Goal: Task Accomplishment & Management: Manage account settings

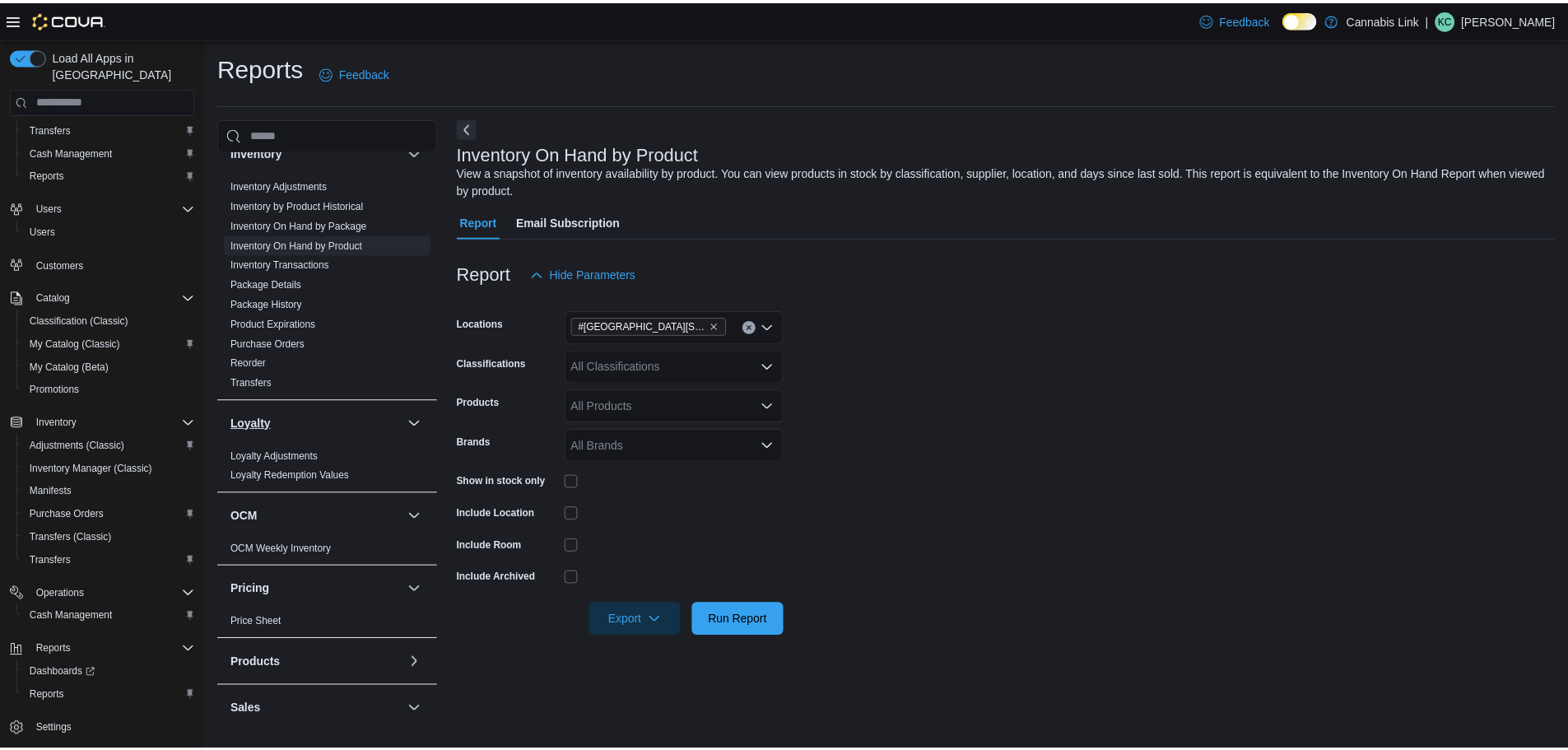
scroll to position [658, 0]
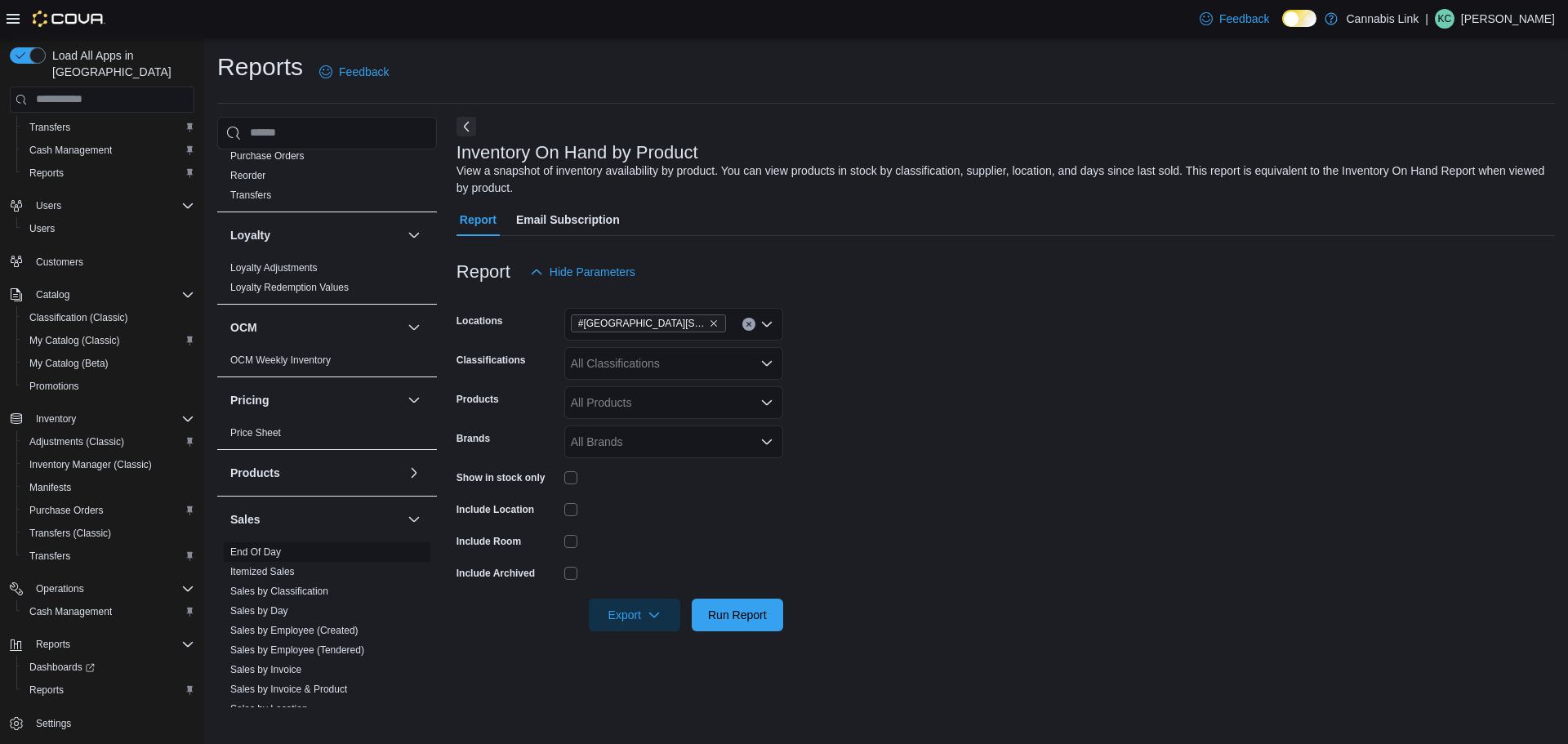
click at [276, 547] on link "End Of Day" at bounding box center [256, 552] width 51 height 12
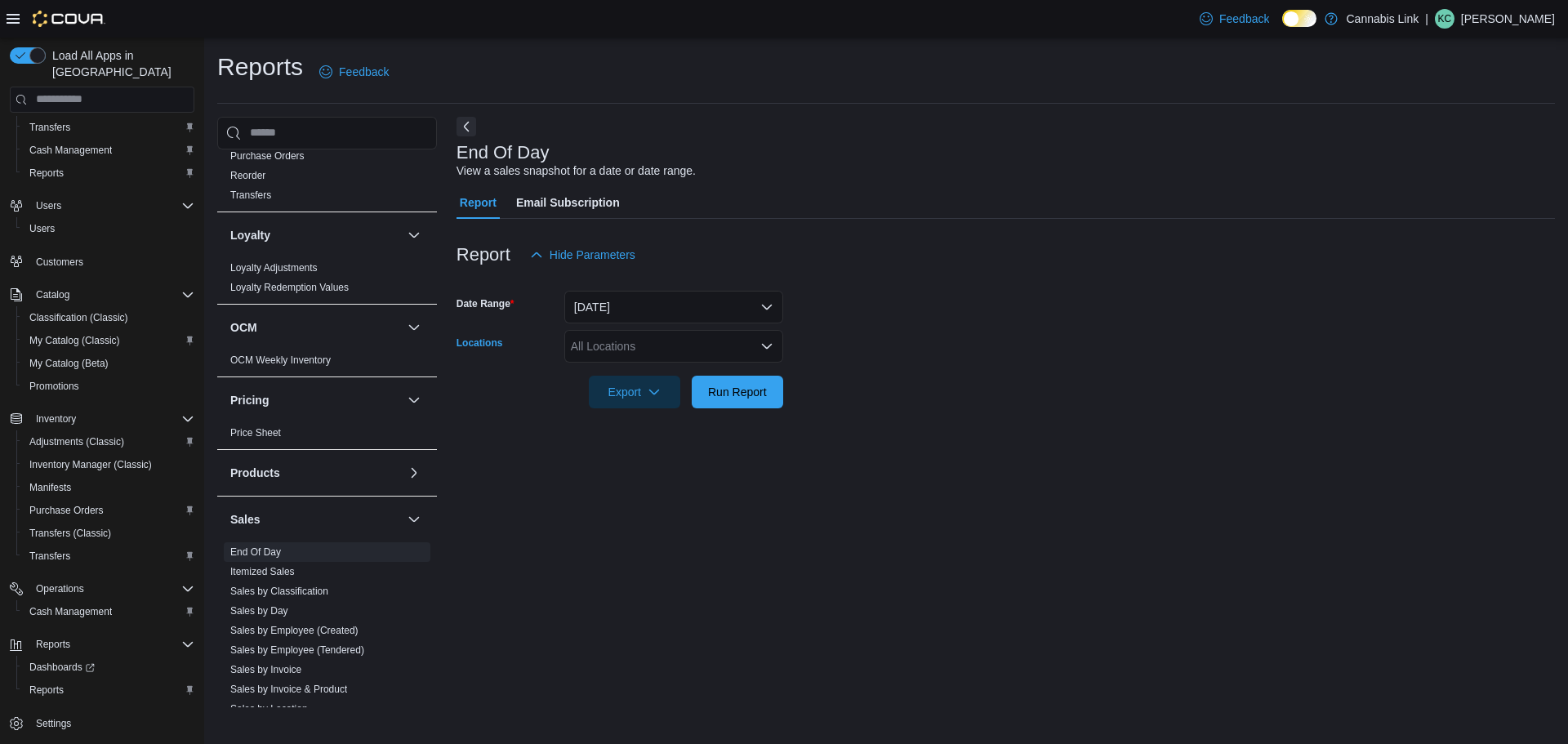
click at [616, 344] on div "All Locations" at bounding box center [673, 346] width 218 height 32
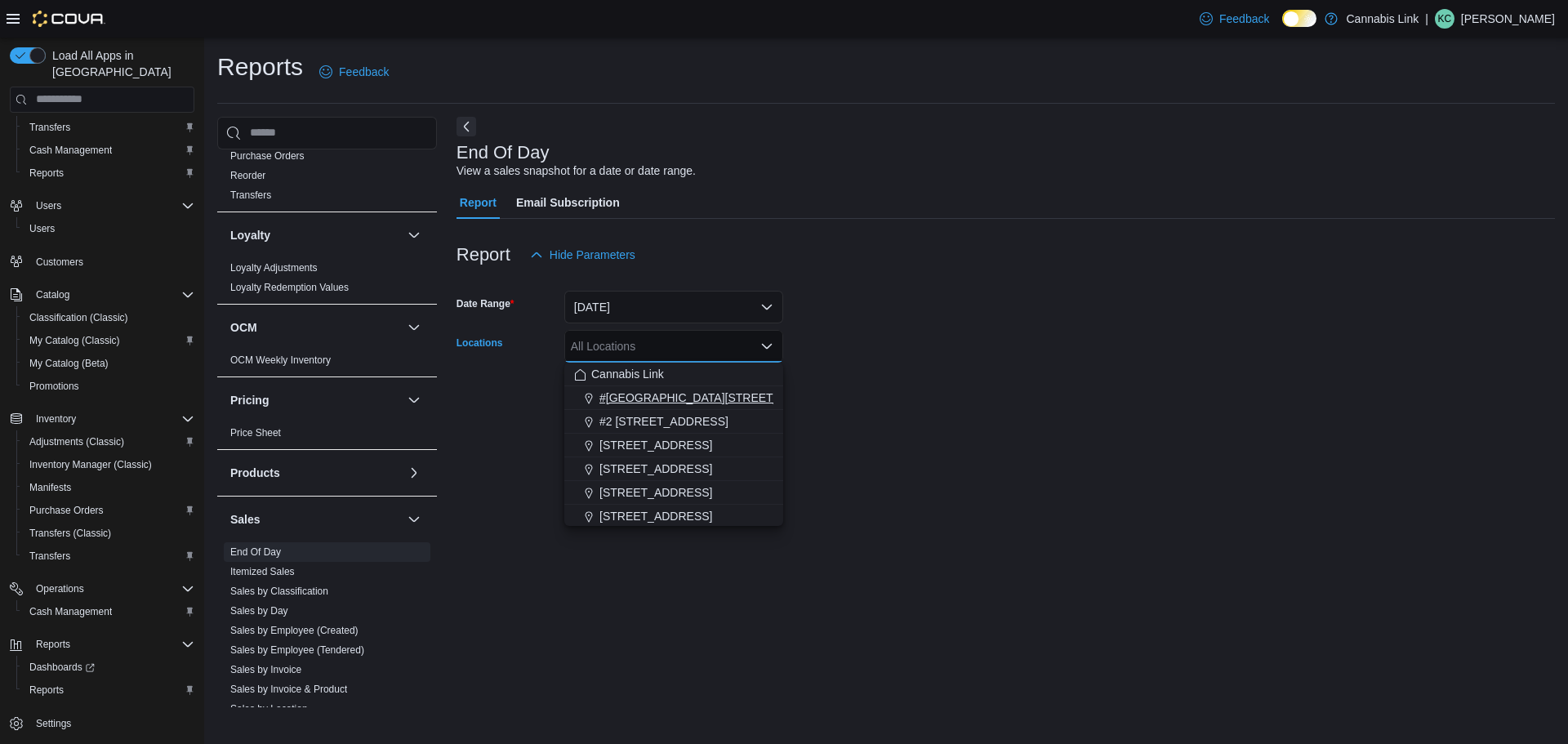
click at [668, 397] on span "#[GEOGRAPHIC_DATA][STREET_ADDRESS]" at bounding box center [718, 397] width 238 height 17
click at [839, 353] on form "Date Range [DATE] Locations #[GEOGRAPHIC_DATA][STREET_ADDRESS]. Selected. [STRE…" at bounding box center [1005, 340] width 1098 height 137
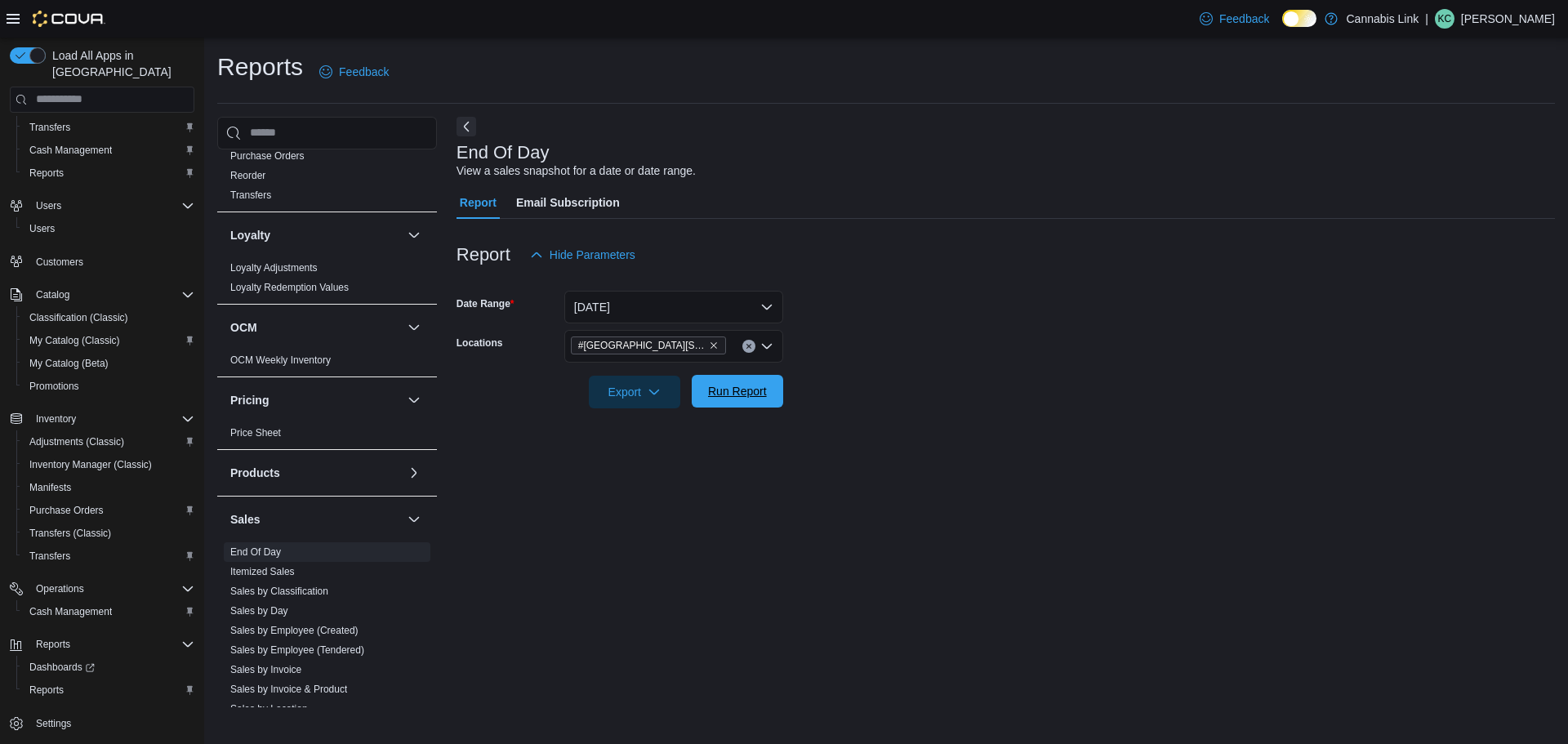
click at [761, 391] on span "Run Report" at bounding box center [737, 391] width 59 height 17
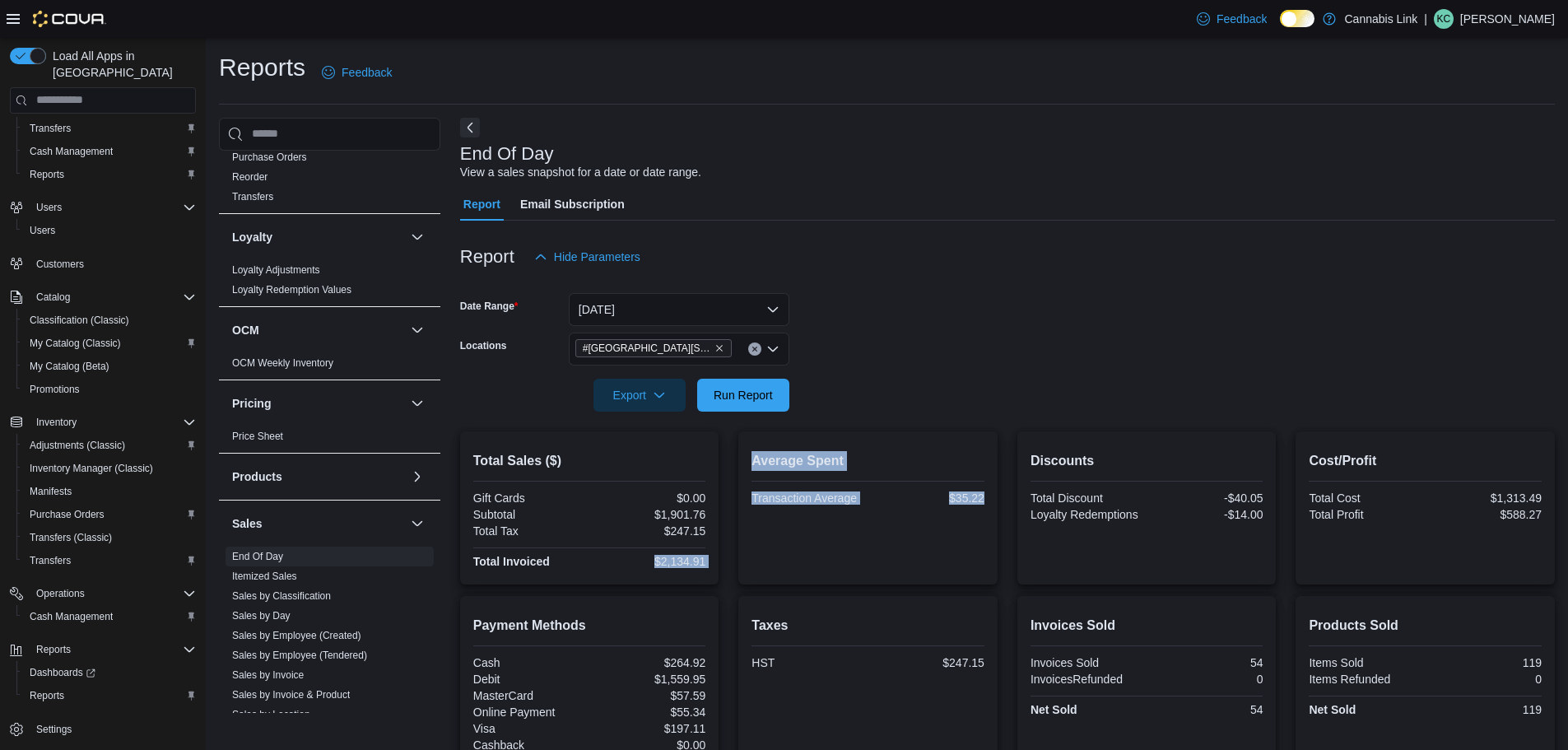
drag, startPoint x: 652, startPoint y: 561, endPoint x: 739, endPoint y: 560, distance: 87.0
click at [739, 560] on div "Total Sales ($) Gift Cards $0.00 Subtotal $1,901.76 Total Tax $247.15 Total Inv…" at bounding box center [1007, 507] width 1095 height 153
click at [961, 405] on form "Date Range [DATE] Locations #1 [STREET_ADDRESS] Export Run Report" at bounding box center [1007, 342] width 1095 height 138
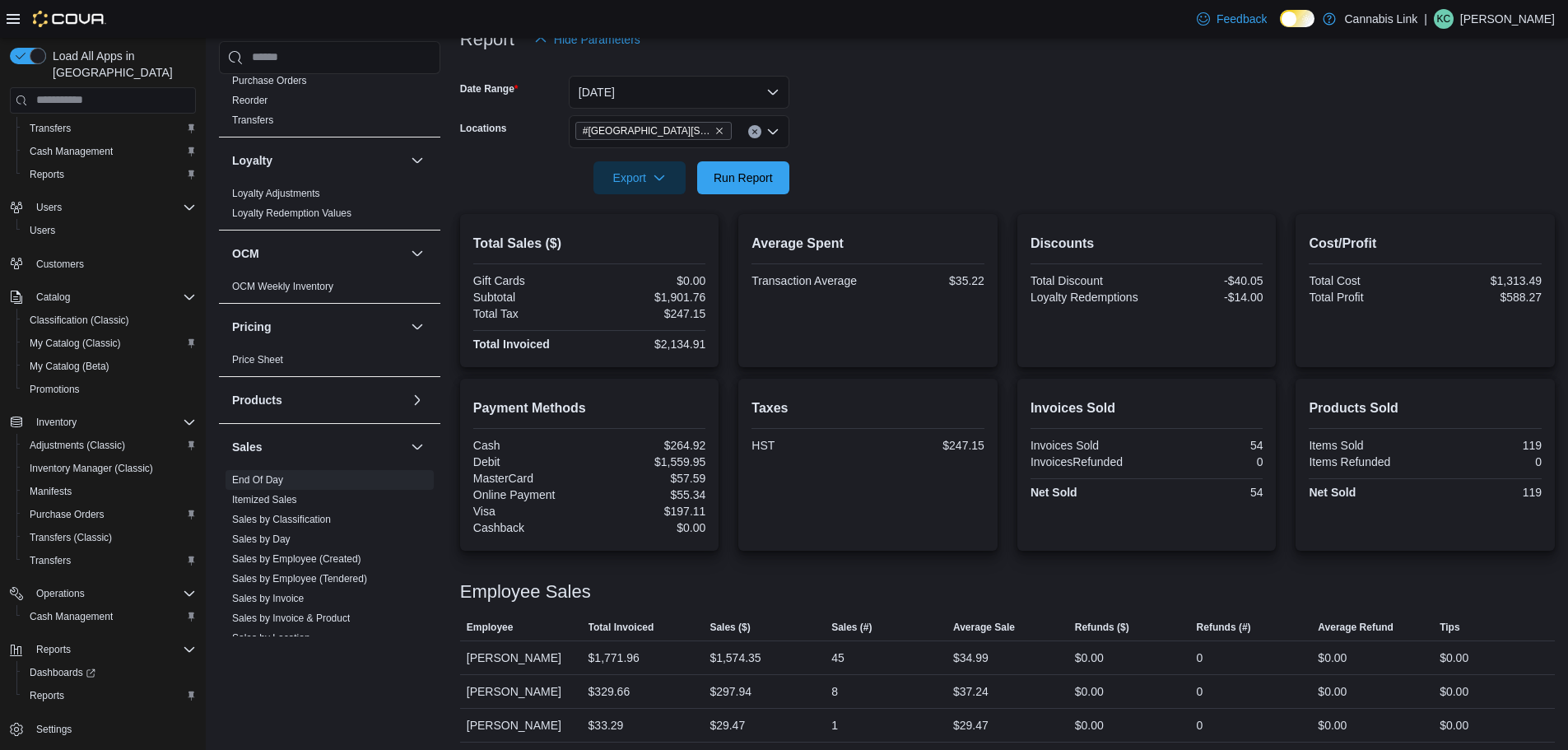
scroll to position [223, 0]
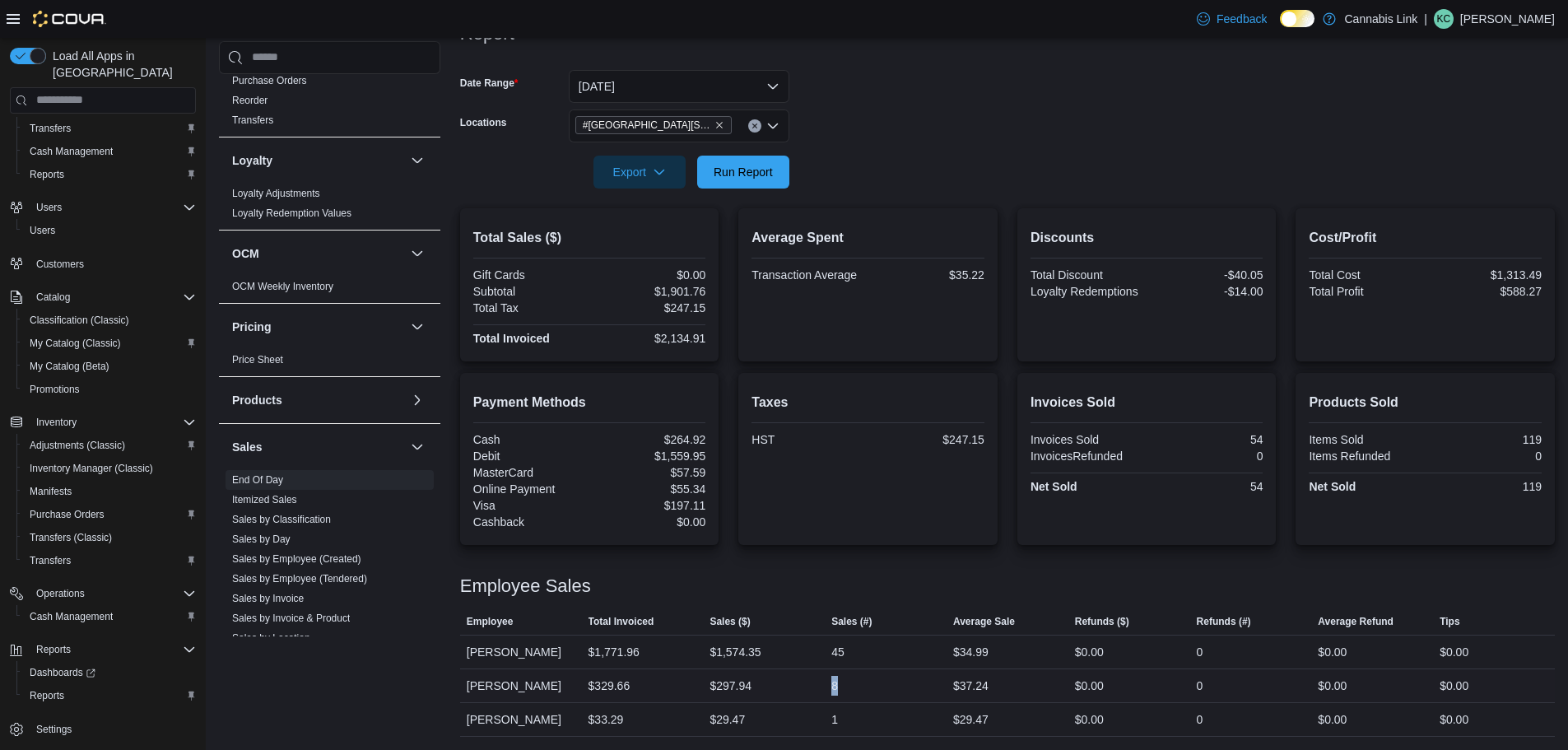
drag, startPoint x: 823, startPoint y: 684, endPoint x: 868, endPoint y: 684, distance: 45.0
click at [868, 684] on tr "Employee [PERSON_NAME] Total Invoiced $329.66 Sales ($) $297.94 Sales (#) 8 Ave…" at bounding box center [1007, 685] width 1095 height 34
click at [868, 684] on div "8" at bounding box center [885, 685] width 121 height 33
click at [902, 95] on form "Date Range [DATE] Locations #1 [STREET_ADDRESS] Export Run Report" at bounding box center [1007, 119] width 1095 height 138
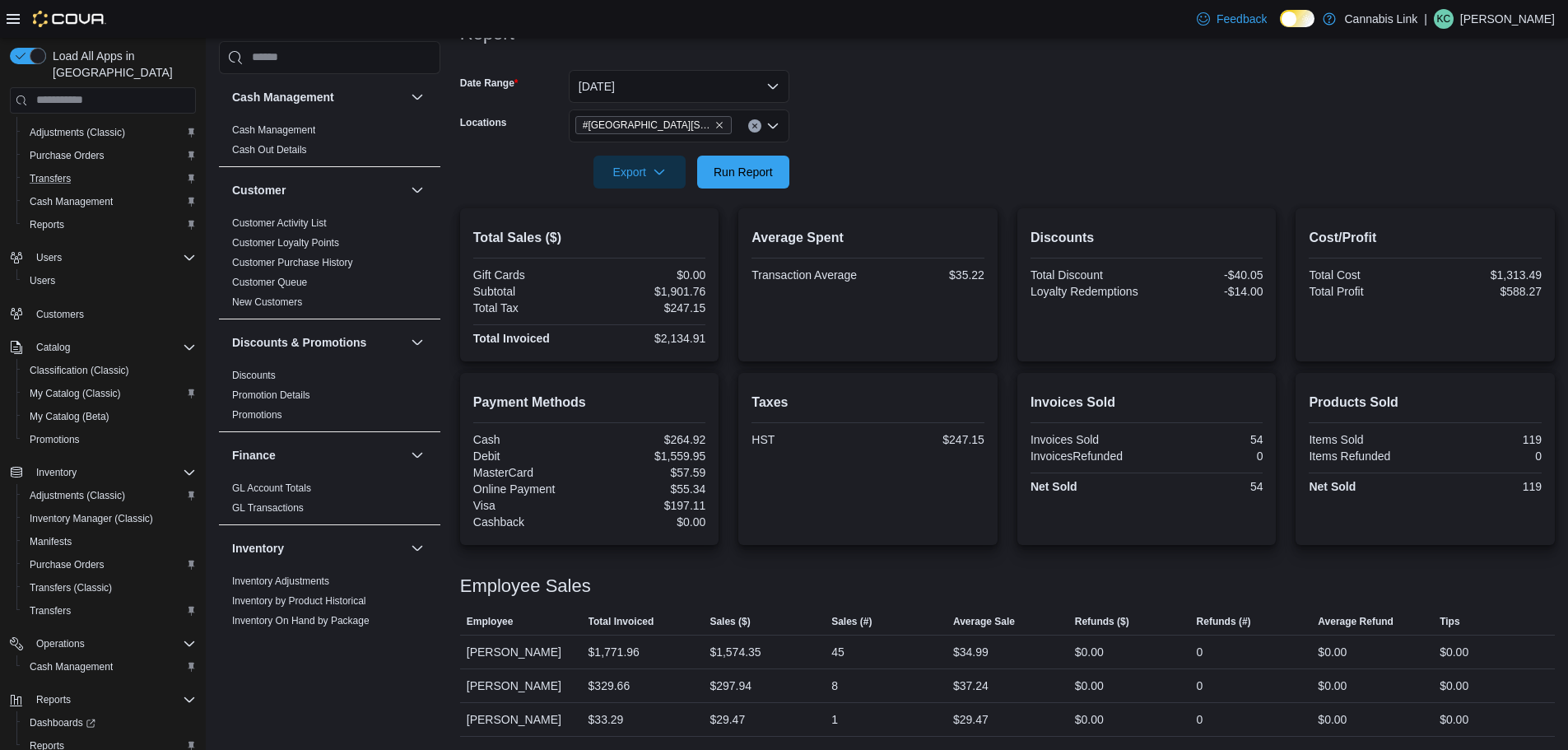
scroll to position [0, 0]
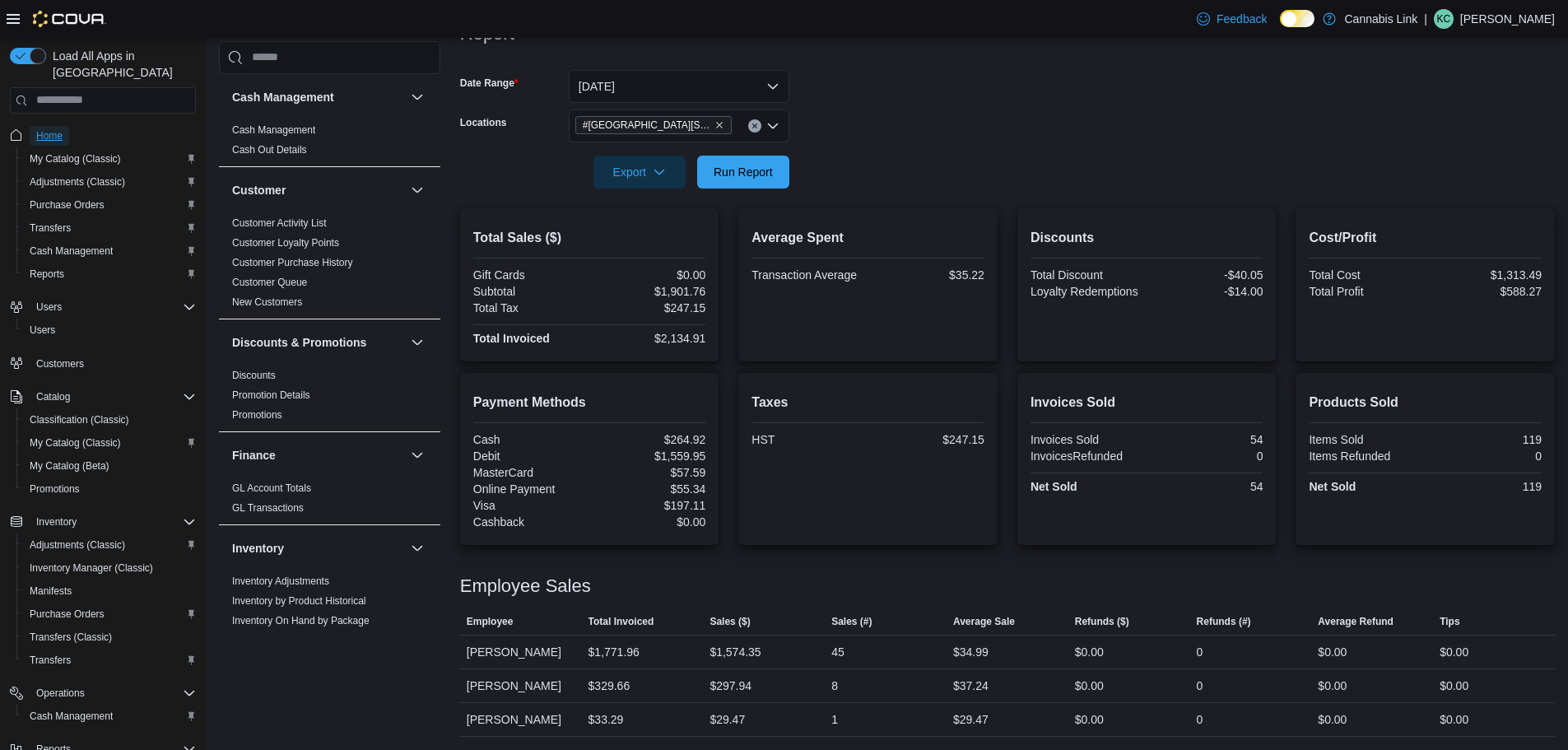
click at [60, 129] on span "Home" at bounding box center [49, 135] width 27 height 13
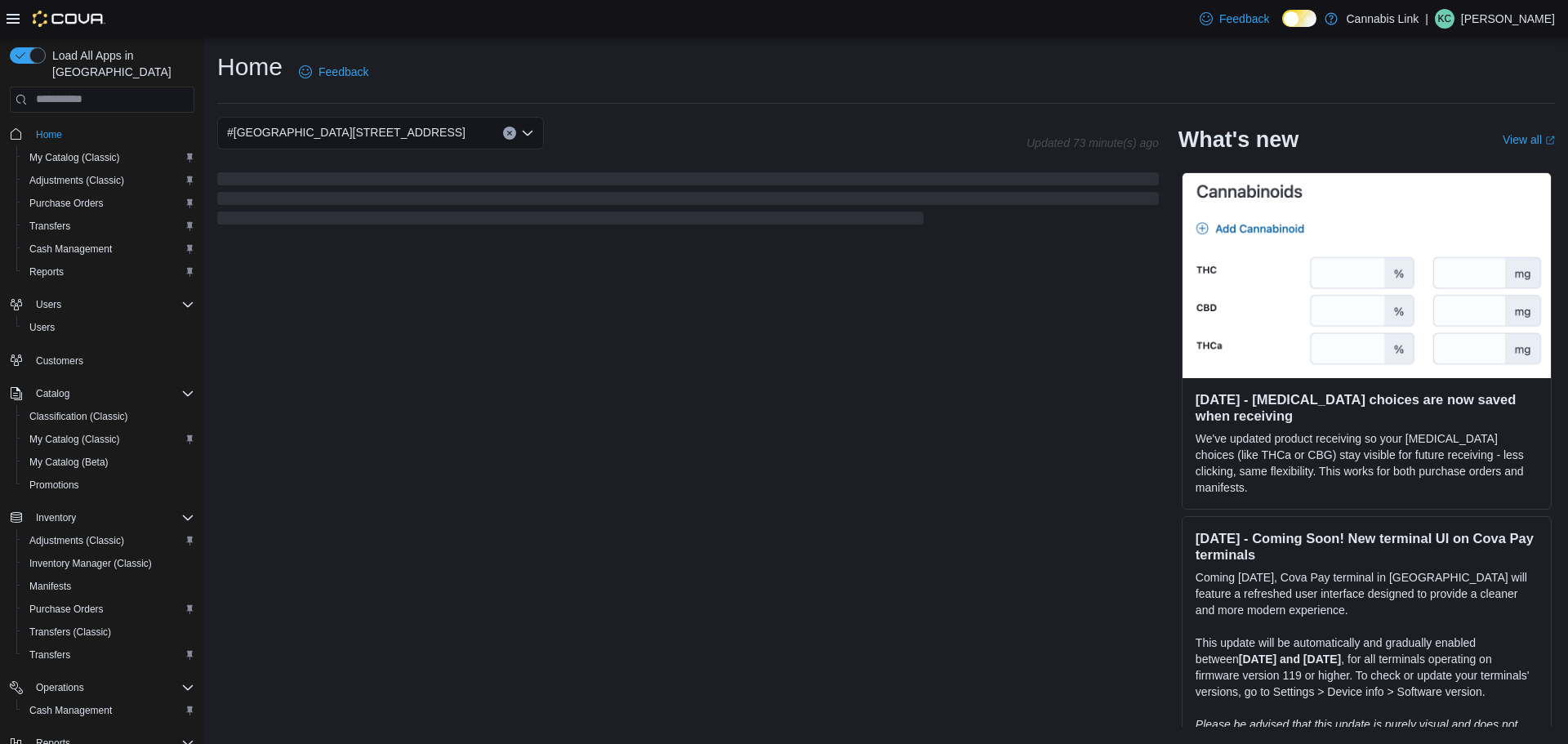
click at [419, 131] on div "#[GEOGRAPHIC_DATA][STREET_ADDRESS]" at bounding box center [380, 132] width 326 height 32
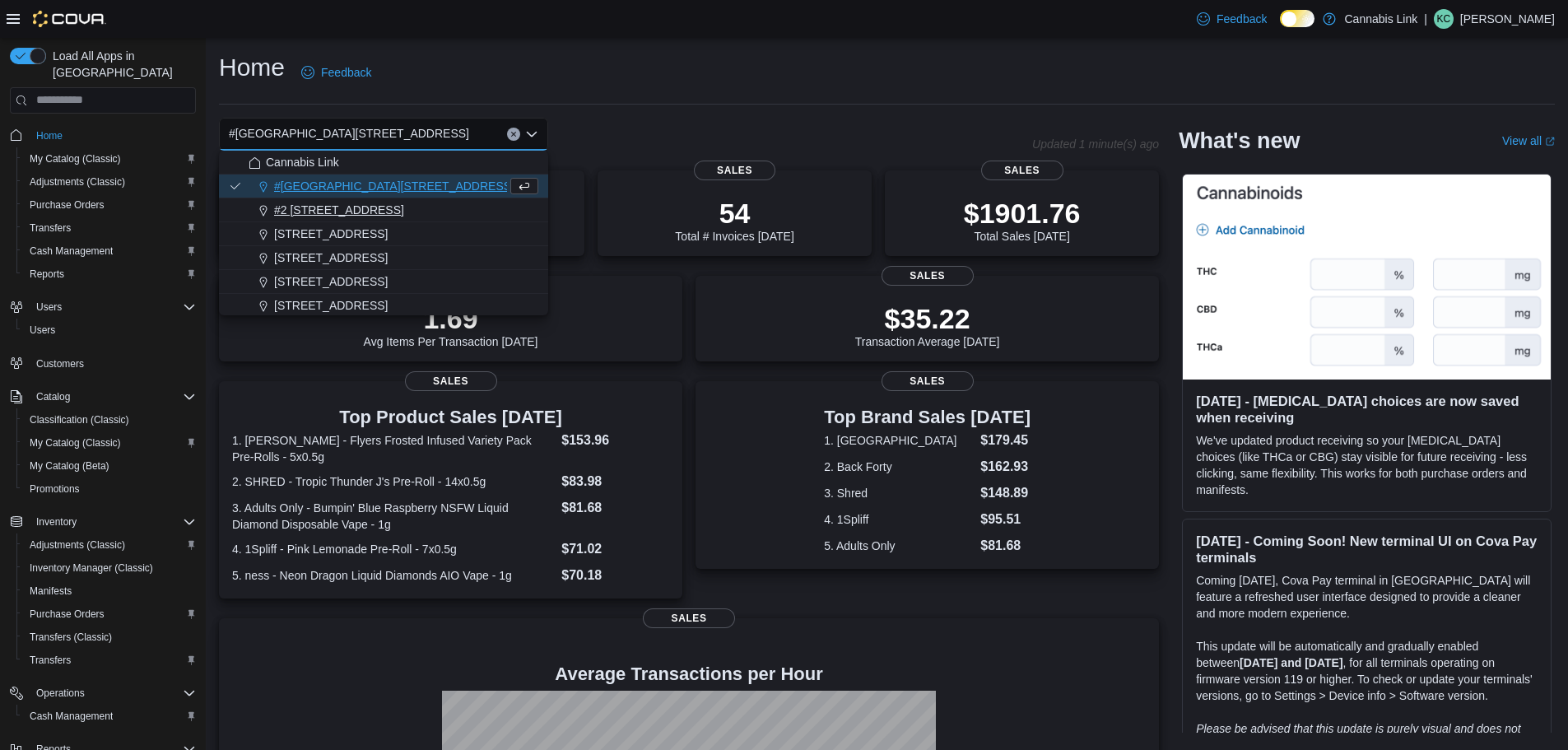
click at [374, 208] on span "#2 [STREET_ADDRESS]" at bounding box center [340, 209] width 130 height 17
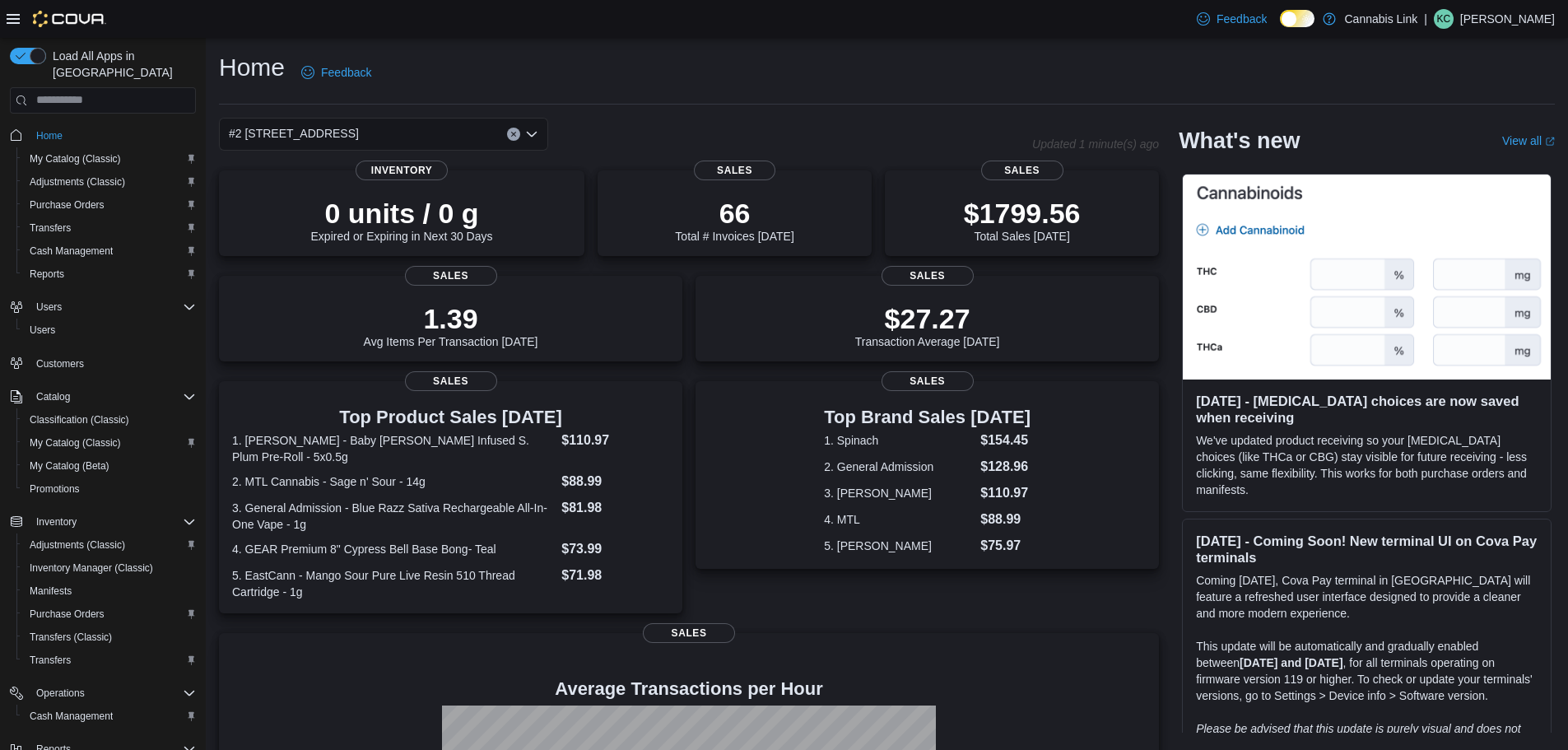
click at [383, 136] on div "#2 [STREET_ADDRESS]" at bounding box center [383, 133] width 329 height 33
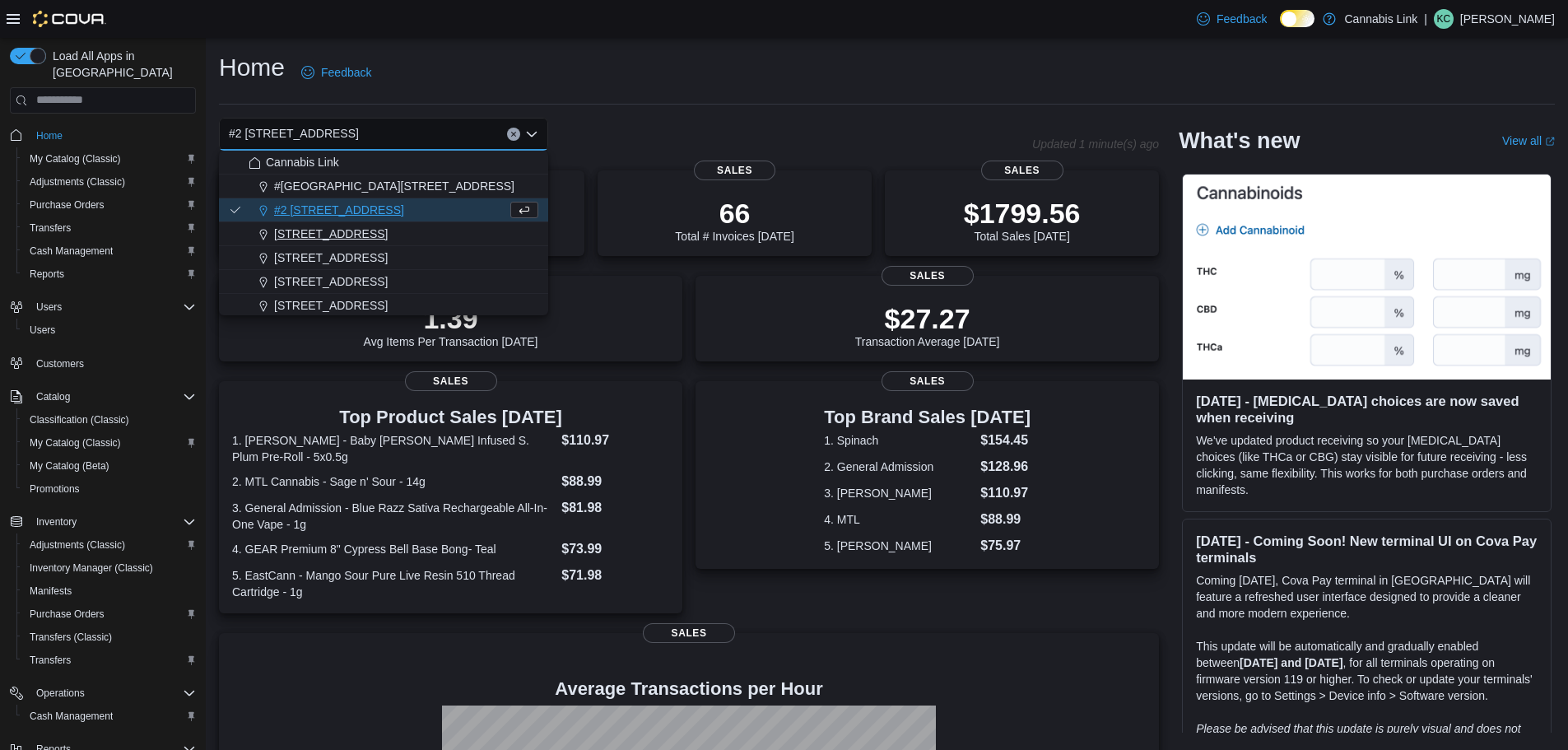
click at [374, 232] on span "[STREET_ADDRESS]" at bounding box center [331, 233] width 114 height 17
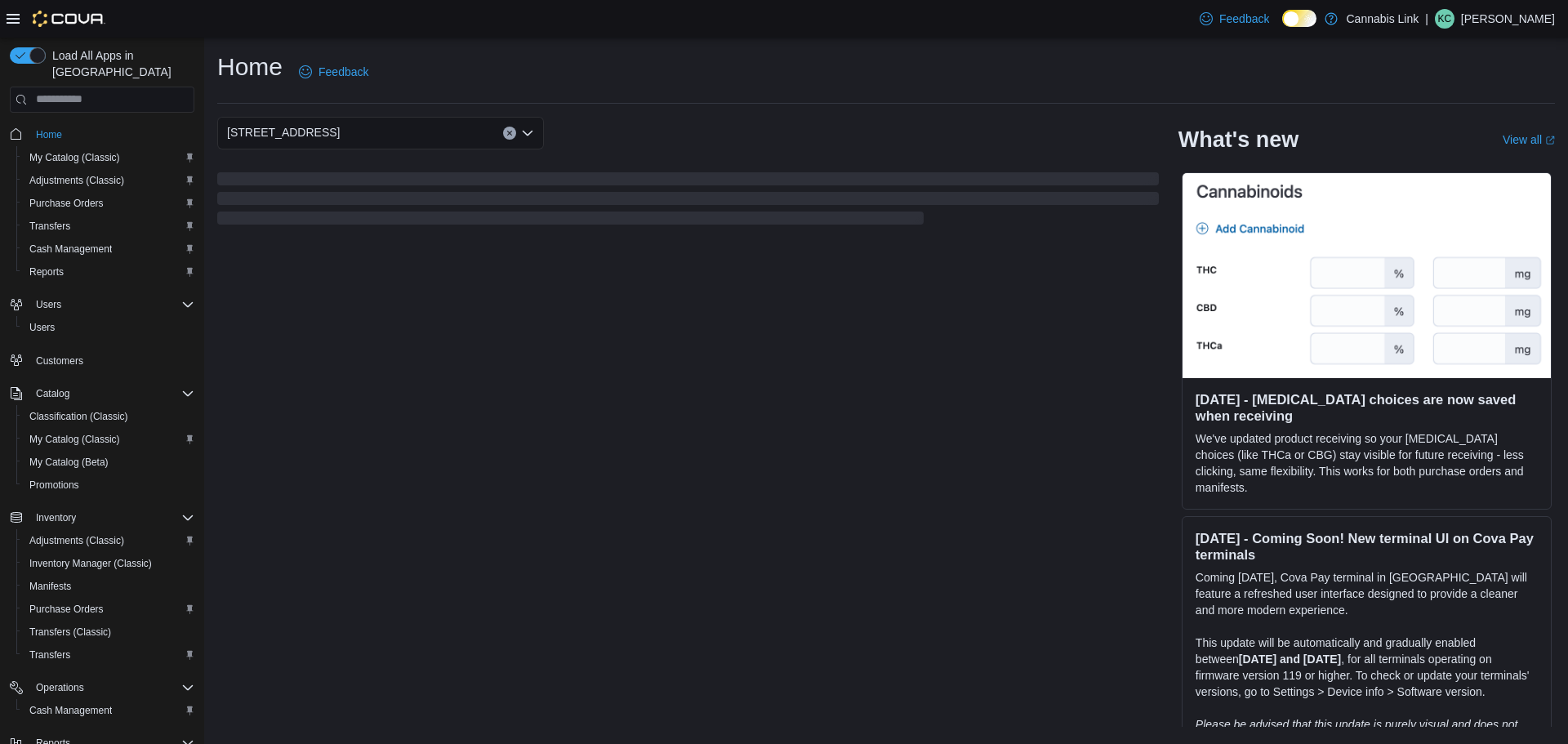
click at [392, 137] on div "[STREET_ADDRESS] Selected. [STREET_ADDRESS]. Press Backspace to delete [STREET_…" at bounding box center [380, 132] width 326 height 32
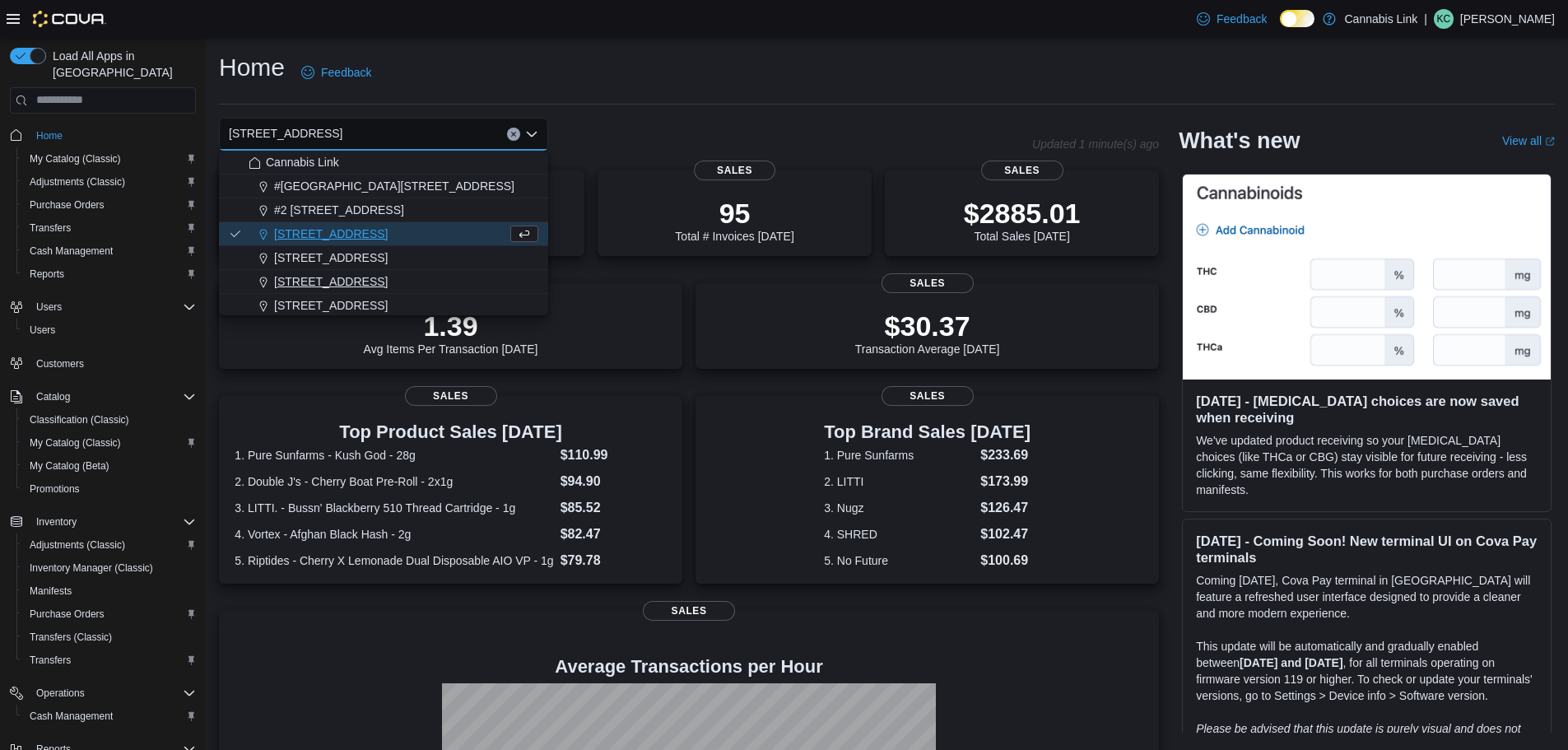
click at [364, 275] on span "[STREET_ADDRESS]" at bounding box center [331, 281] width 114 height 17
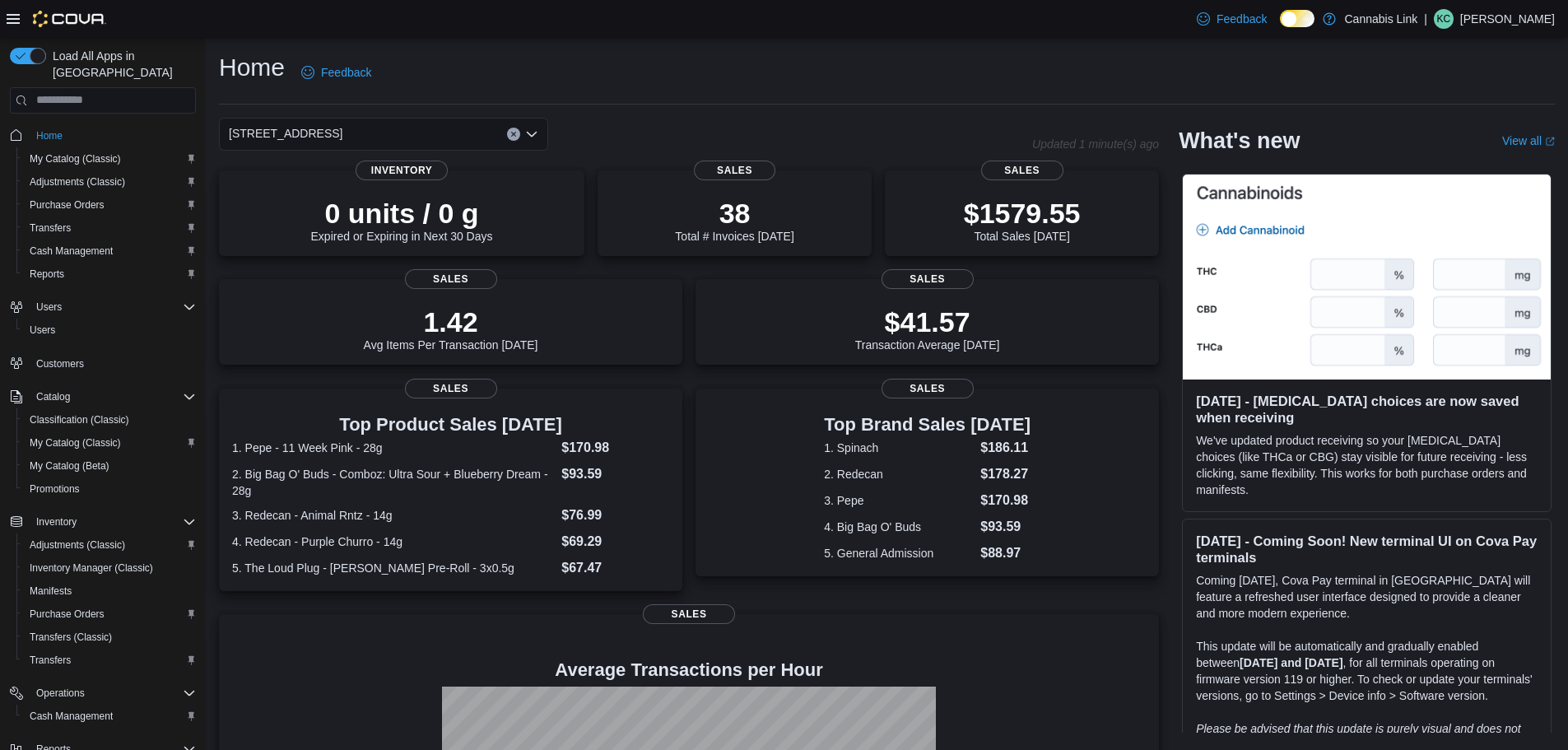
click at [432, 135] on div "[STREET_ADDRESS] Selected. [STREET_ADDRESS]. Press Backspace to delete [STREET_…" at bounding box center [383, 133] width 329 height 33
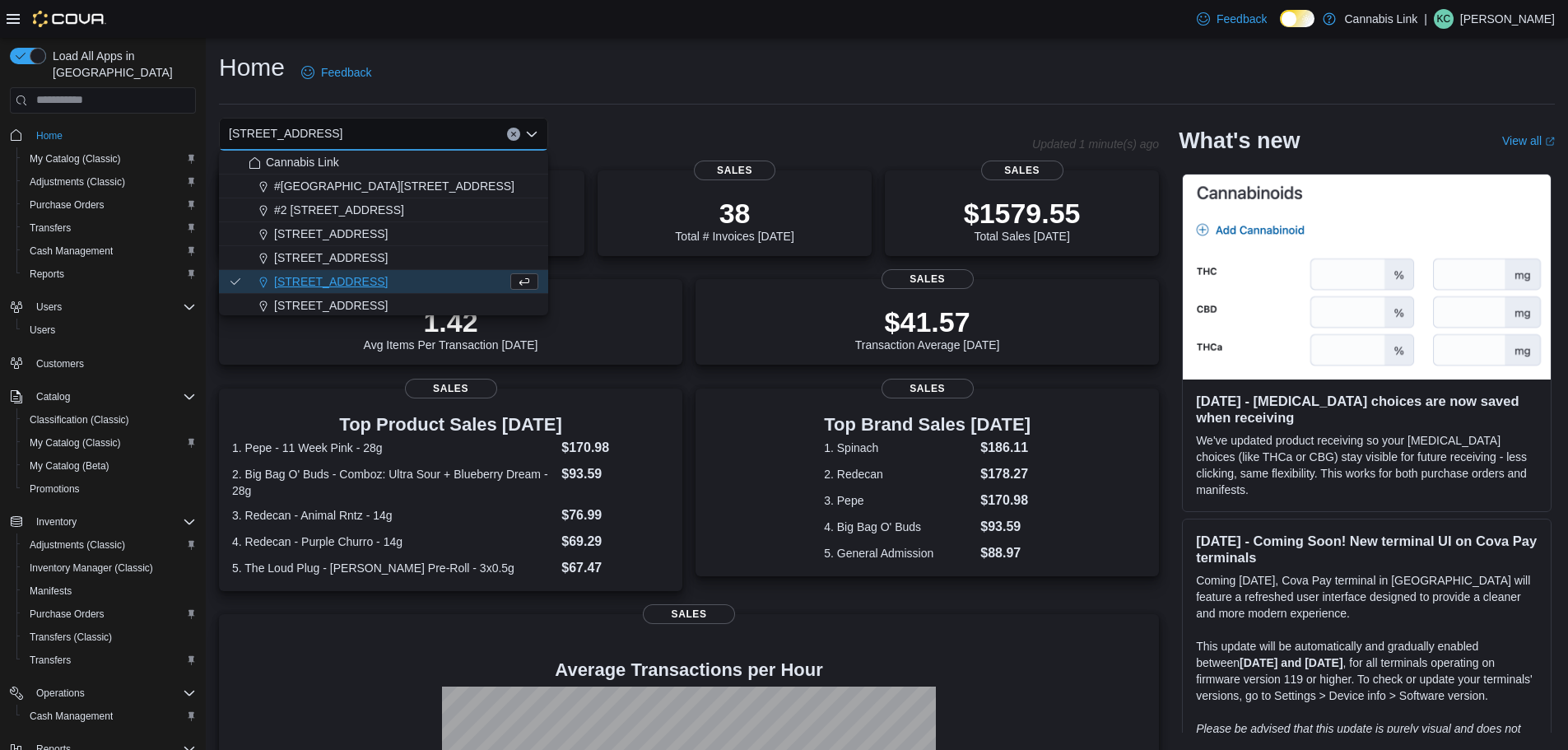
click at [681, 79] on div "Home Feedback" at bounding box center [887, 72] width 1336 height 42
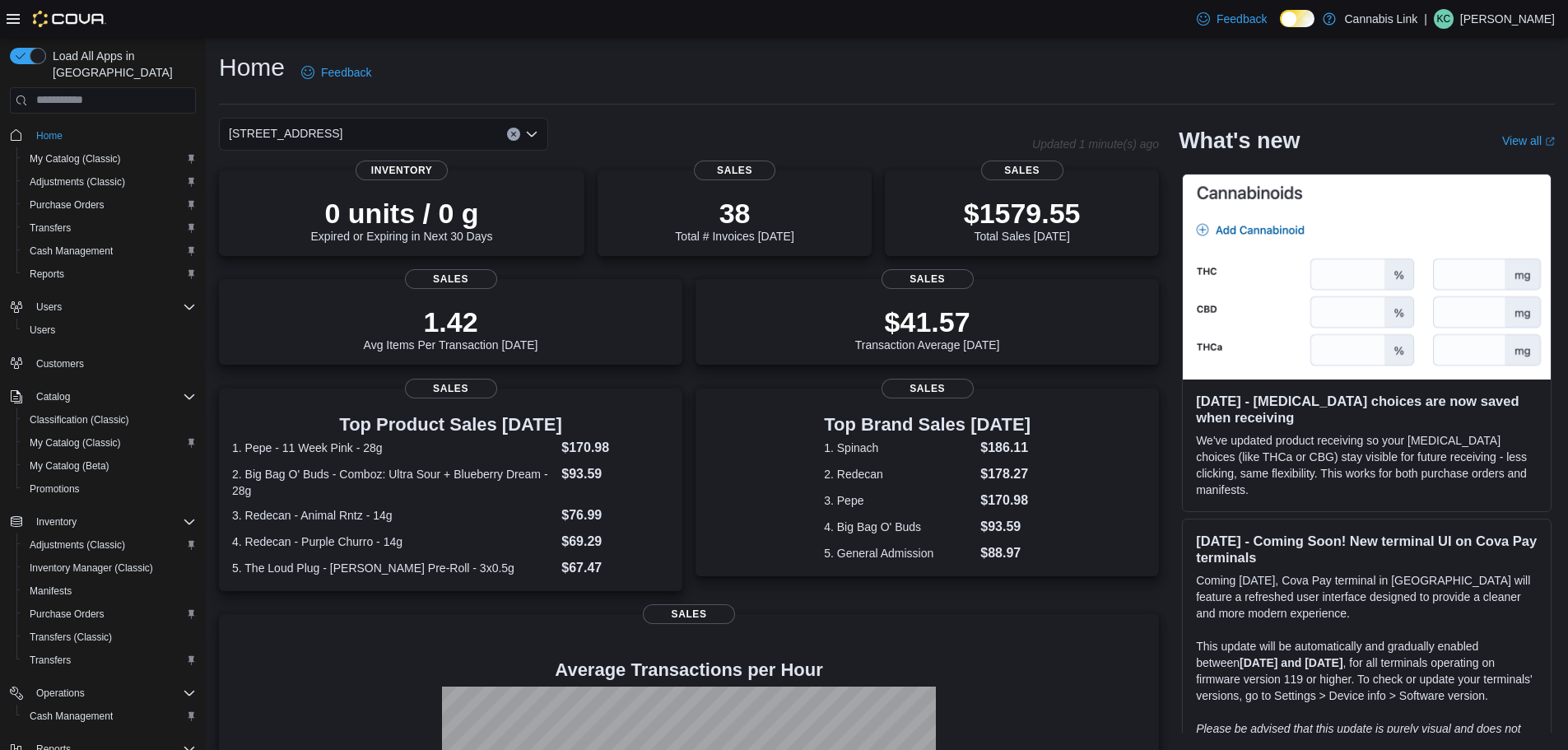
click at [453, 123] on div "[STREET_ADDRESS]" at bounding box center [383, 133] width 329 height 33
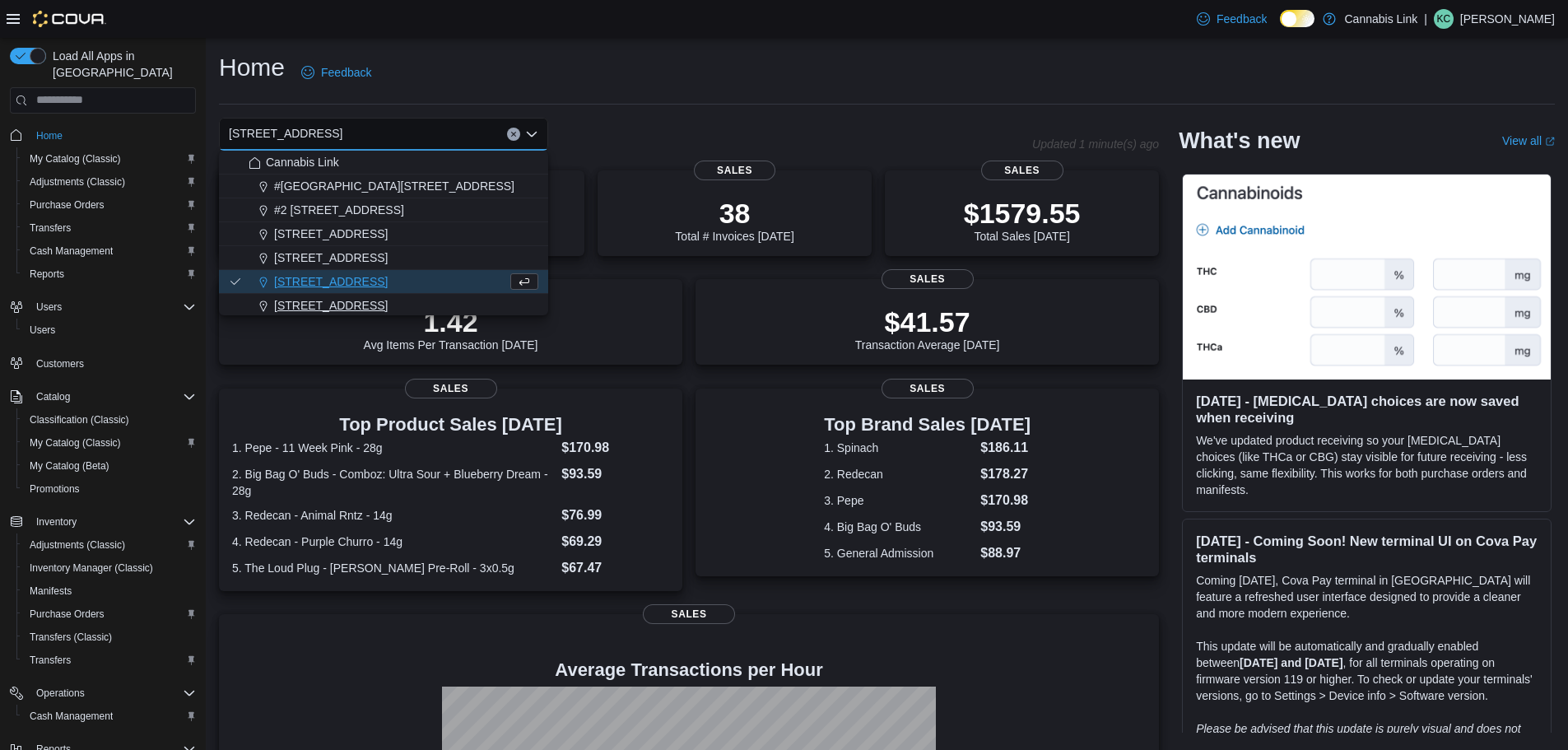
click at [335, 297] on span "[STREET_ADDRESS]" at bounding box center [331, 305] width 114 height 17
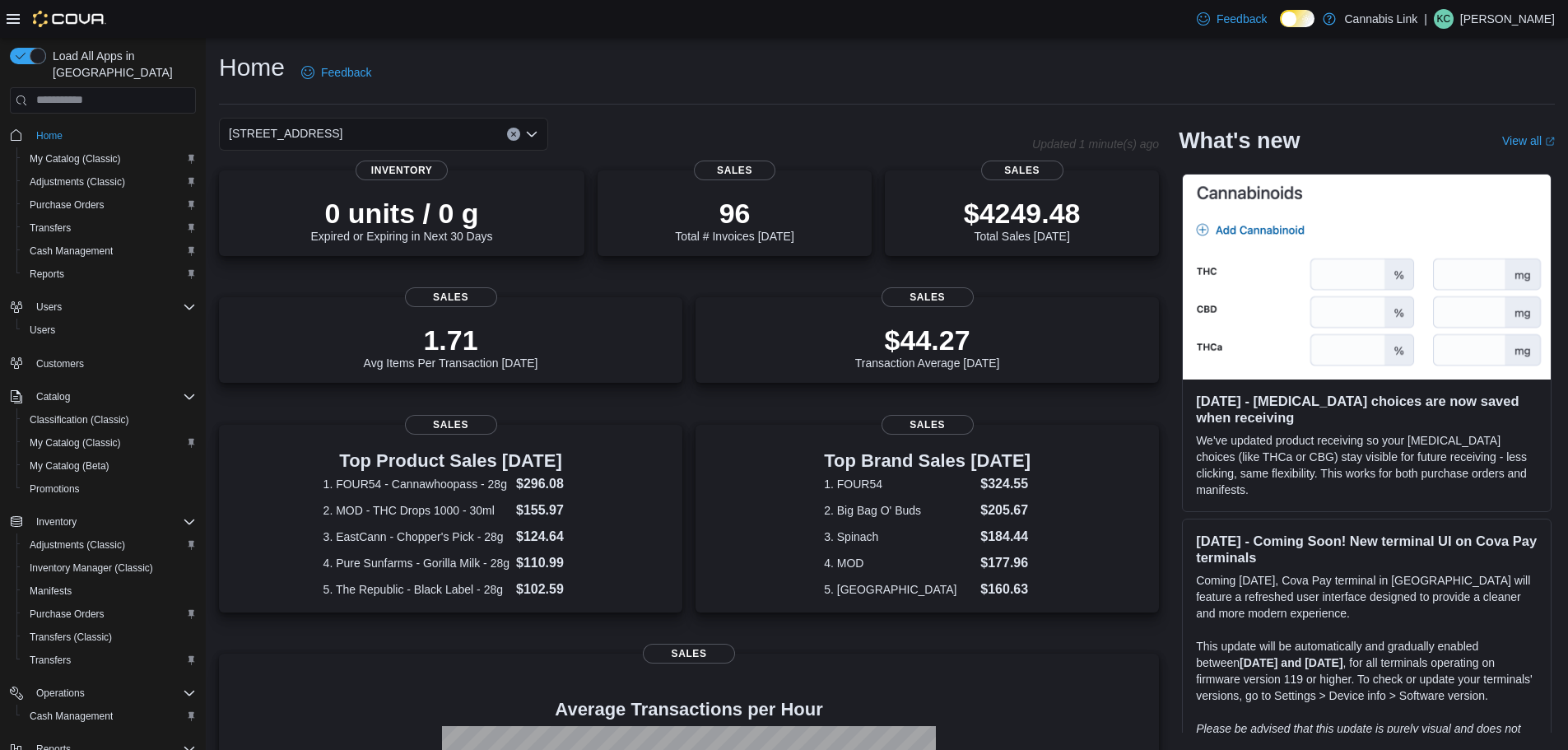
click at [419, 132] on div "[STREET_ADDRESS] Selected. [STREET_ADDRESS] W. Press Backspace to delete [STREE…" at bounding box center [383, 133] width 329 height 33
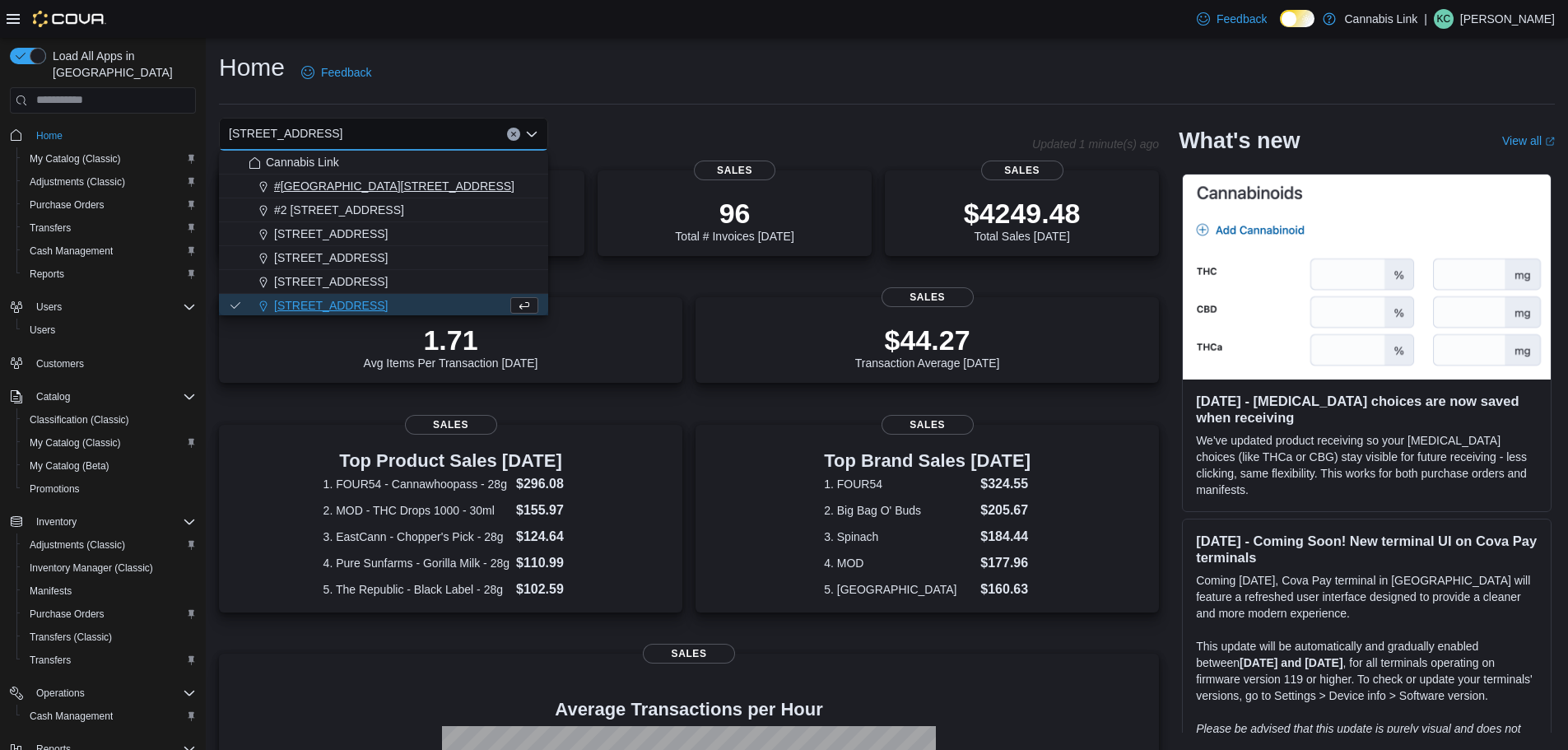
click at [424, 189] on span "#[GEOGRAPHIC_DATA][STREET_ADDRESS]" at bounding box center [394, 186] width 240 height 17
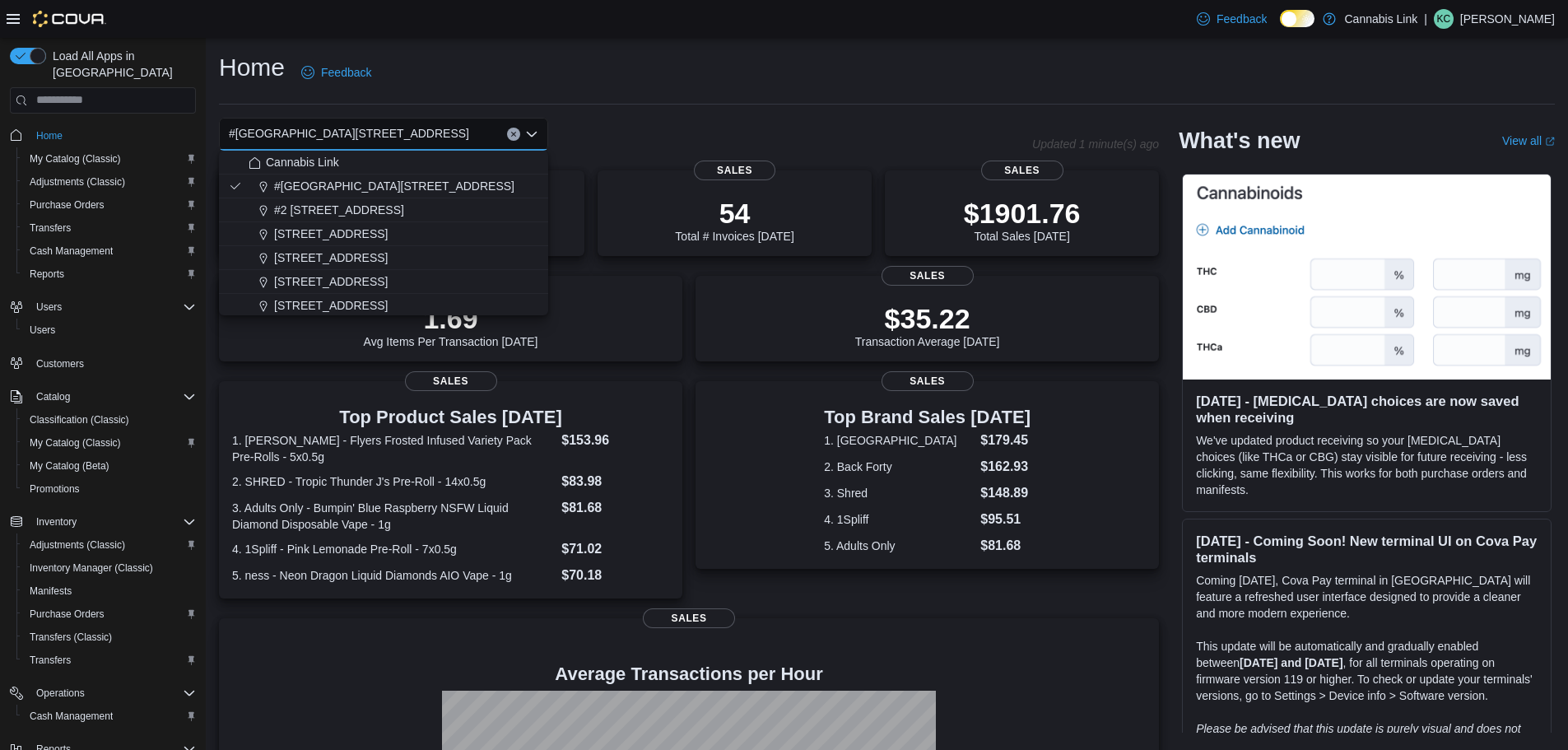
click at [467, 52] on div "Home Feedback" at bounding box center [887, 72] width 1336 height 42
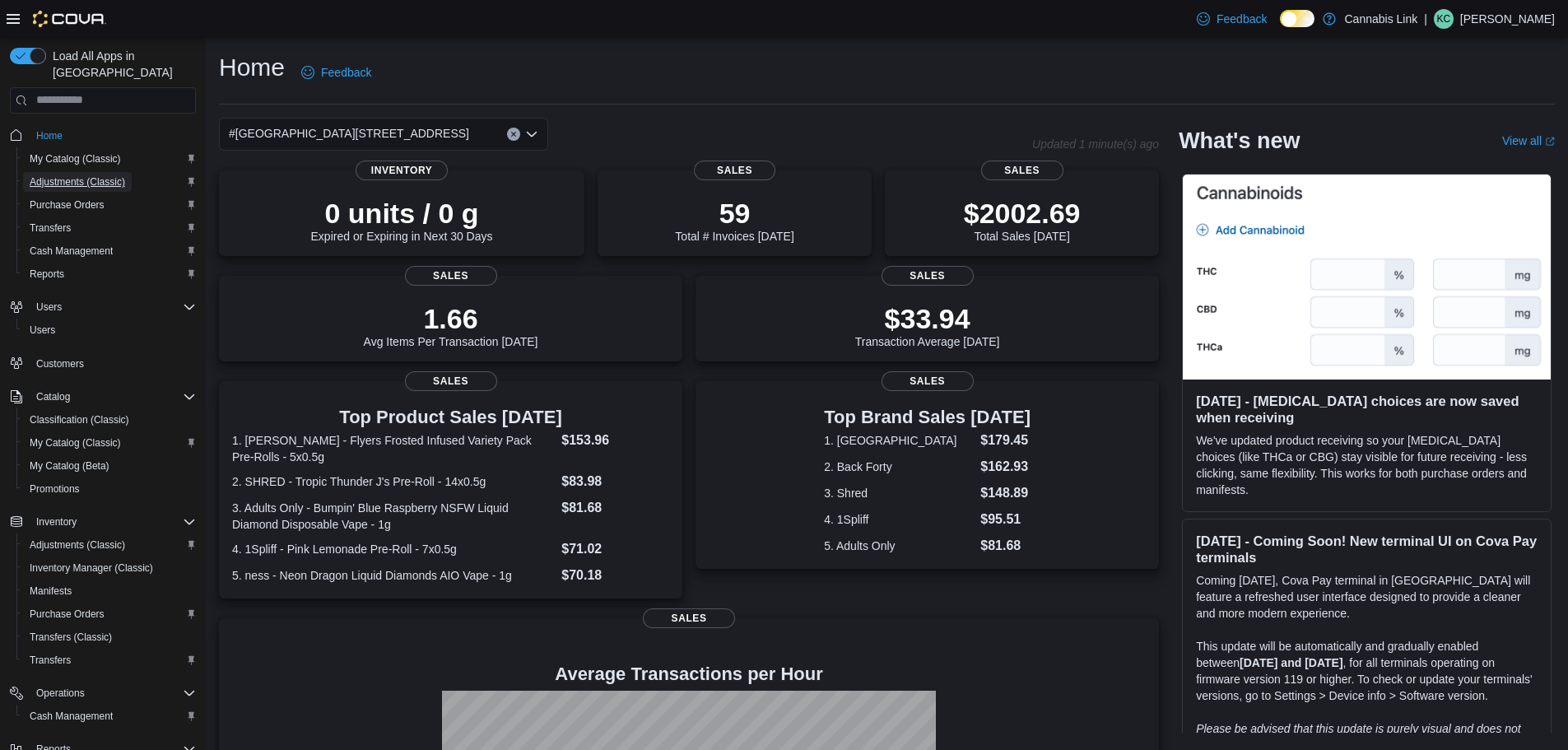
click at [121, 176] on span "Adjustments (Classic)" at bounding box center [77, 182] width 96 height 13
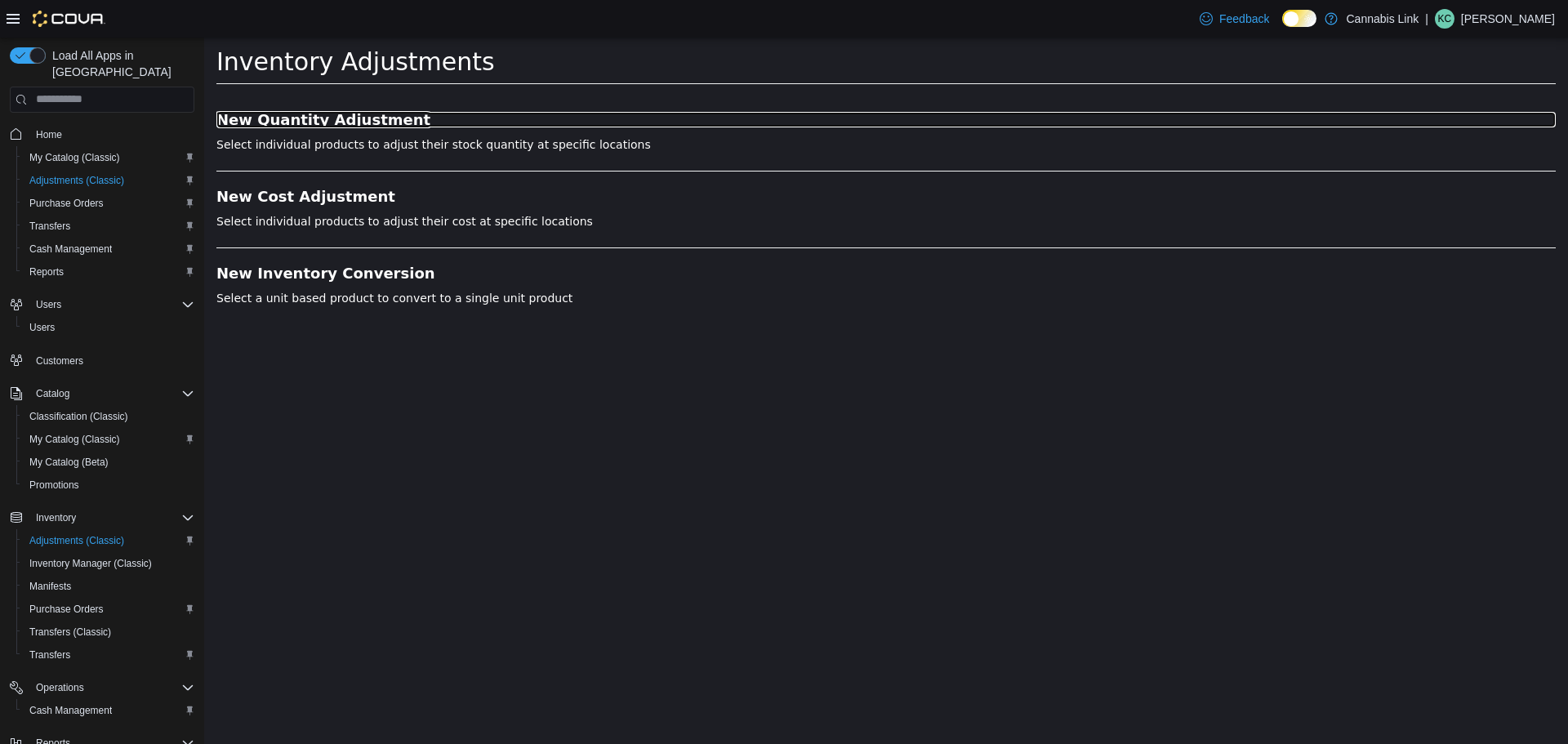
click at [292, 120] on h3 "New Quantity Adjustment" at bounding box center [885, 118] width 1339 height 17
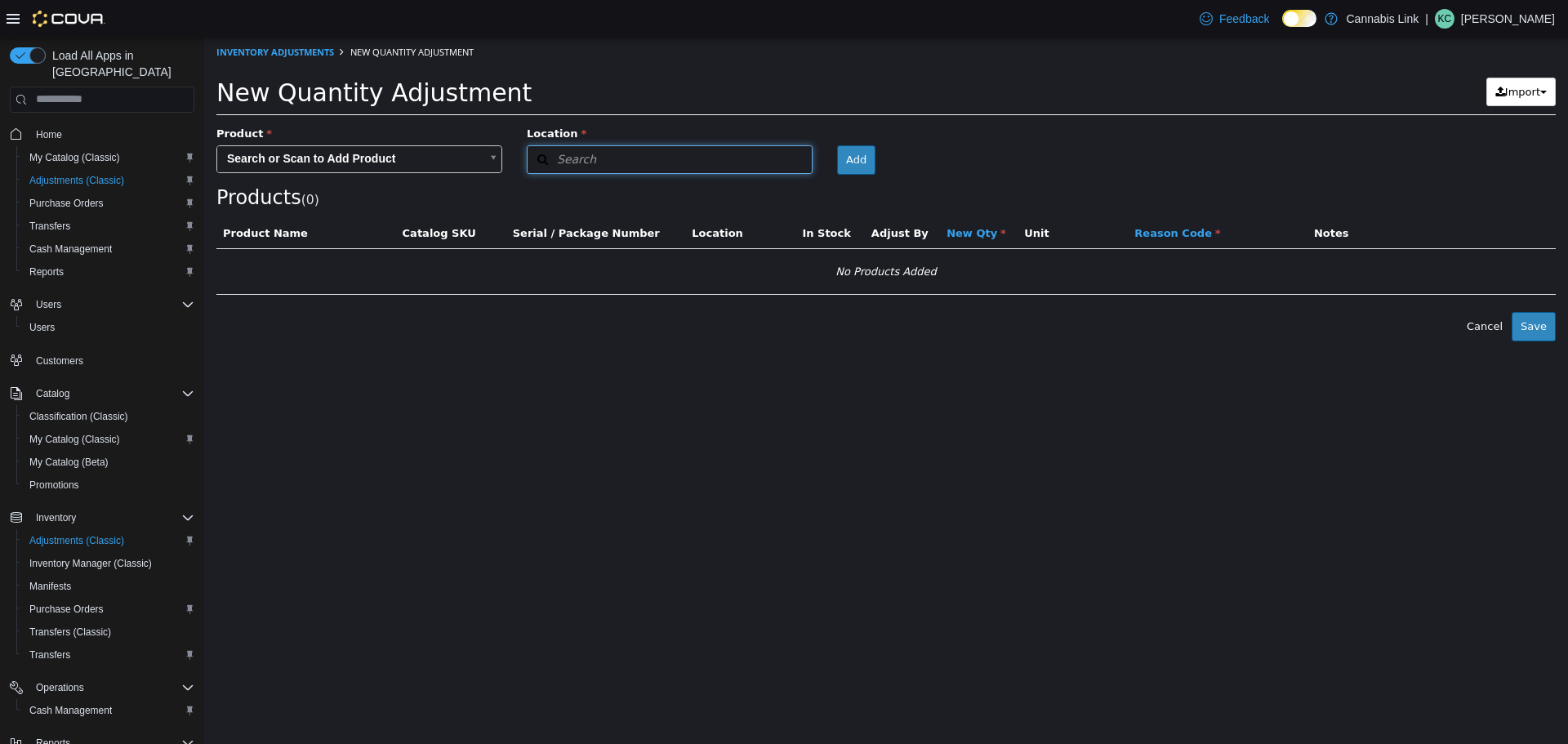
click at [566, 156] on span "Search" at bounding box center [562, 159] width 69 height 18
type input "***"
click at [736, 195] on div "Cannabis Link #[GEOGRAPHIC_DATA][STREET_ADDRESS]" at bounding box center [670, 203] width 284 height 57
click at [733, 197] on div "Cannabis Link #[GEOGRAPHIC_DATA][STREET_ADDRESS]" at bounding box center [670, 203] width 284 height 57
click at [630, 140] on div "Location" at bounding box center [669, 135] width 310 height 21
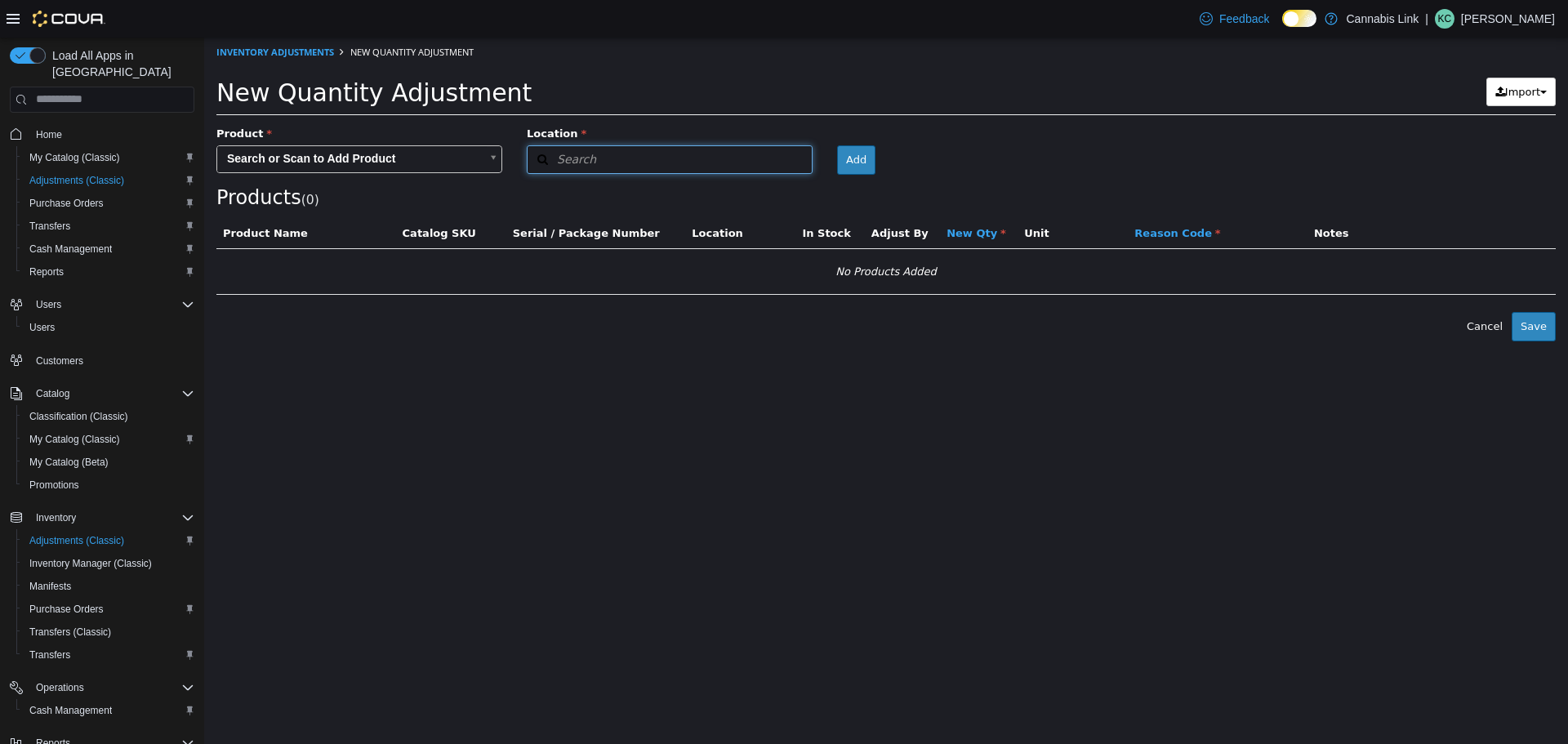
click at [629, 150] on button "Search" at bounding box center [670, 159] width 286 height 28
type input "***"
click at [665, 210] on span "#[GEOGRAPHIC_DATA][STREET_ADDRESS]" at bounding box center [682, 209] width 225 height 13
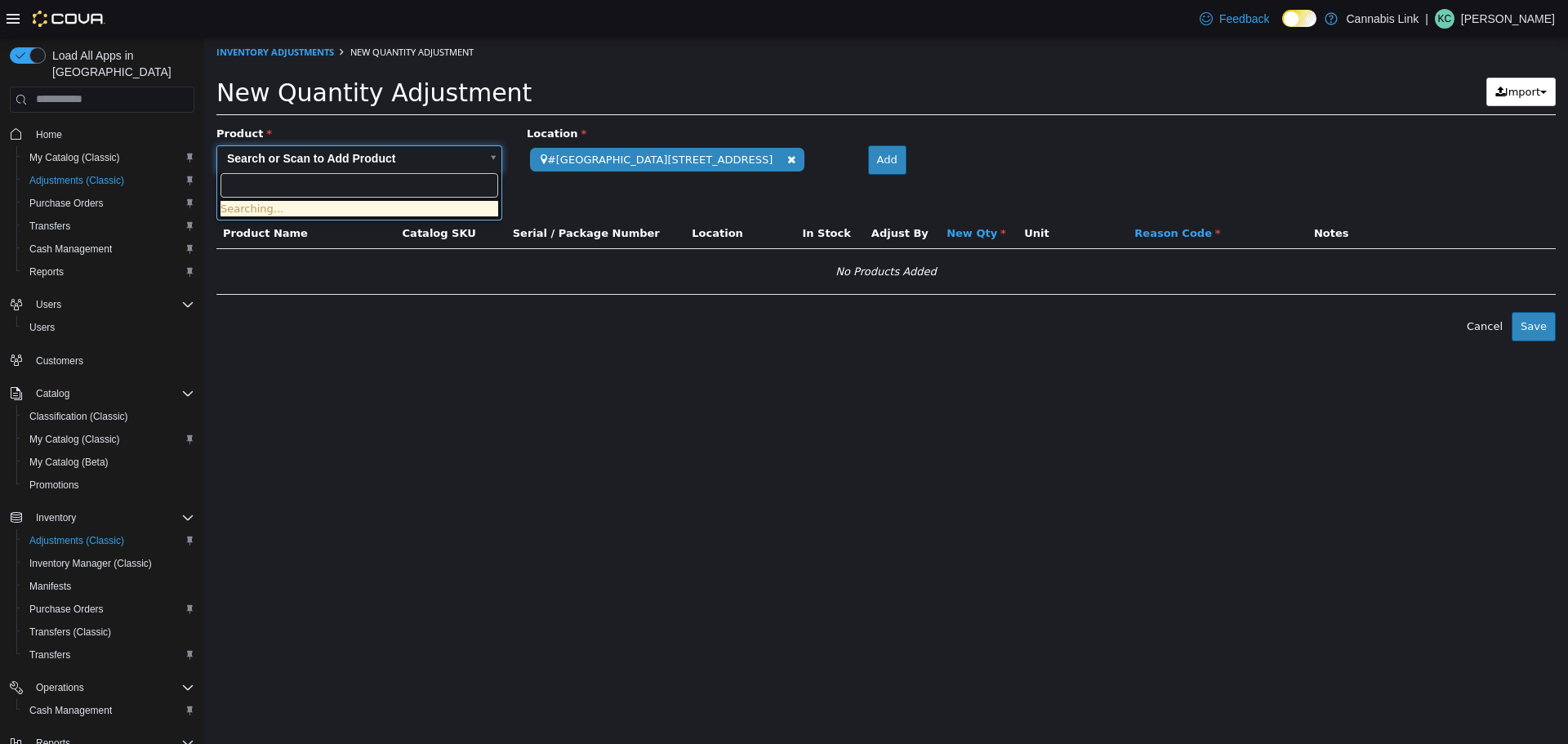
click at [356, 157] on body "**********" at bounding box center [885, 189] width 1363 height 303
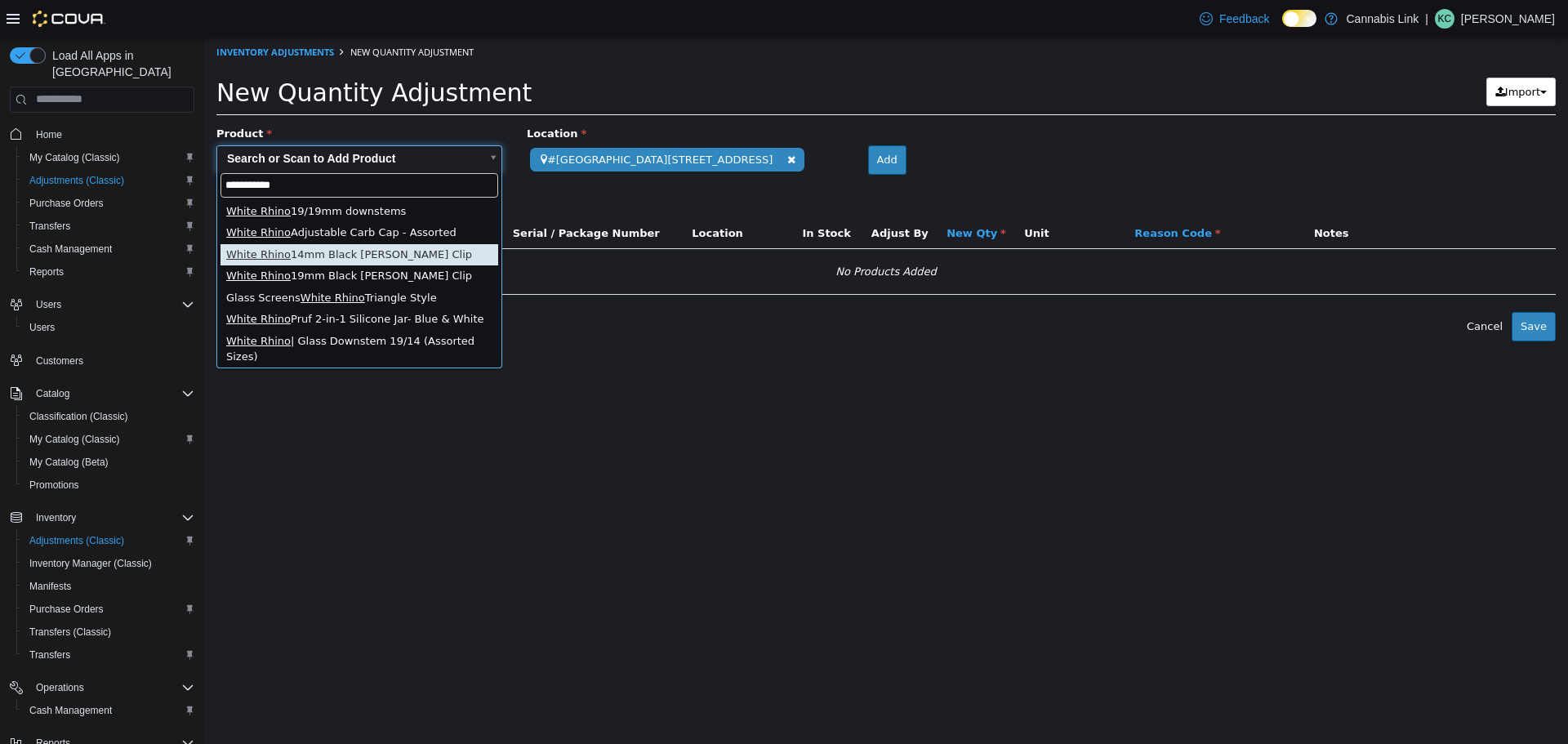
type input "**********"
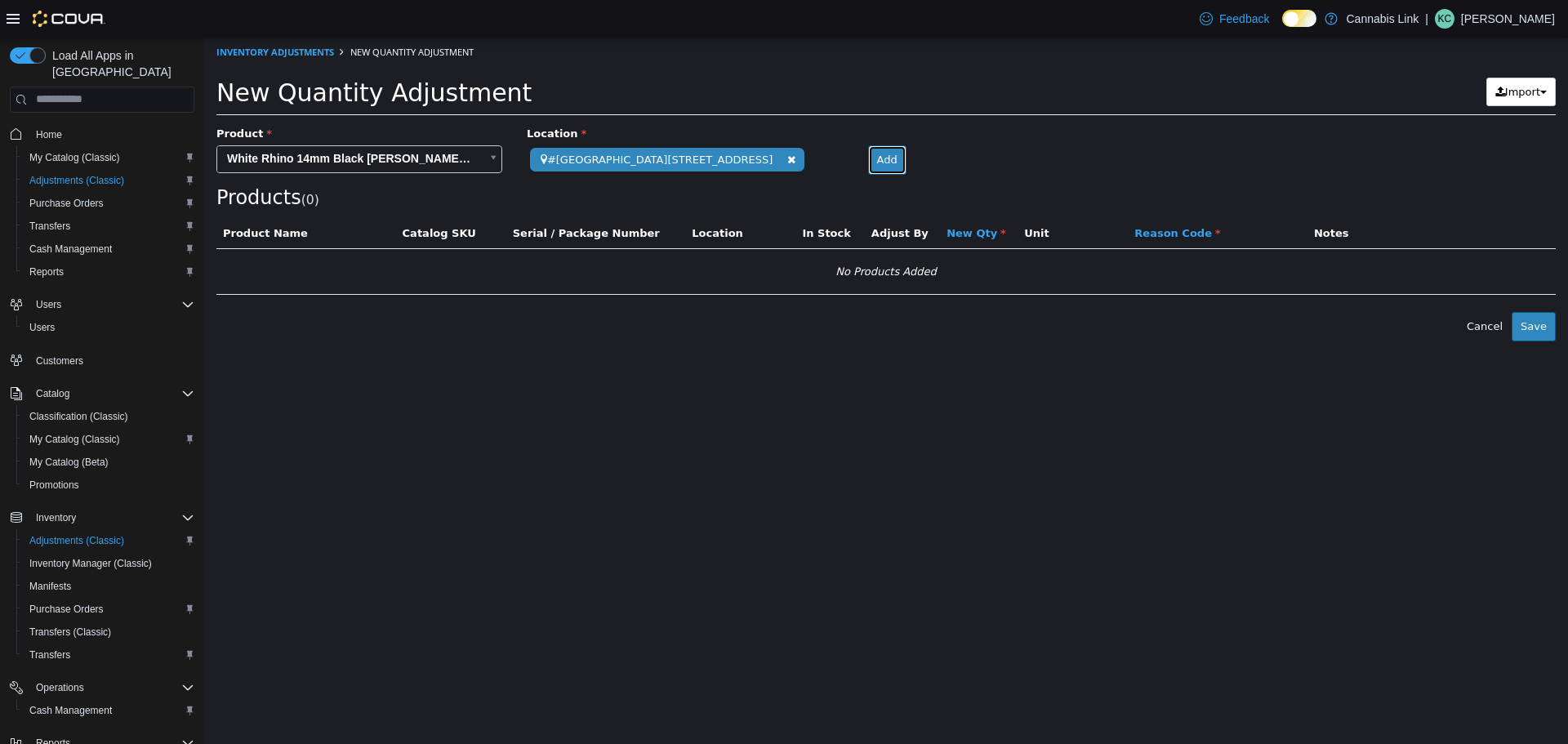
click at [868, 164] on button "Add" at bounding box center [886, 160] width 38 height 29
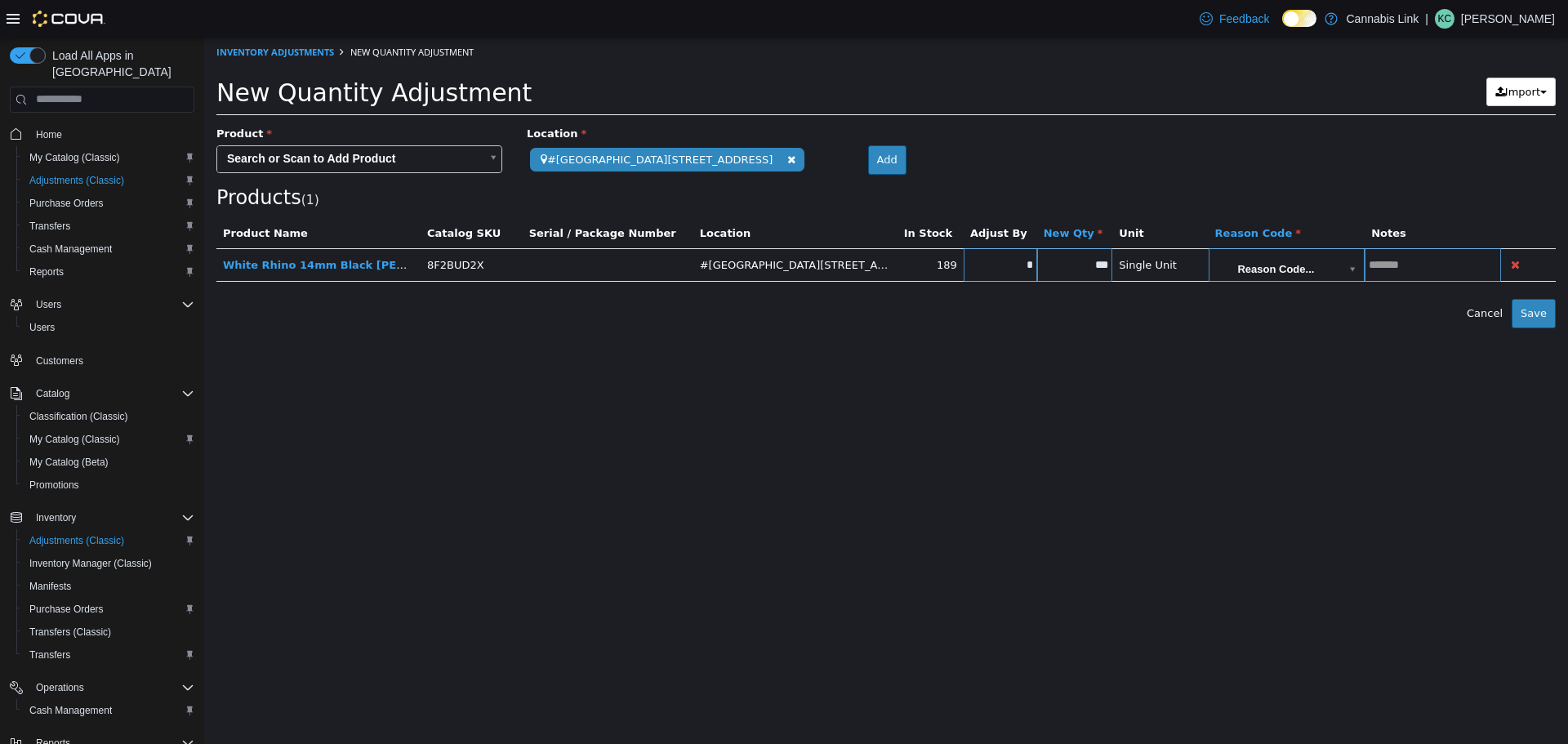
click at [410, 166] on body "**********" at bounding box center [885, 182] width 1363 height 291
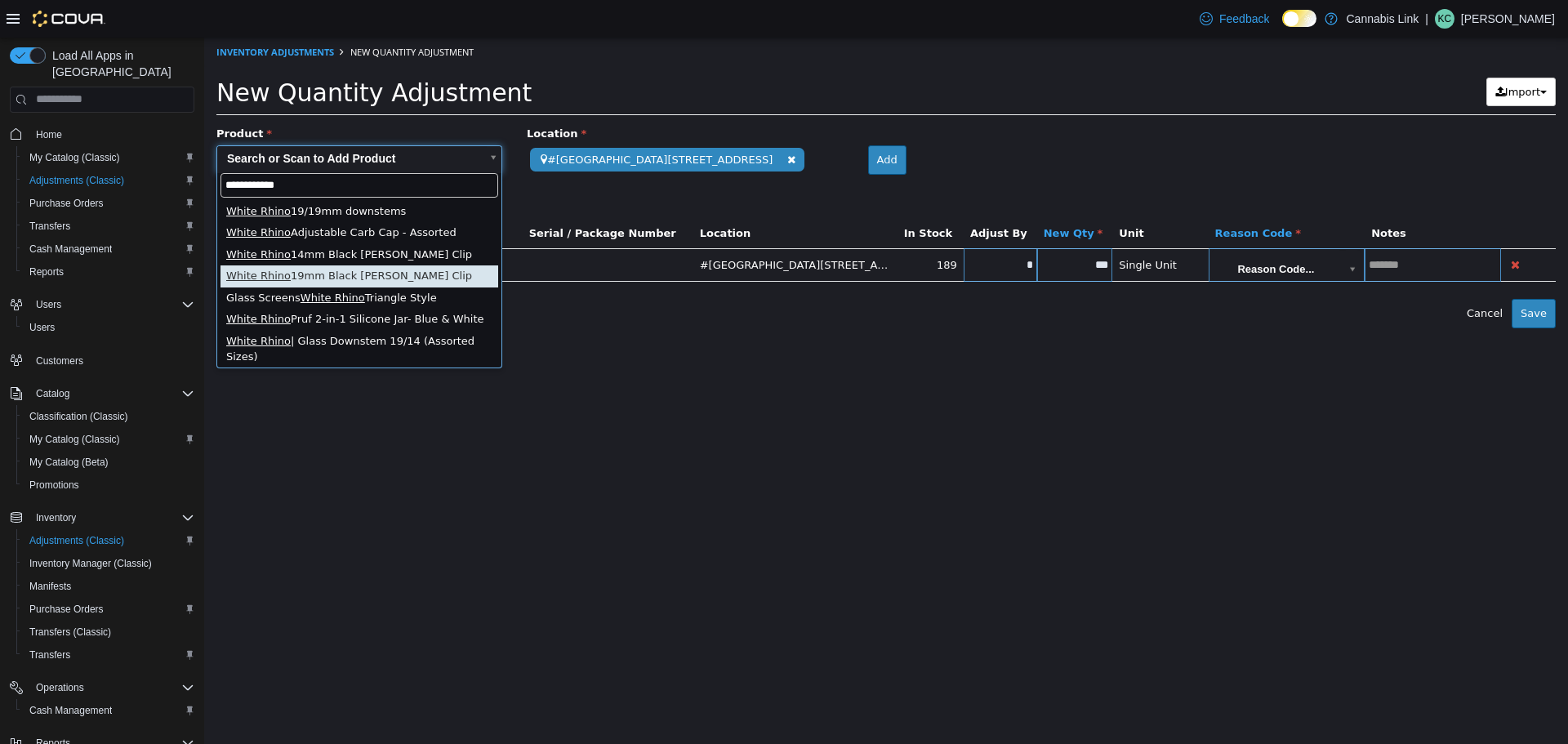
type input "**********"
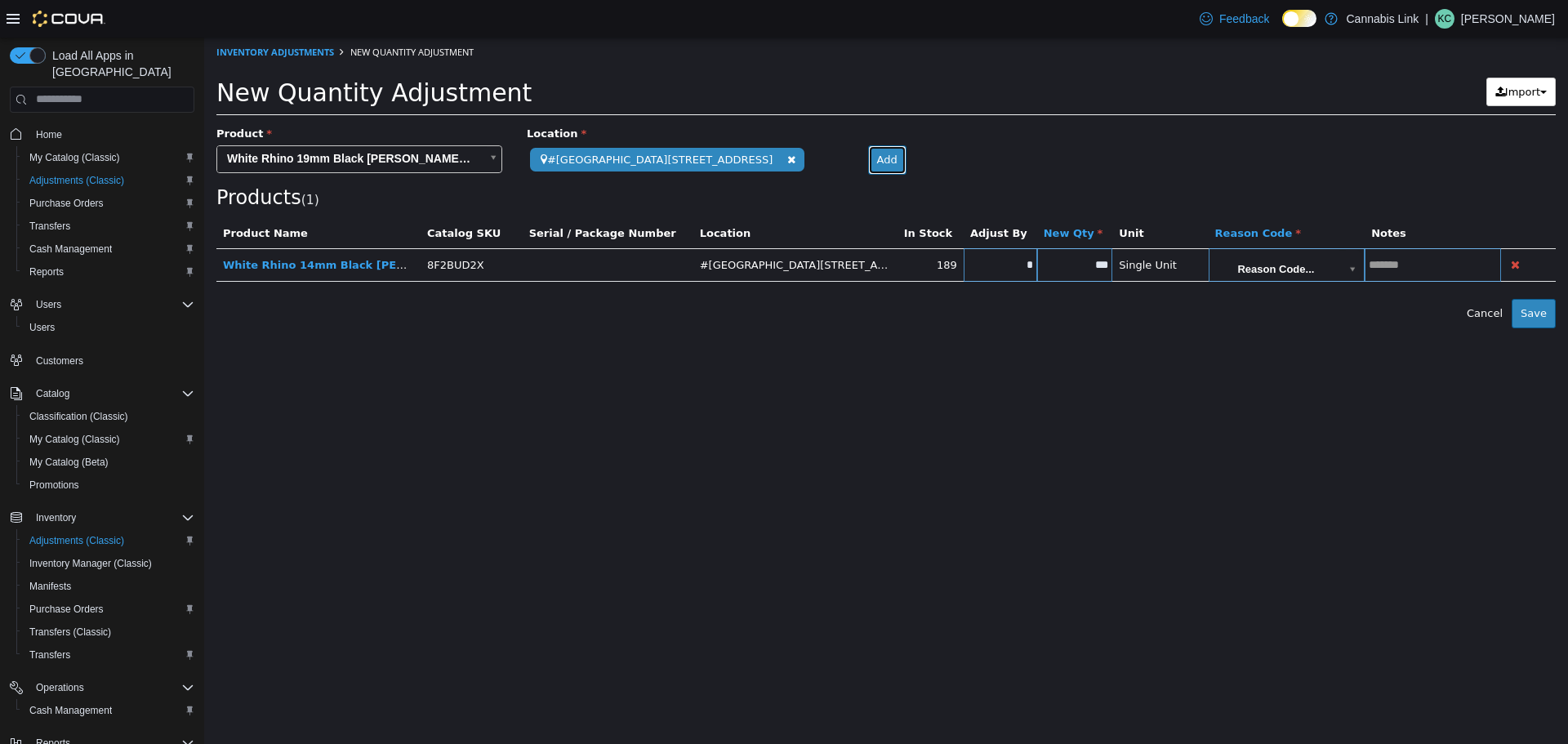
click at [868, 160] on button "Add" at bounding box center [886, 160] width 38 height 29
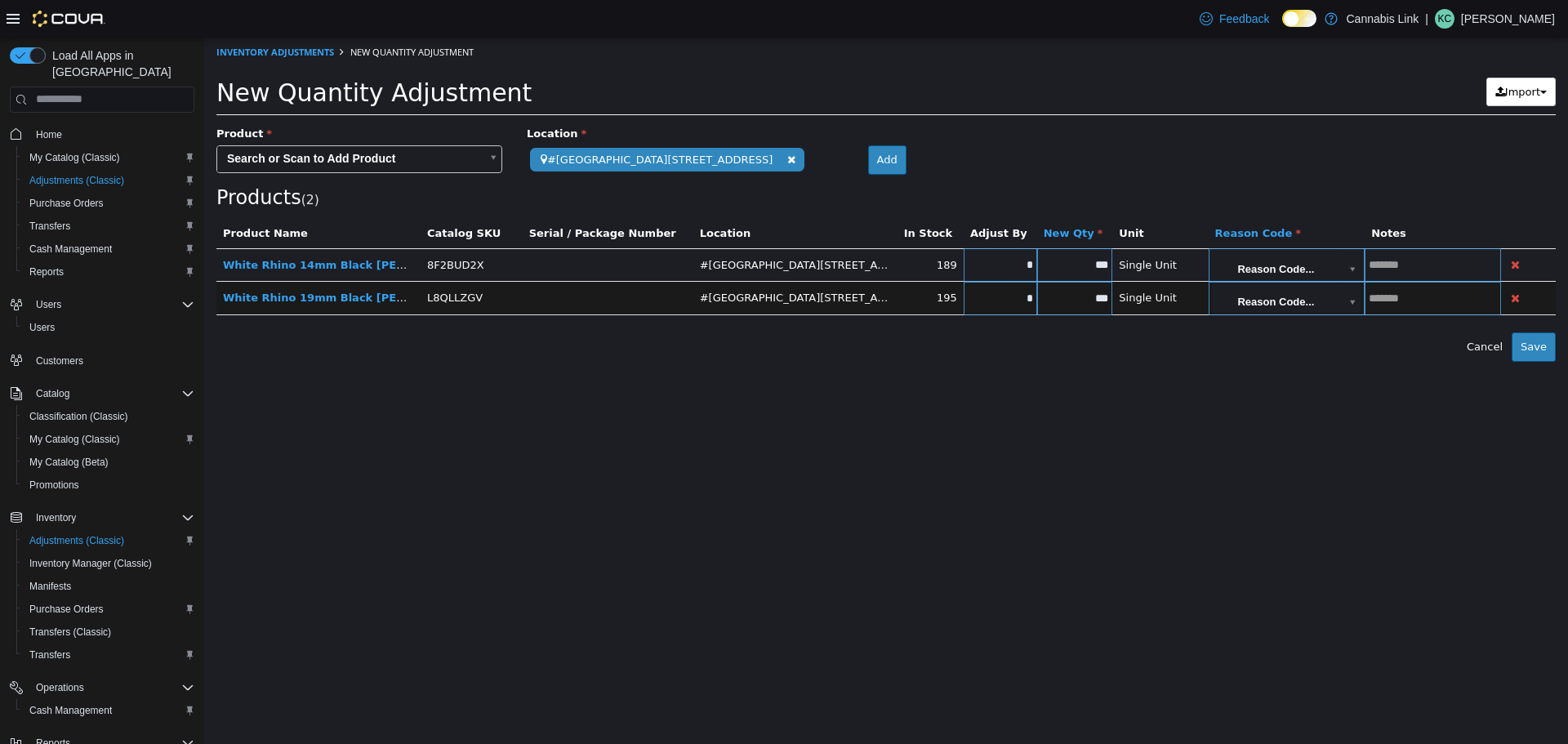
click at [404, 165] on body "**********" at bounding box center [885, 199] width 1363 height 324
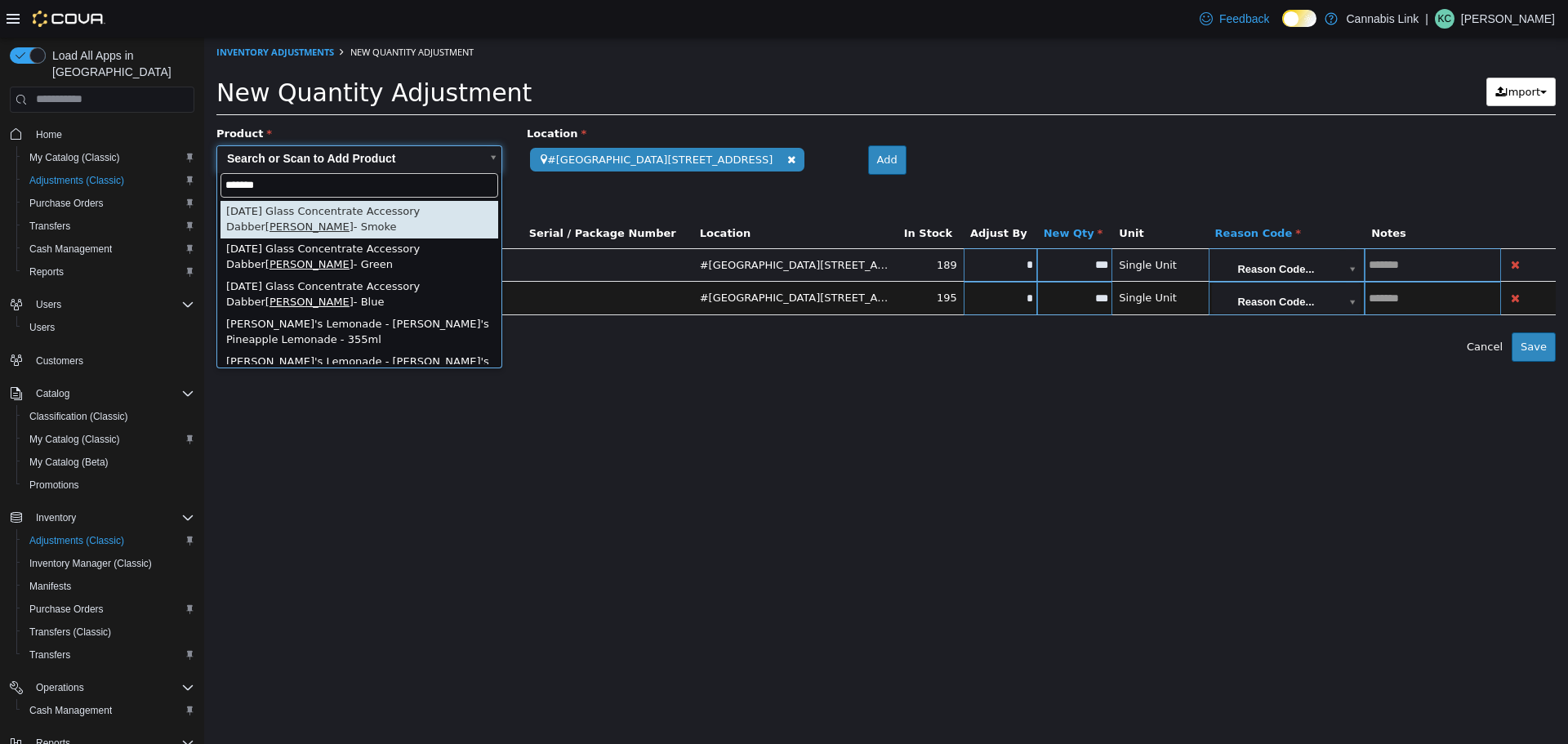
type input "*******"
type input "**********"
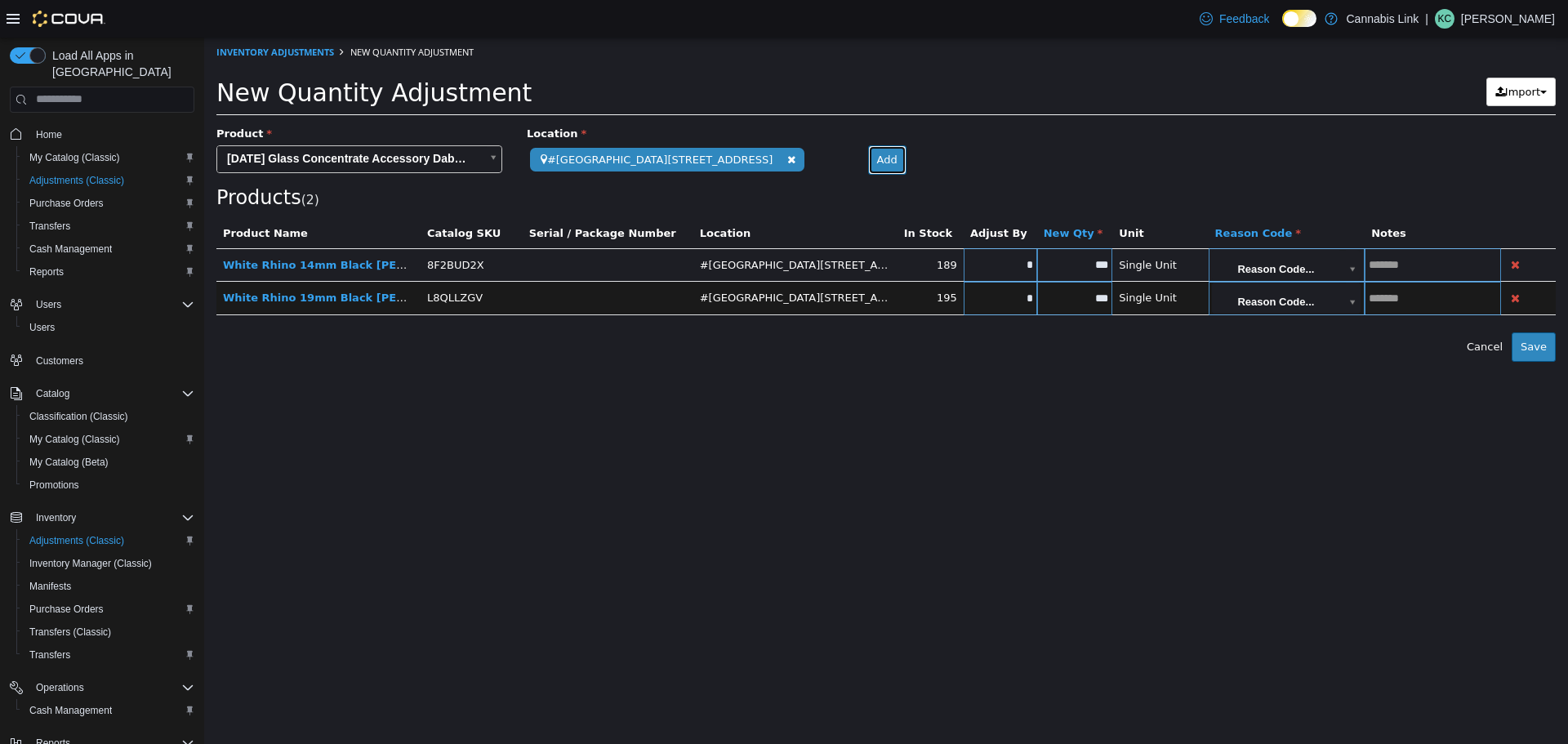
click at [868, 156] on button "Add" at bounding box center [886, 160] width 38 height 29
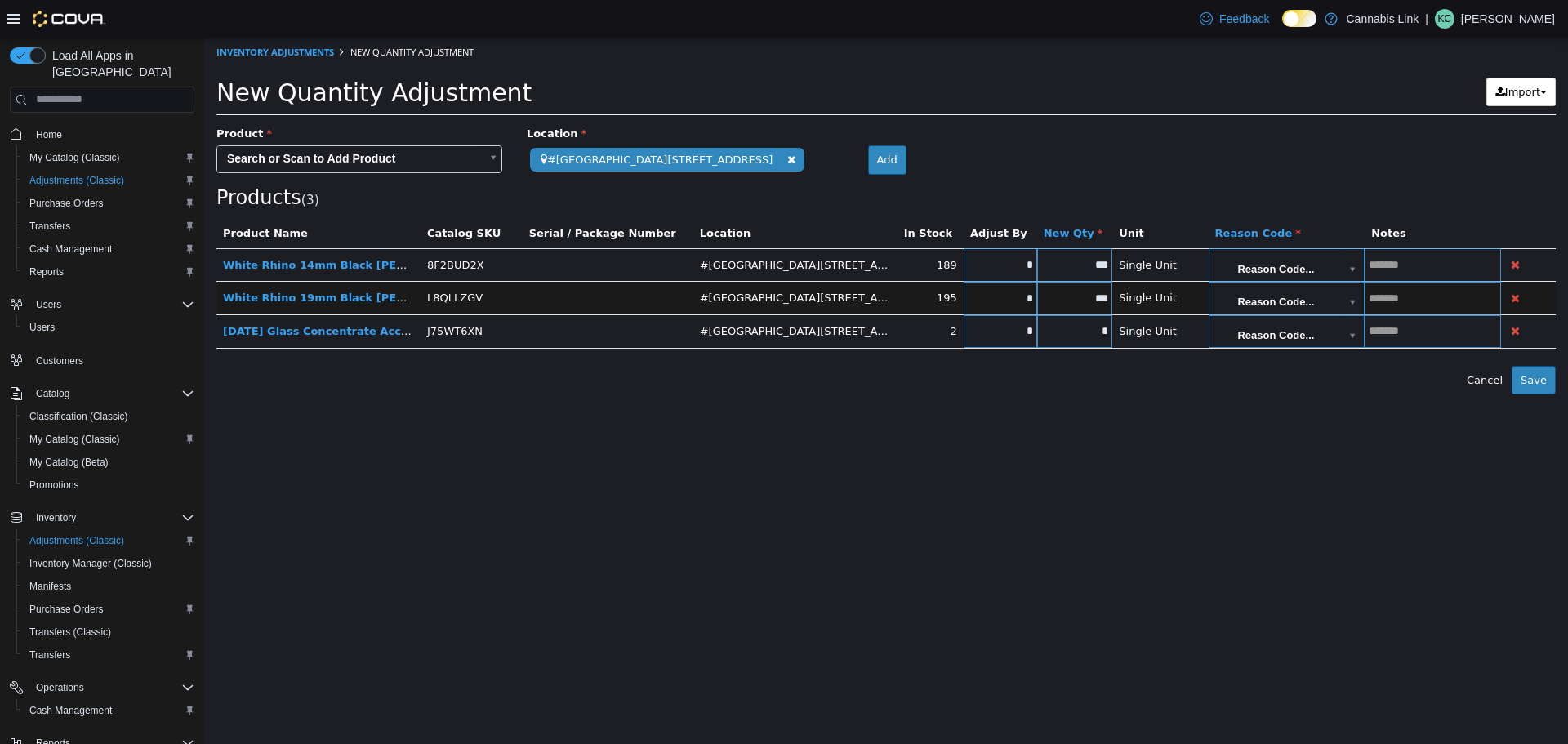
click at [404, 163] on body "**********" at bounding box center [885, 215] width 1363 height 356
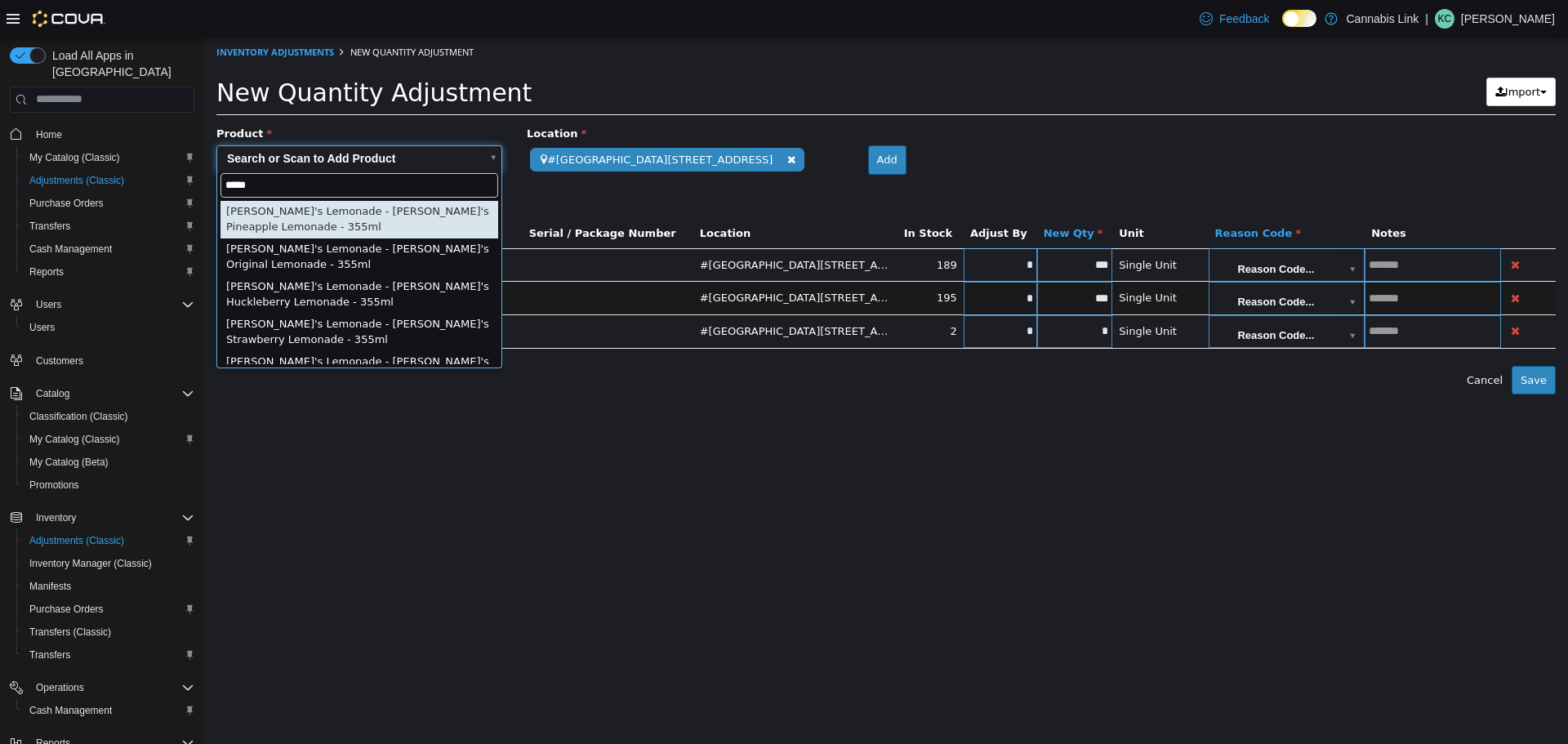
type input "*"
type input "*******"
type input "**********"
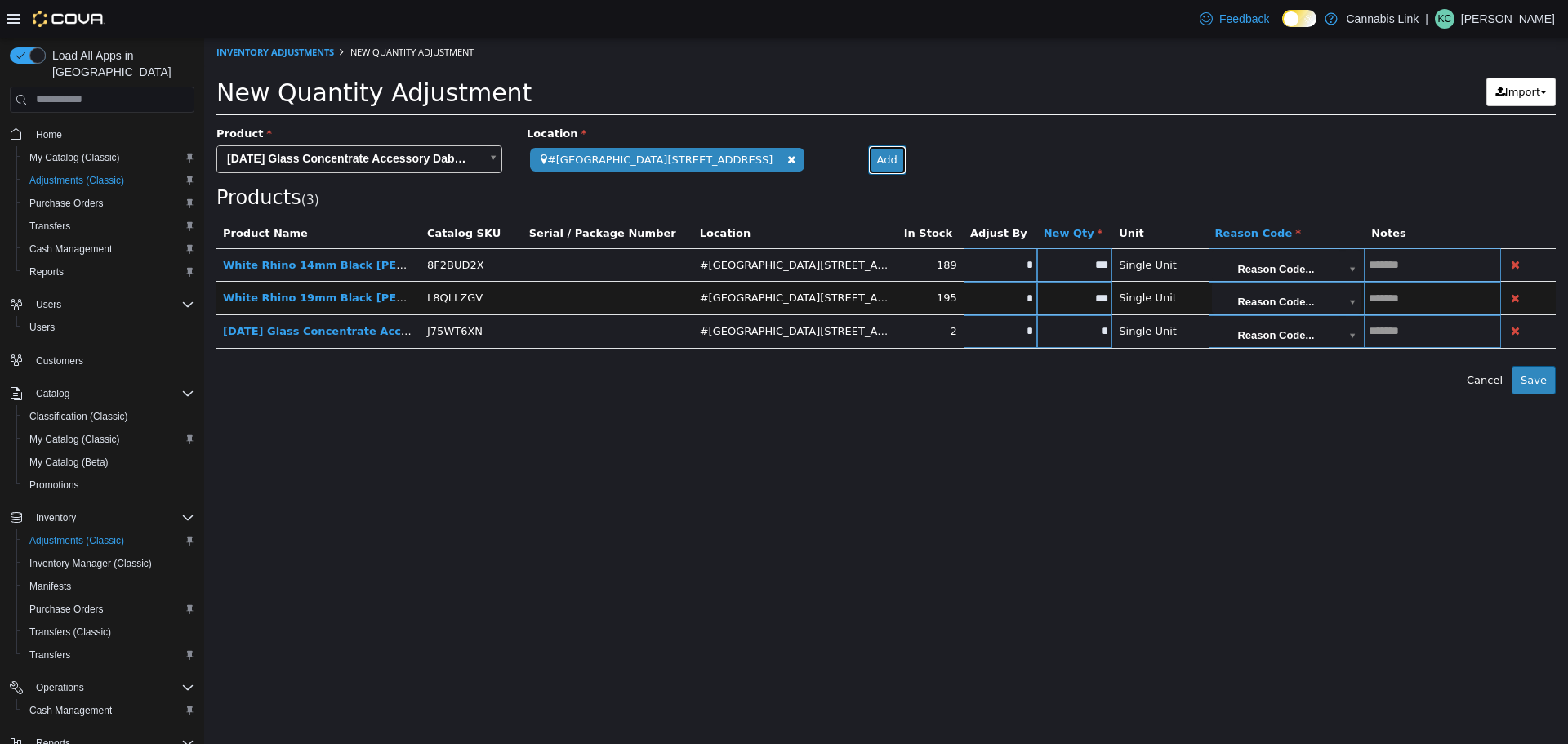
click at [868, 160] on button "Add" at bounding box center [886, 160] width 38 height 29
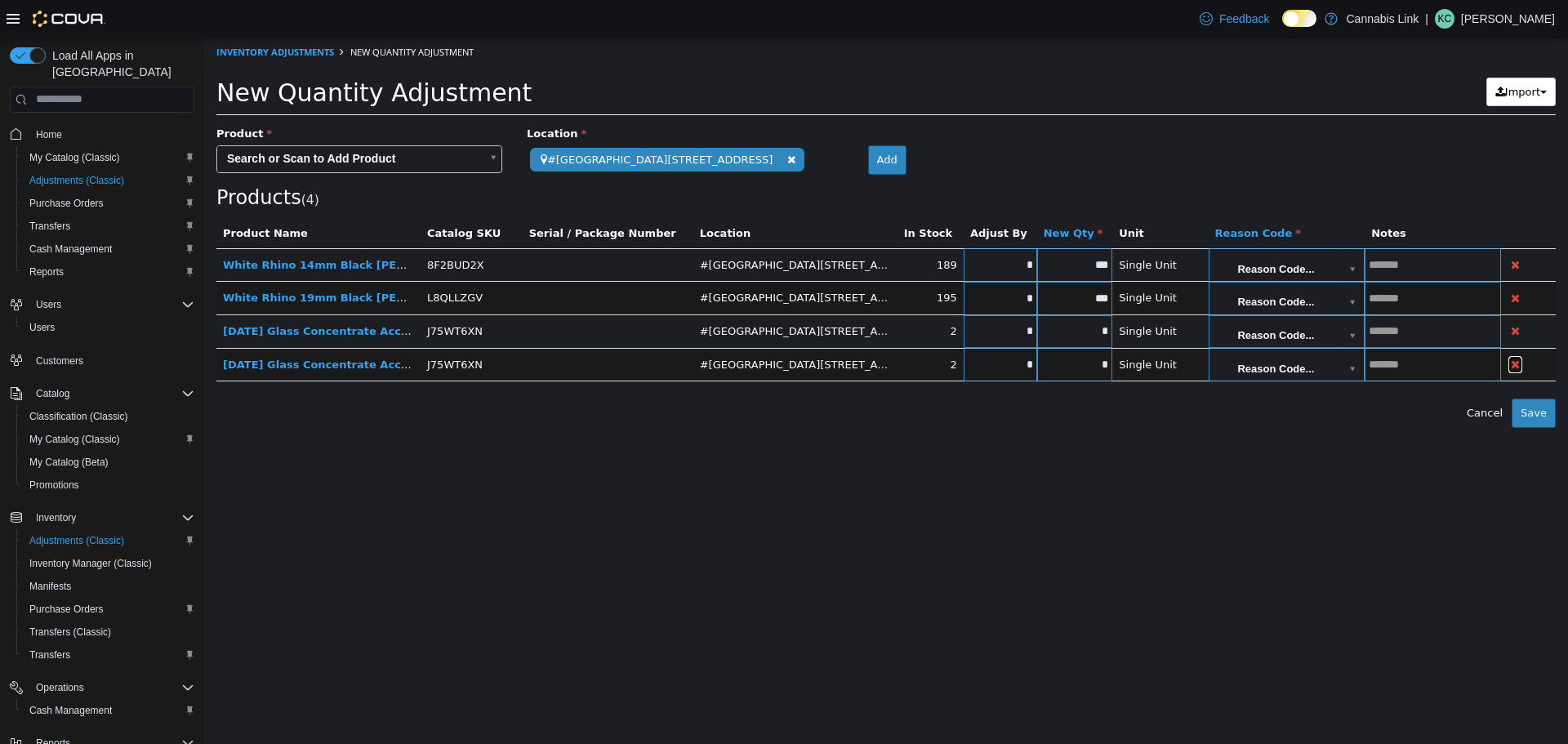
click at [1510, 362] on icon "button" at bounding box center [1514, 363] width 9 height 12
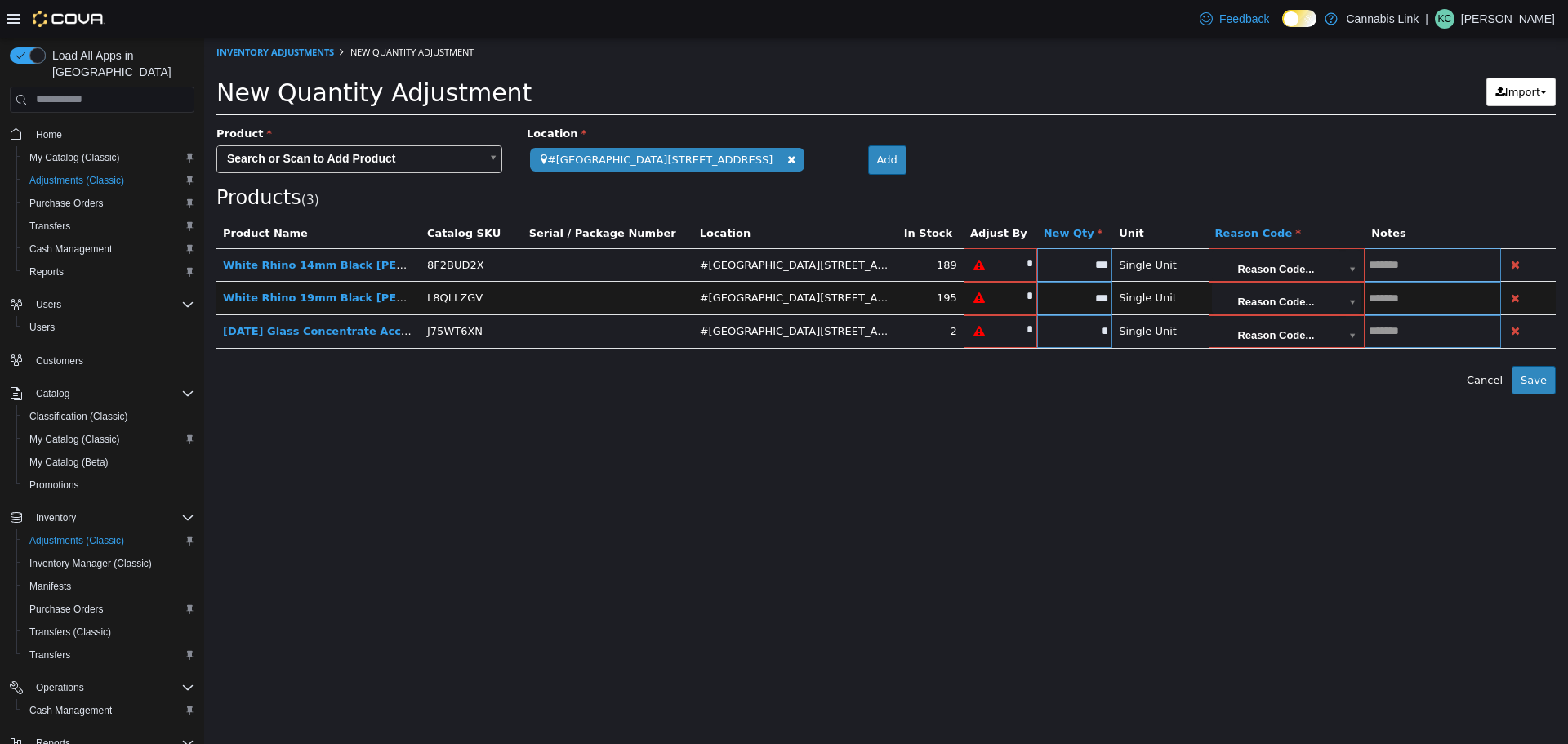
click at [371, 143] on div "Product" at bounding box center [358, 135] width 310 height 21
click at [375, 161] on body "**********" at bounding box center [885, 215] width 1363 height 356
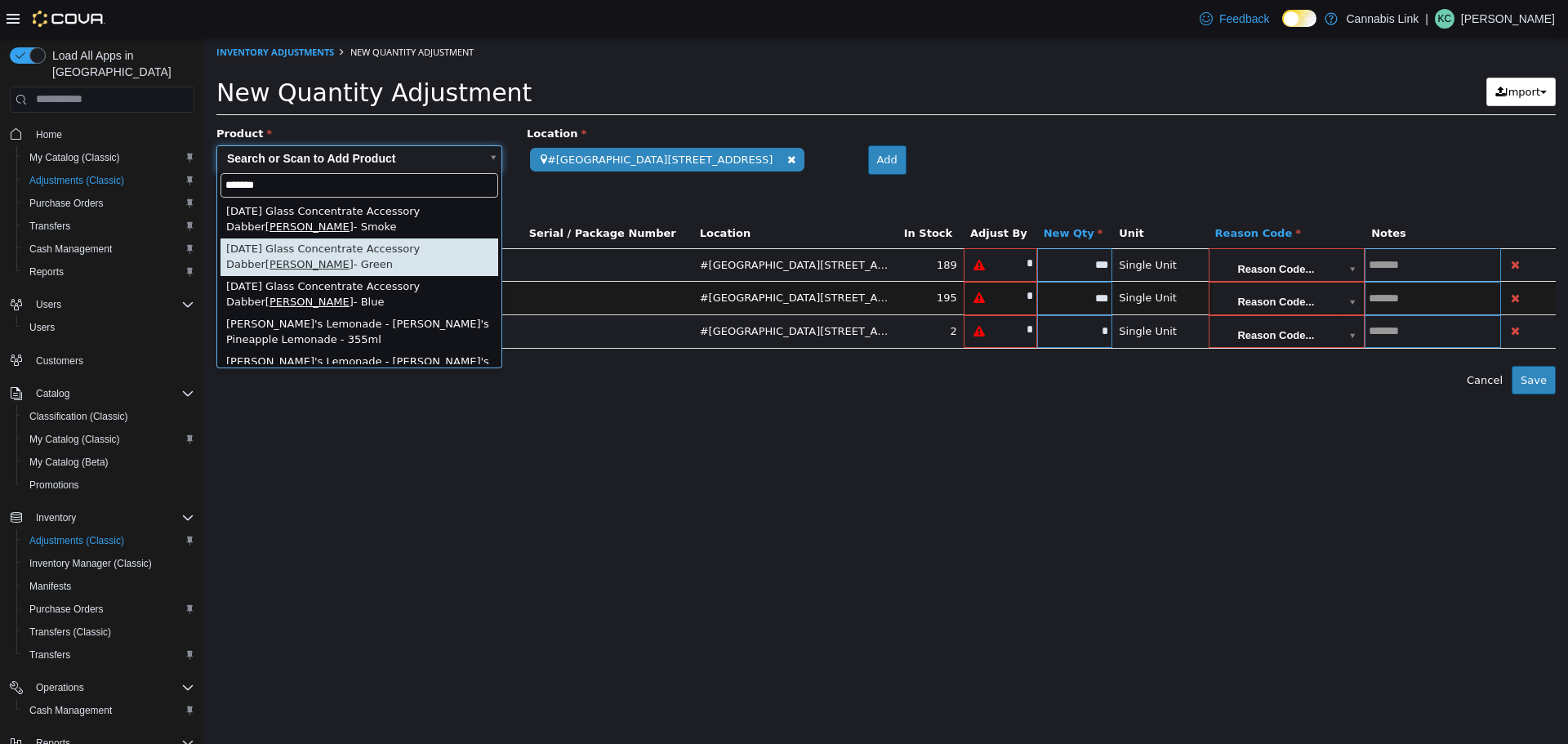
type input "*******"
type input "**********"
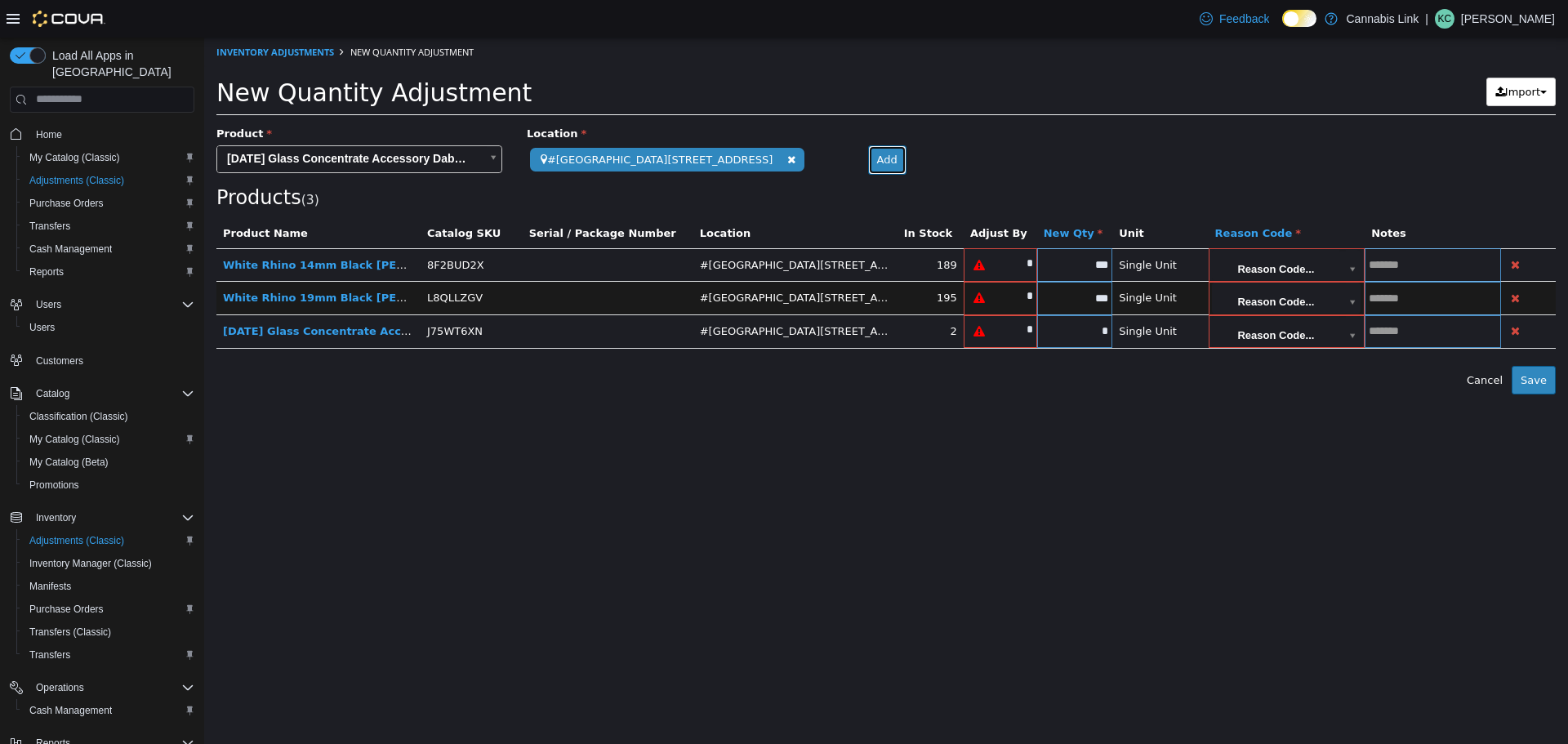
click at [868, 157] on button "Add" at bounding box center [886, 160] width 38 height 29
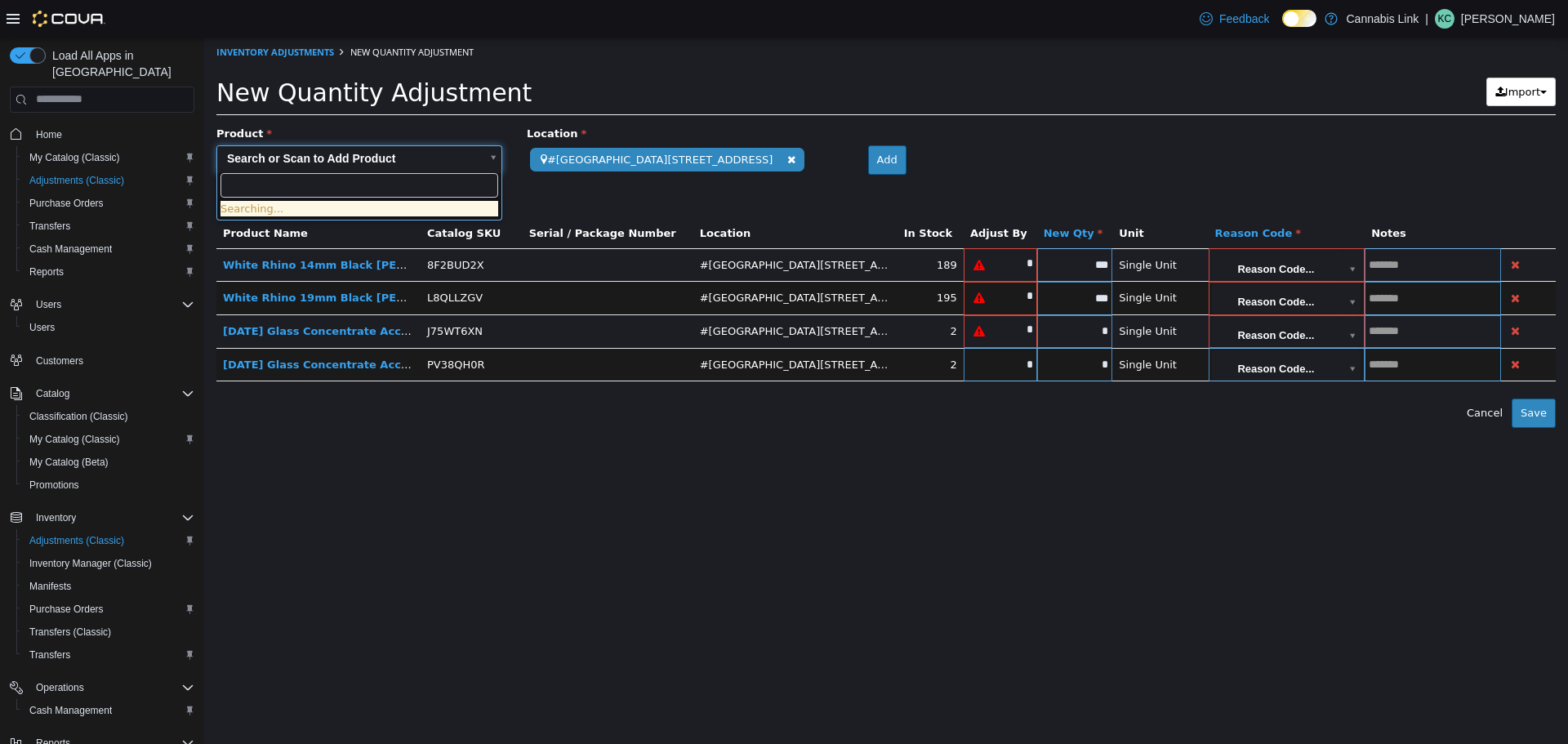
click at [287, 144] on body "**********" at bounding box center [885, 232] width 1363 height 391
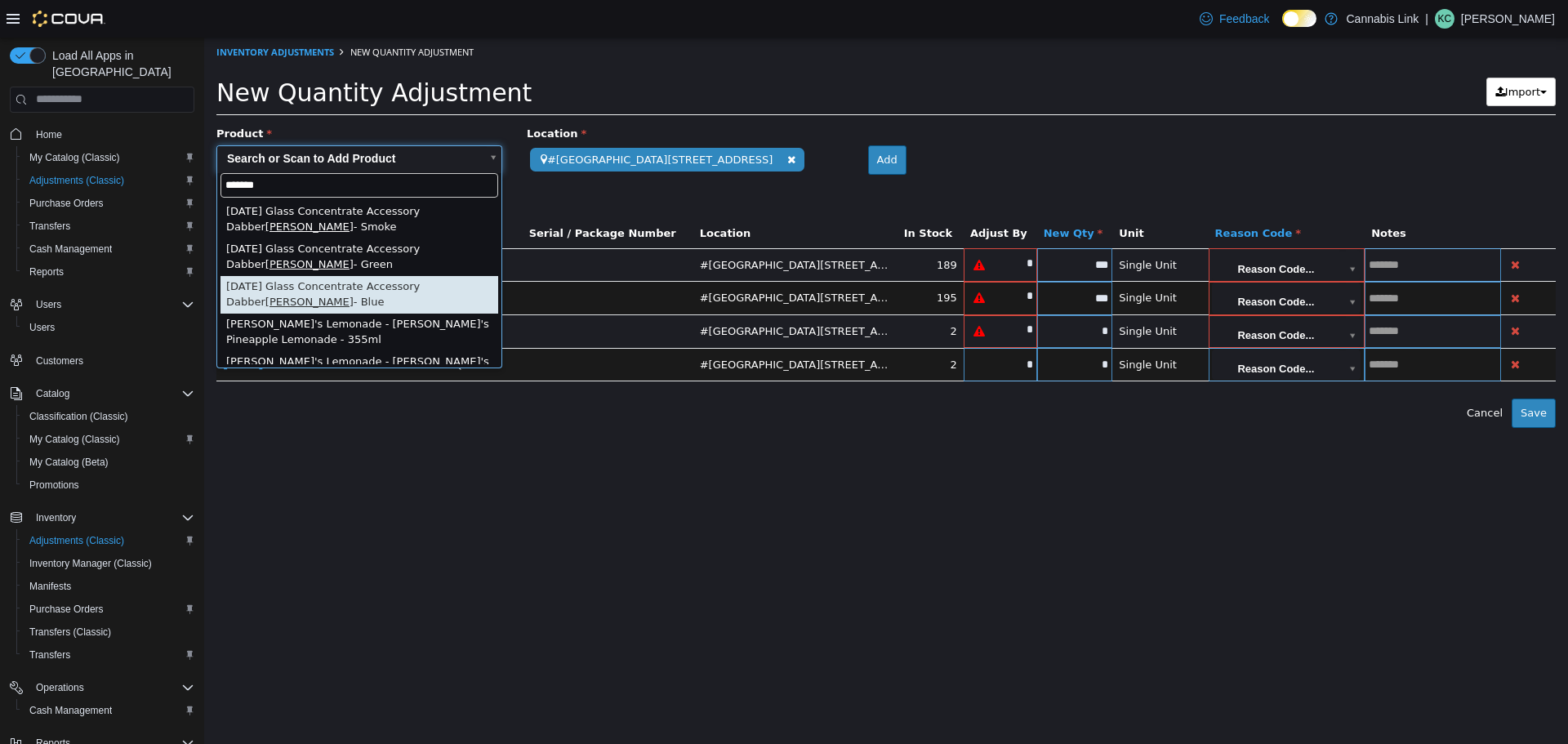
type input "*******"
type input "**********"
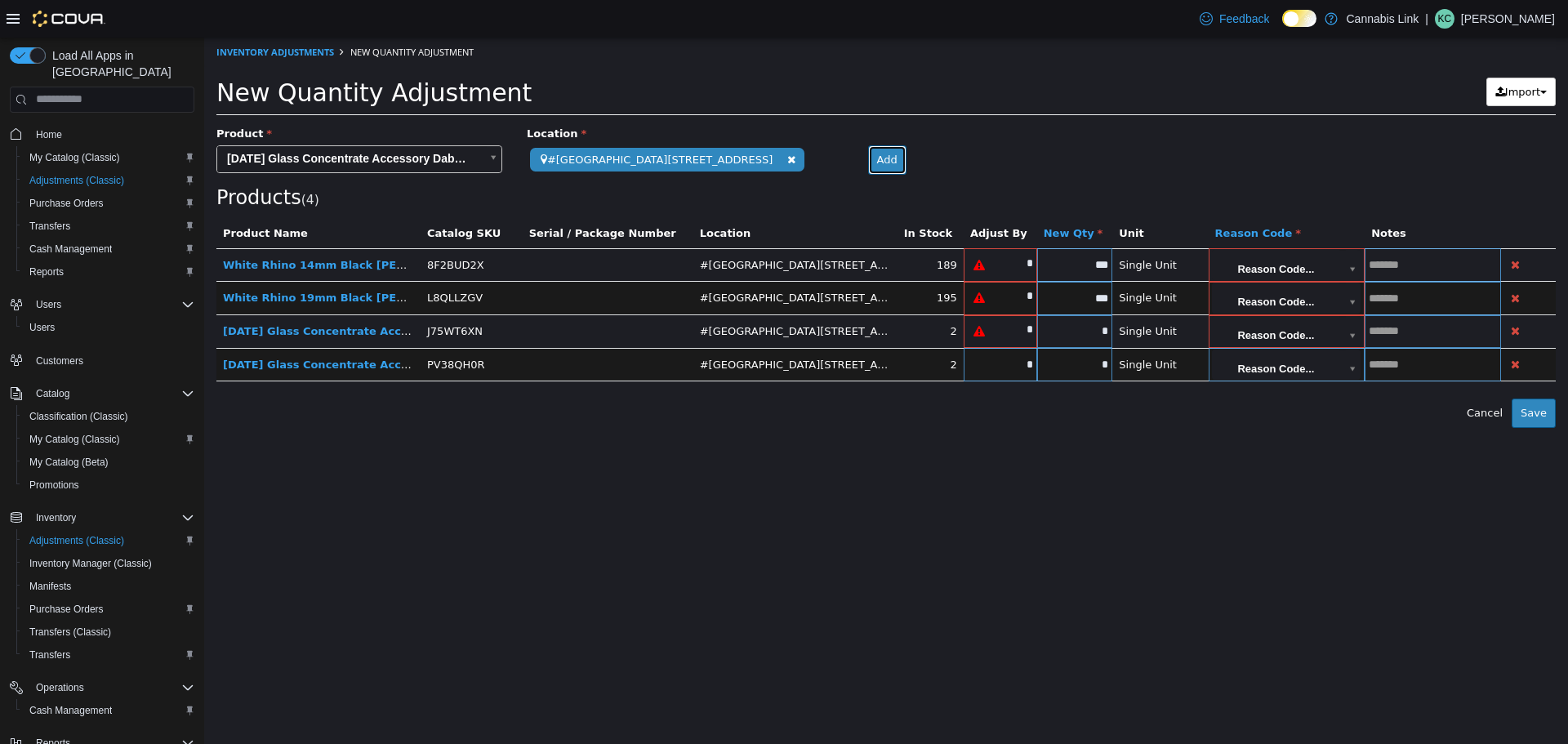
click at [868, 156] on button "Add" at bounding box center [886, 160] width 38 height 29
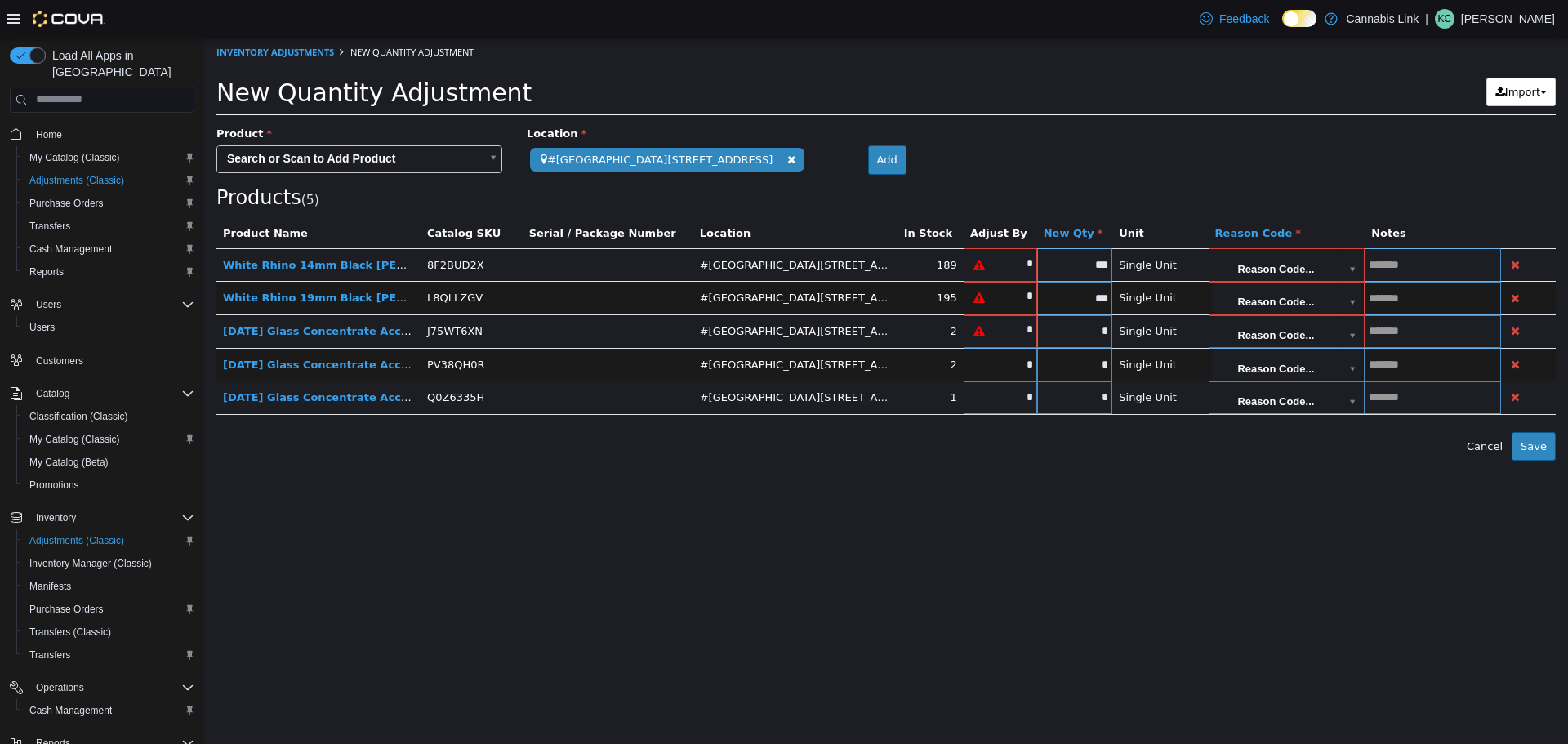
click at [357, 154] on body "**********" at bounding box center [885, 249] width 1363 height 423
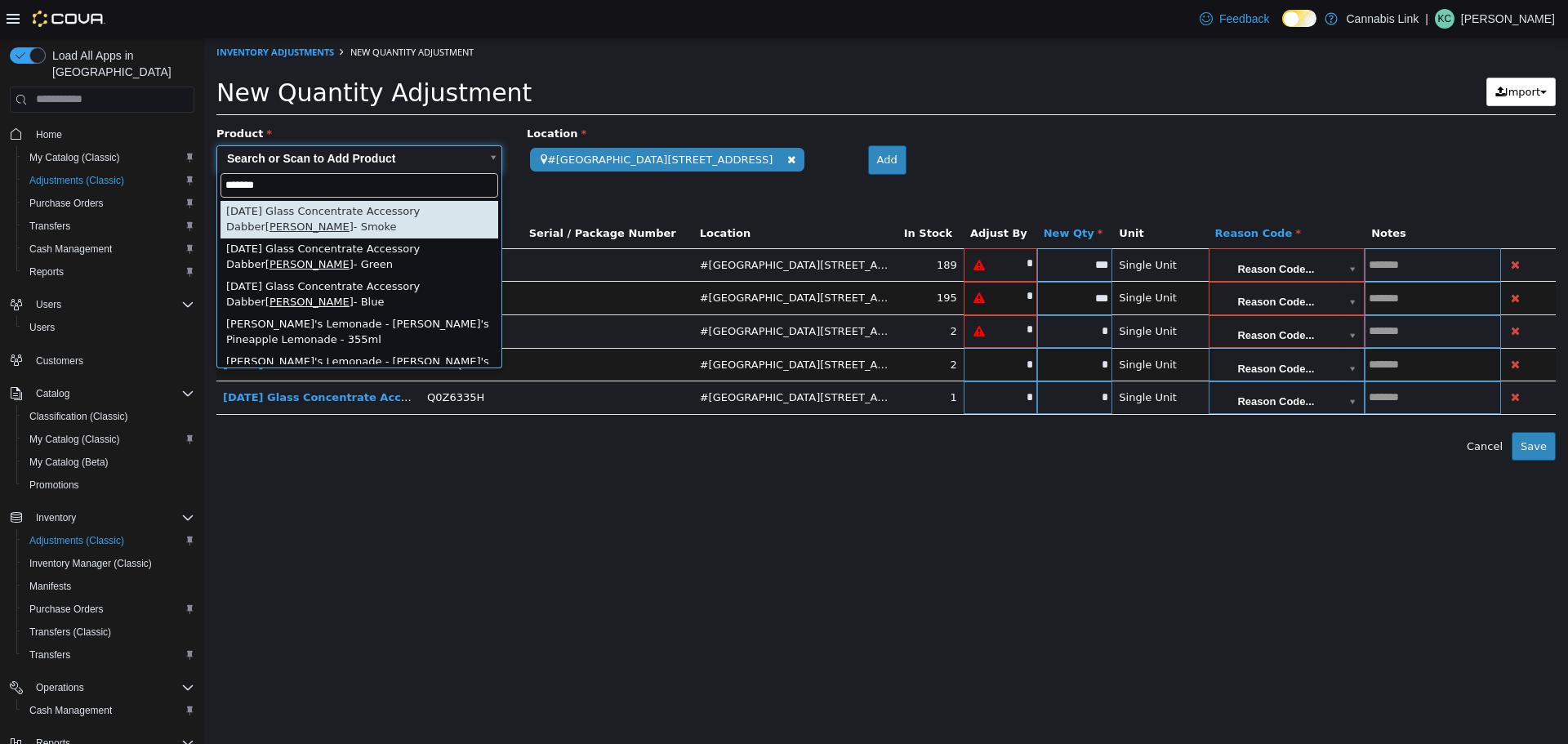
type input "*******"
click at [42, 128] on span "Home" at bounding box center [49, 134] width 26 height 13
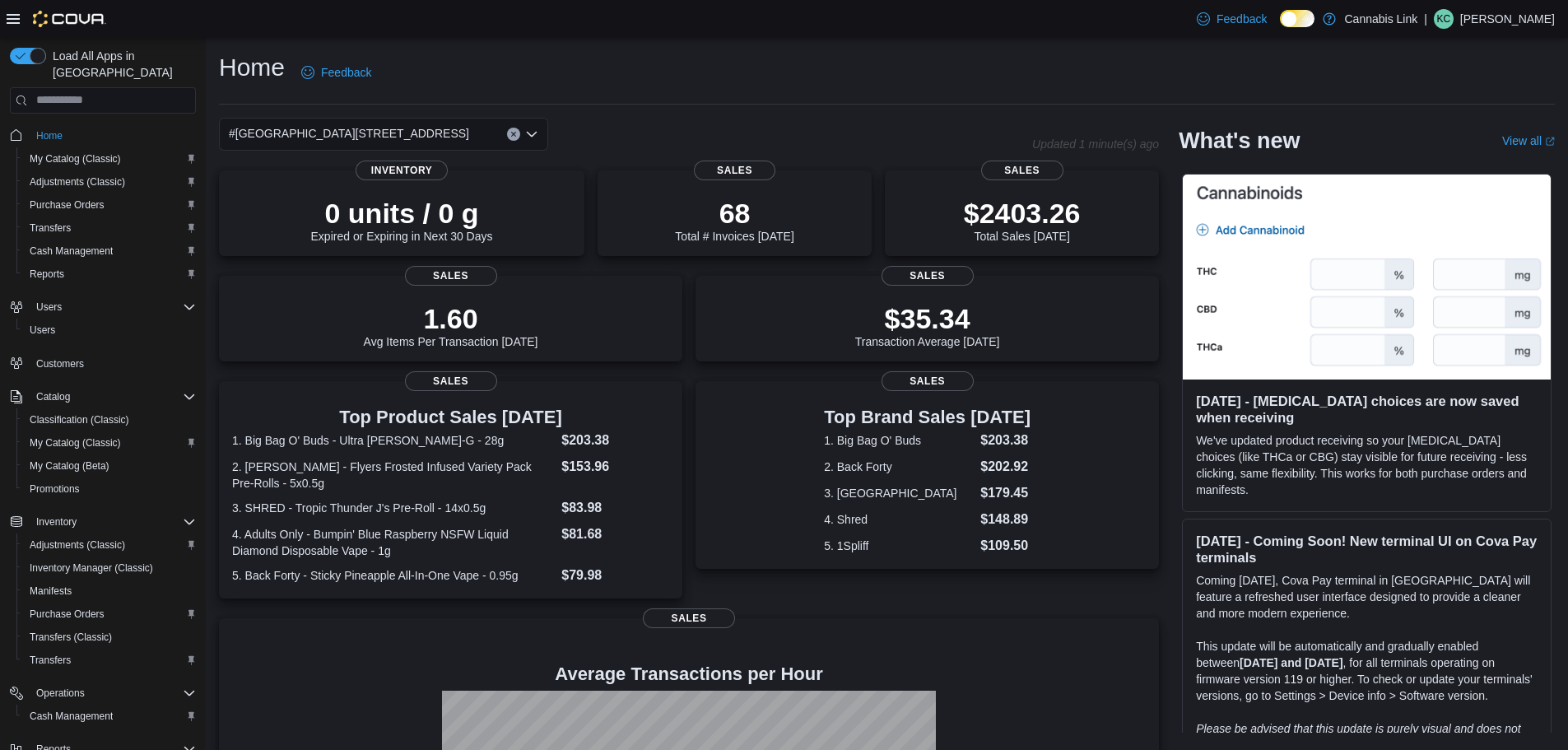
click at [309, 363] on div "0 units / 0 g Expired or Expiring in Next 30 Days Inventory 68 Total # Invoices…" at bounding box center [689, 561] width 940 height 780
click at [423, 131] on div "#[GEOGRAPHIC_DATA][STREET_ADDRESS]" at bounding box center [383, 133] width 329 height 33
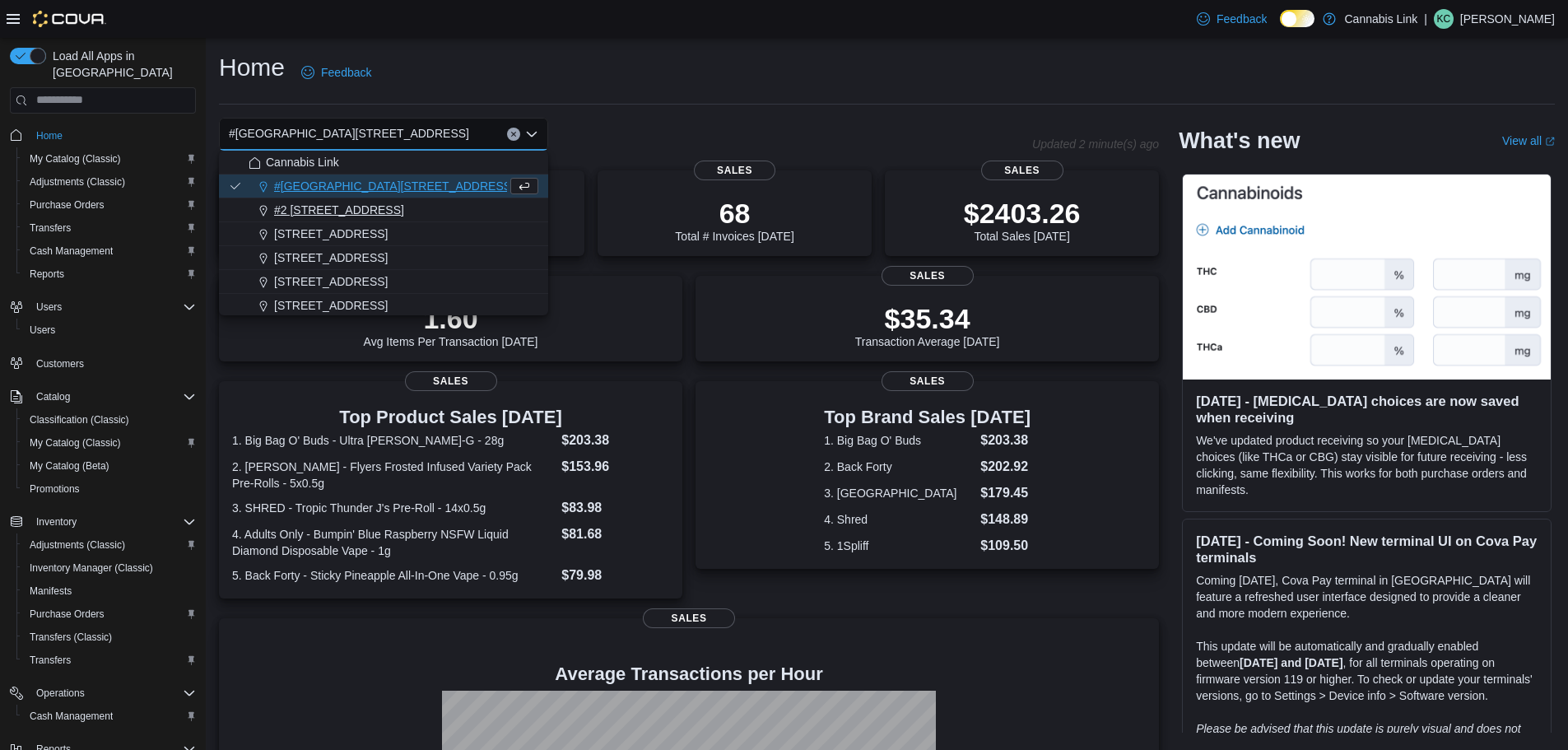
click at [374, 206] on span "#2 [STREET_ADDRESS]" at bounding box center [340, 209] width 130 height 17
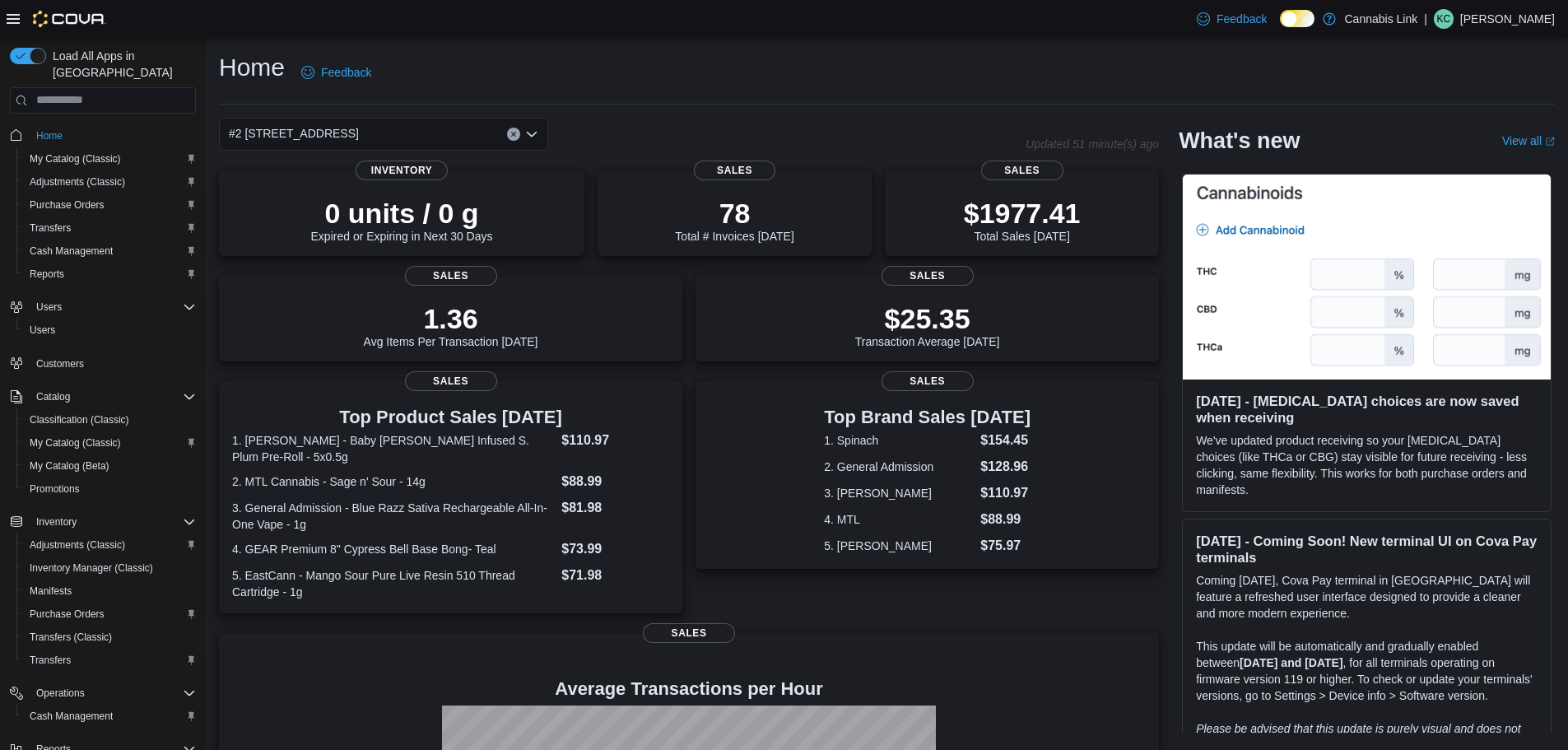
click at [441, 126] on div "#2 [STREET_ADDRESS]" at bounding box center [383, 133] width 329 height 33
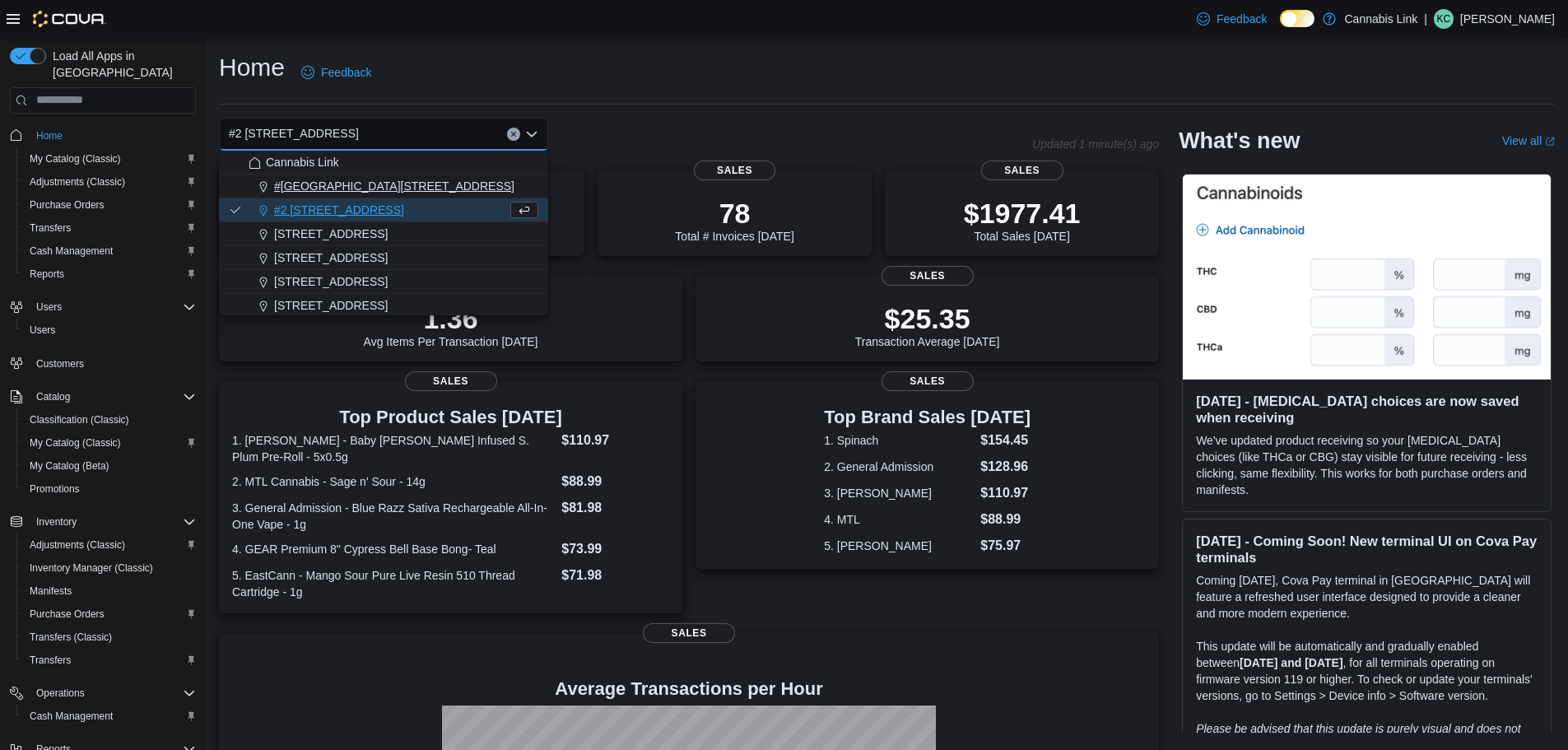
click at [375, 177] on button "#[GEOGRAPHIC_DATA][STREET_ADDRESS]" at bounding box center [383, 187] width 329 height 24
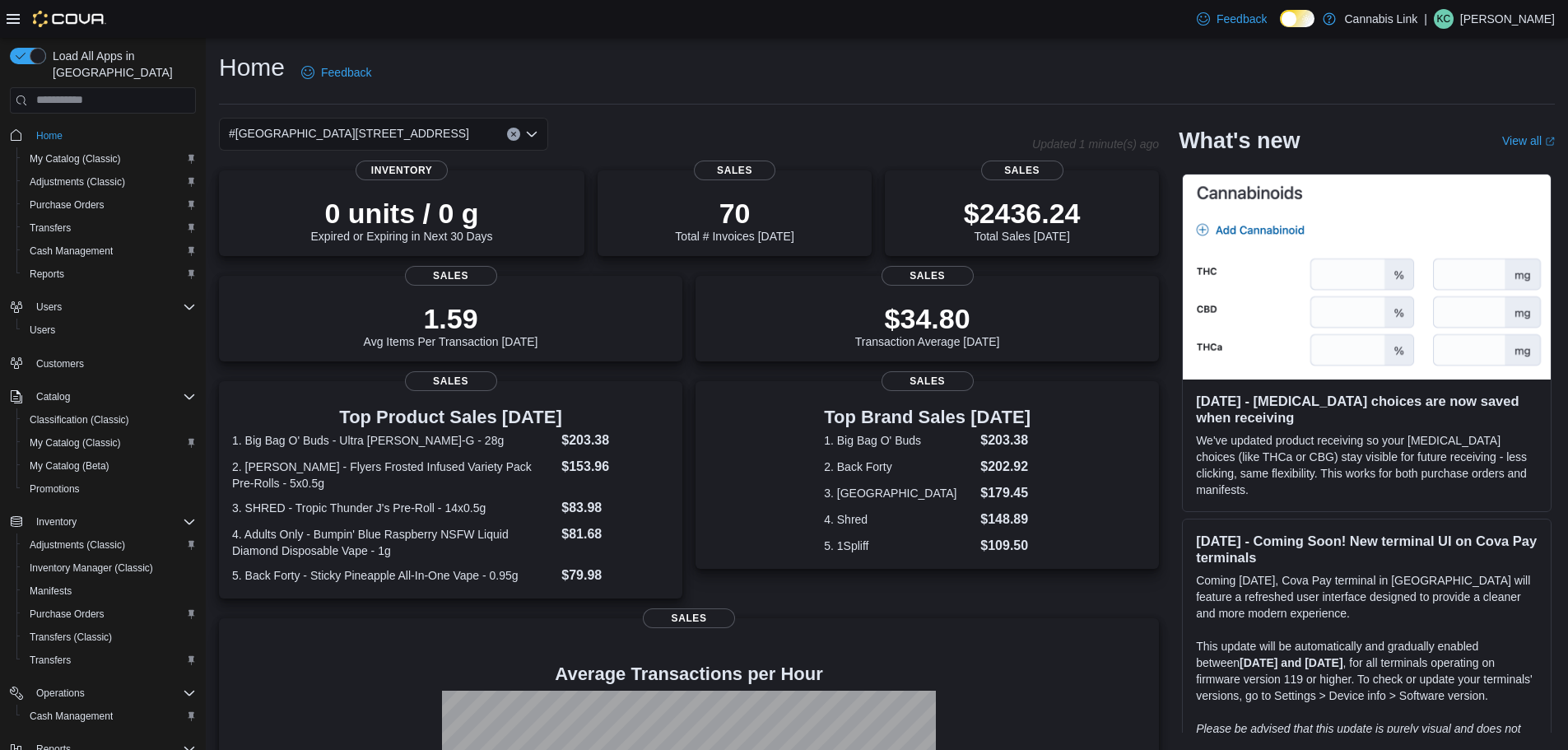
click at [435, 131] on div "#[GEOGRAPHIC_DATA][STREET_ADDRESS]. Selected. [STREET_ADDRESS]. Press Backspace…" at bounding box center [383, 133] width 329 height 33
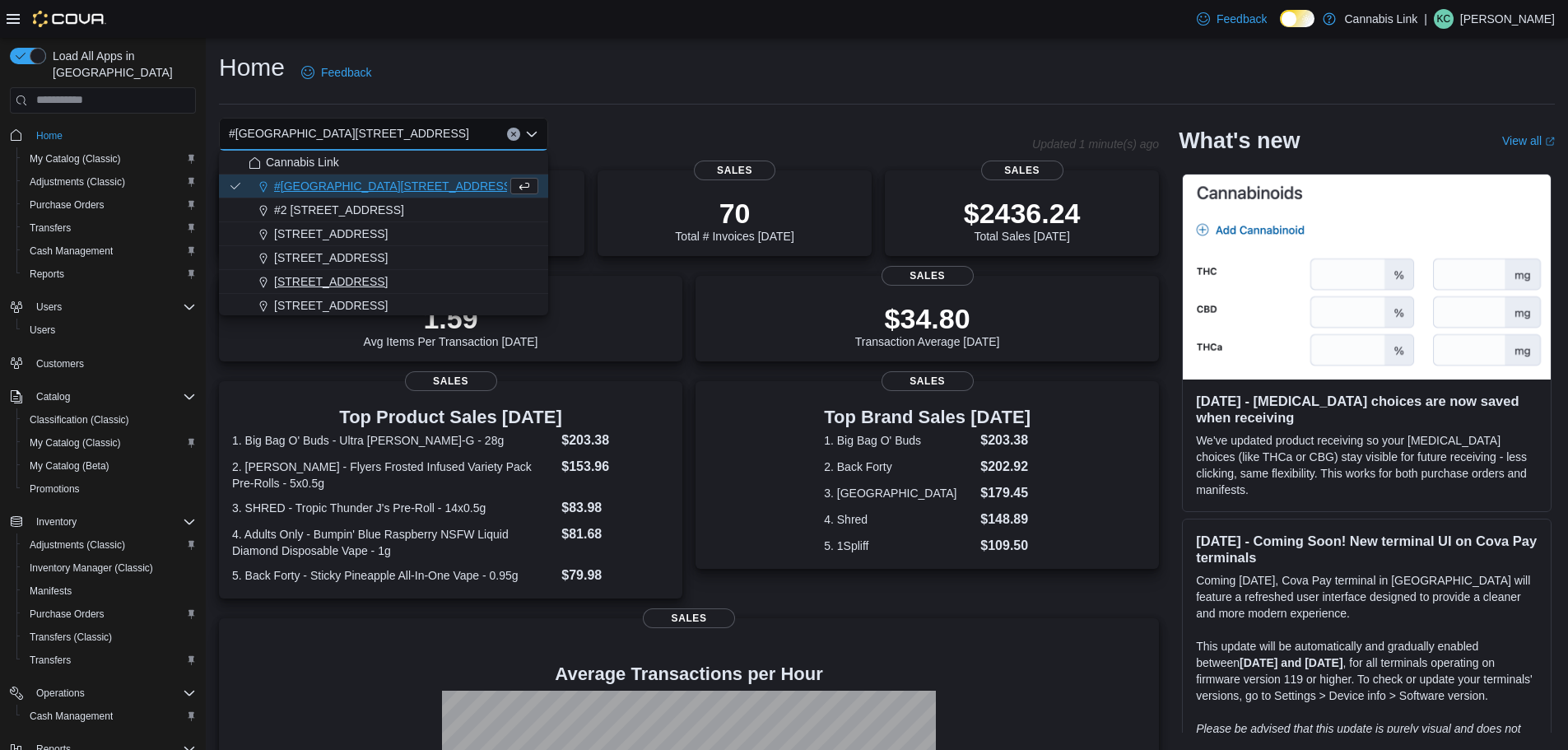
click at [381, 285] on span "[STREET_ADDRESS]" at bounding box center [331, 281] width 114 height 17
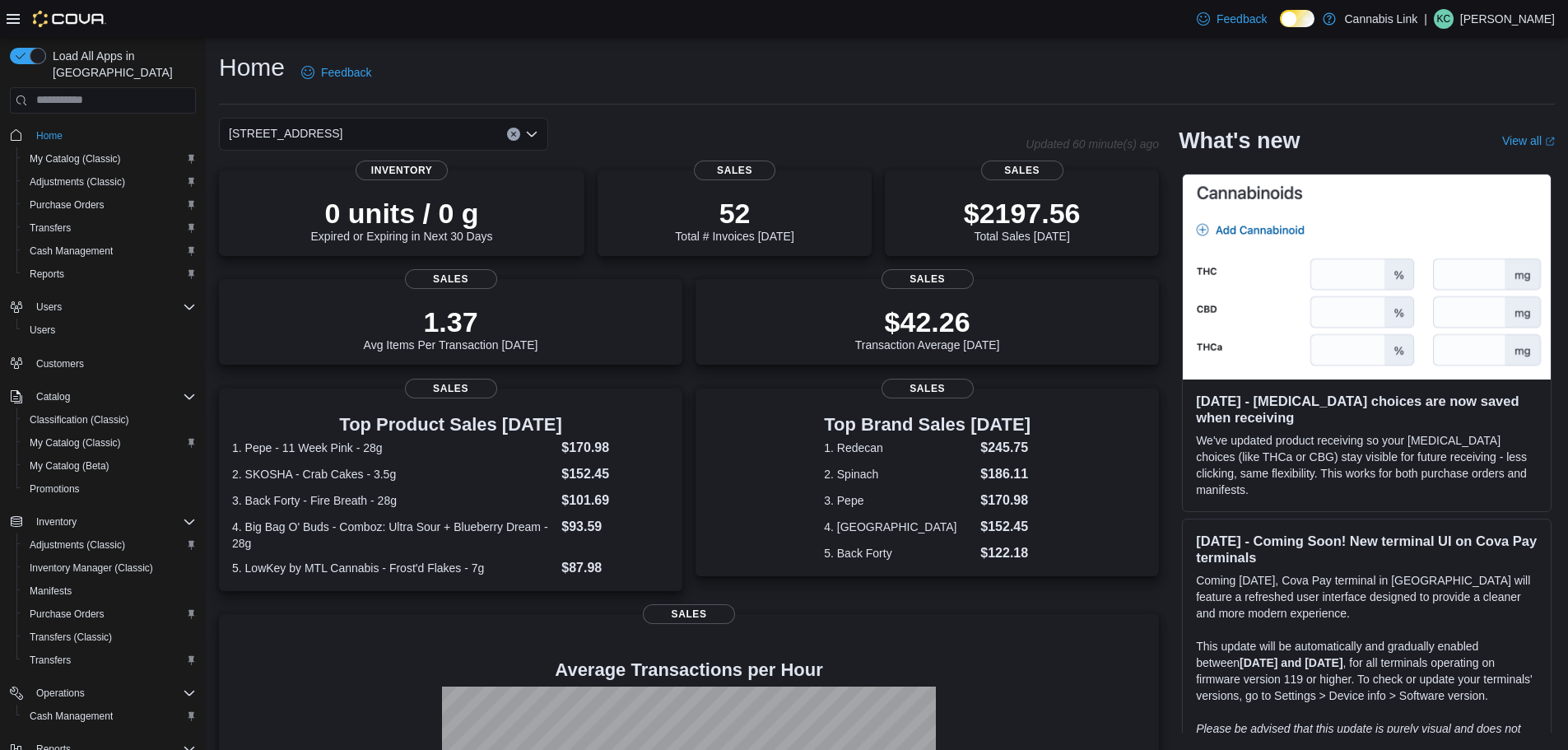
click at [417, 131] on div "[STREET_ADDRESS] Selected. [STREET_ADDRESS]. Press Backspace to delete [STREET_…" at bounding box center [383, 133] width 329 height 33
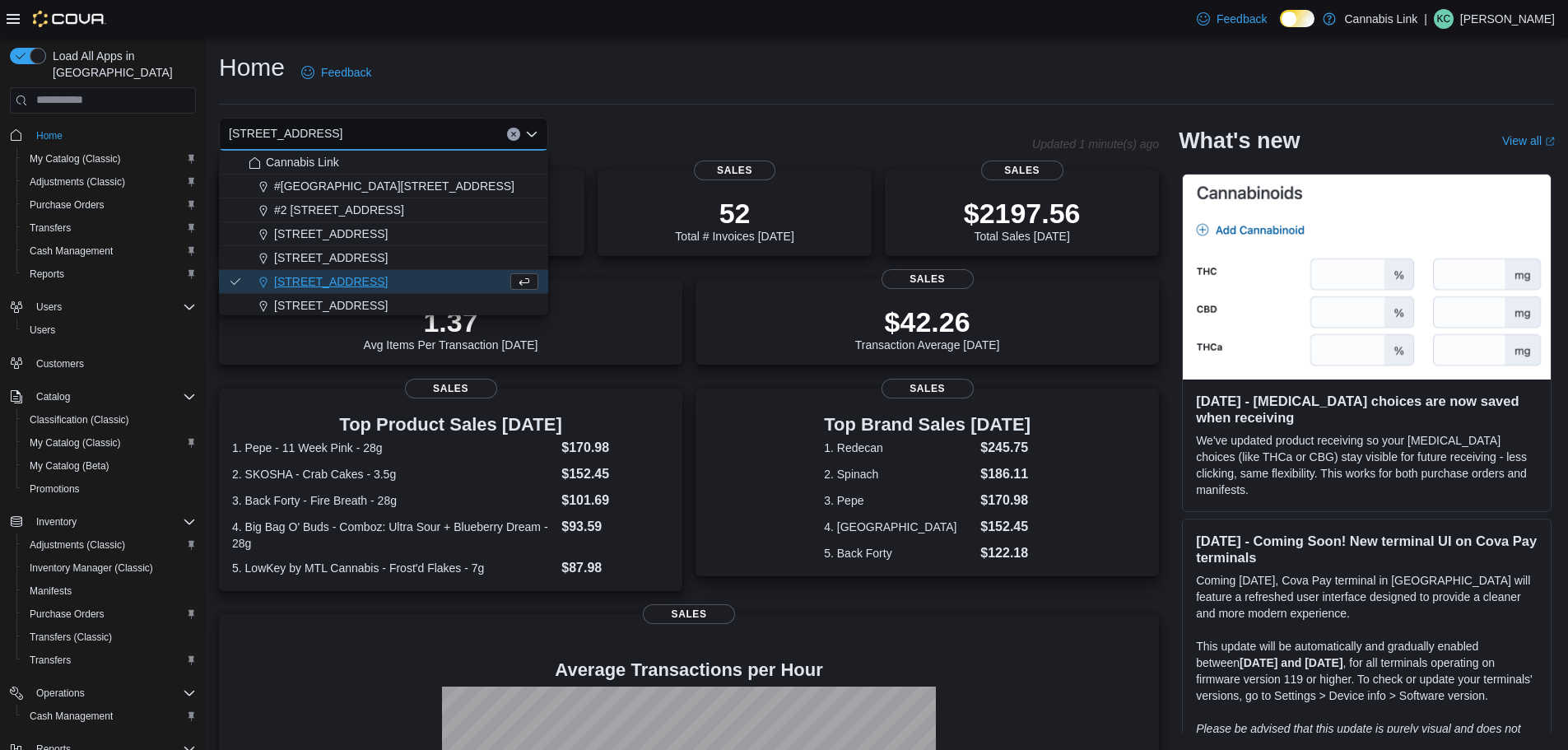
click at [628, 96] on div "Home Feedback" at bounding box center [887, 78] width 1336 height 53
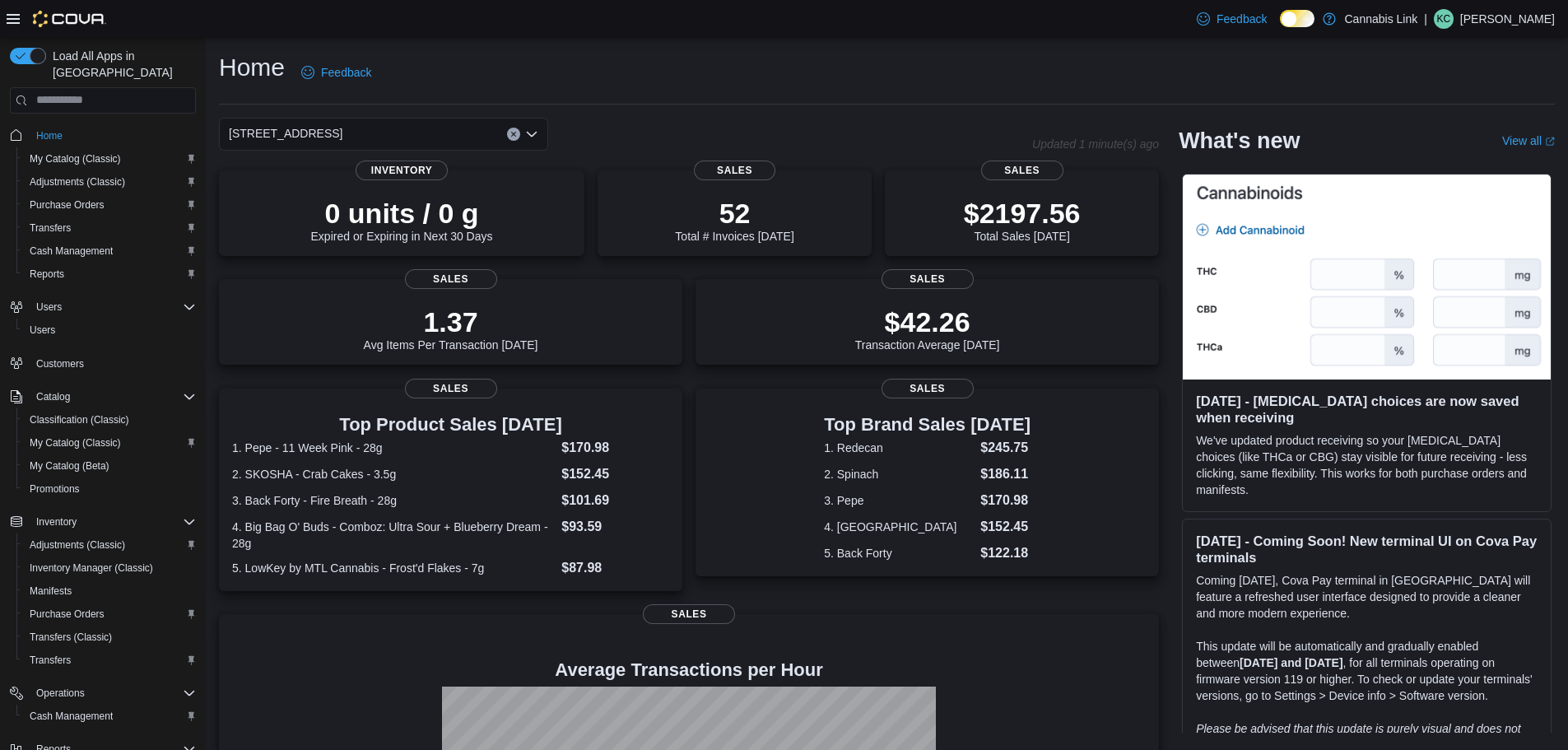
click at [414, 134] on div "[STREET_ADDRESS]" at bounding box center [383, 133] width 329 height 33
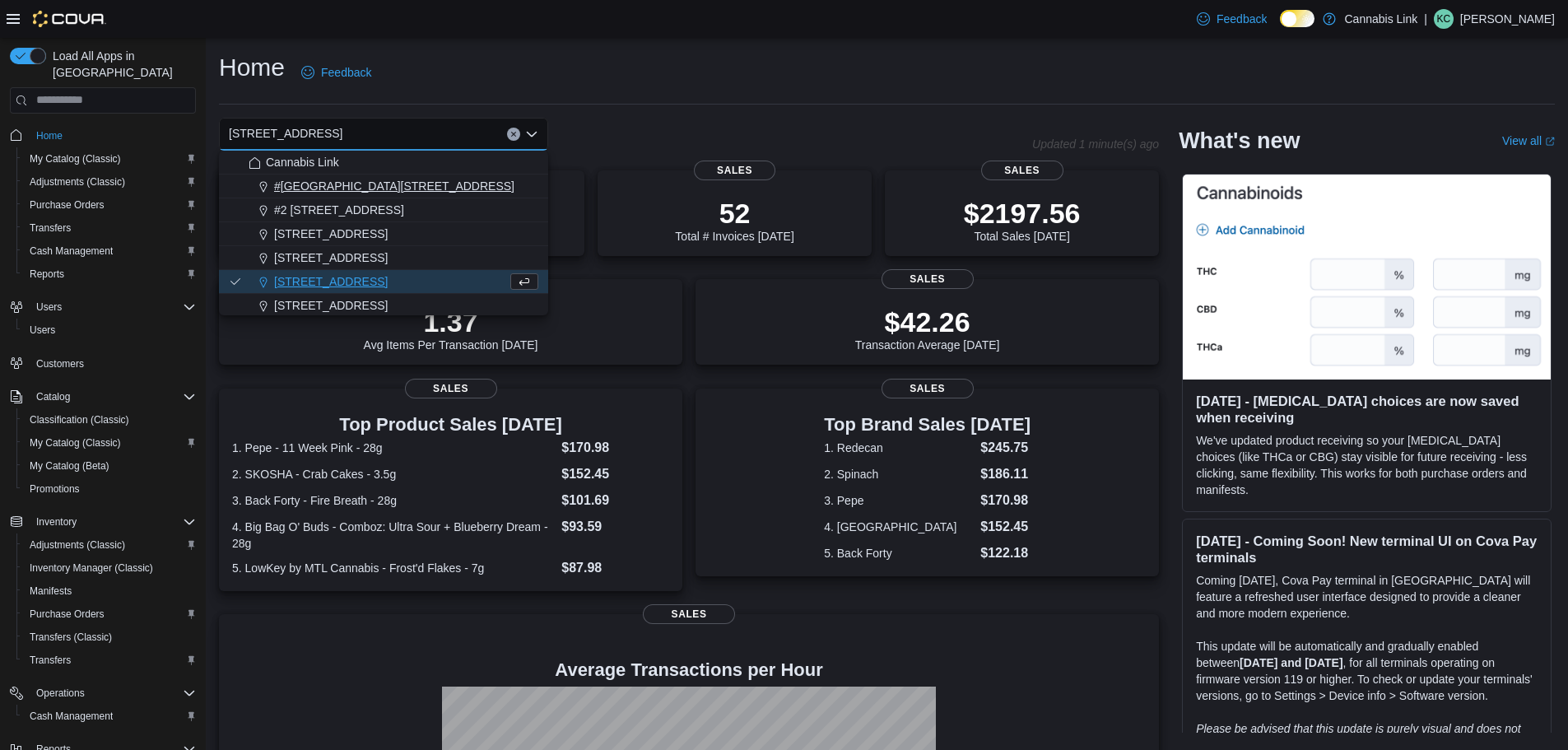
click at [405, 180] on span "#[GEOGRAPHIC_DATA][STREET_ADDRESS]" at bounding box center [394, 186] width 240 height 17
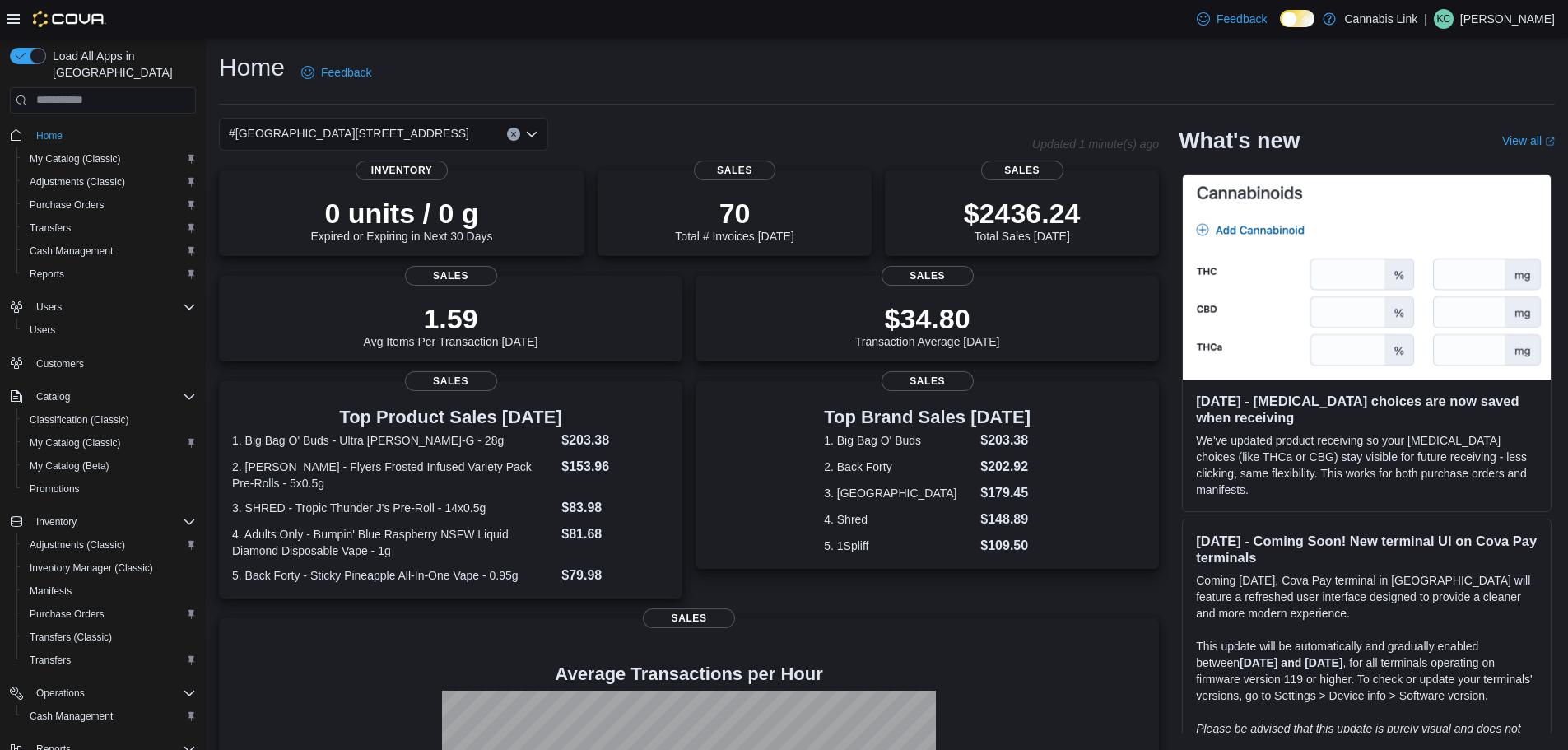
click at [435, 140] on div "#[GEOGRAPHIC_DATA][STREET_ADDRESS]. Selected. [STREET_ADDRESS]. Press Backspace…" at bounding box center [383, 133] width 329 height 33
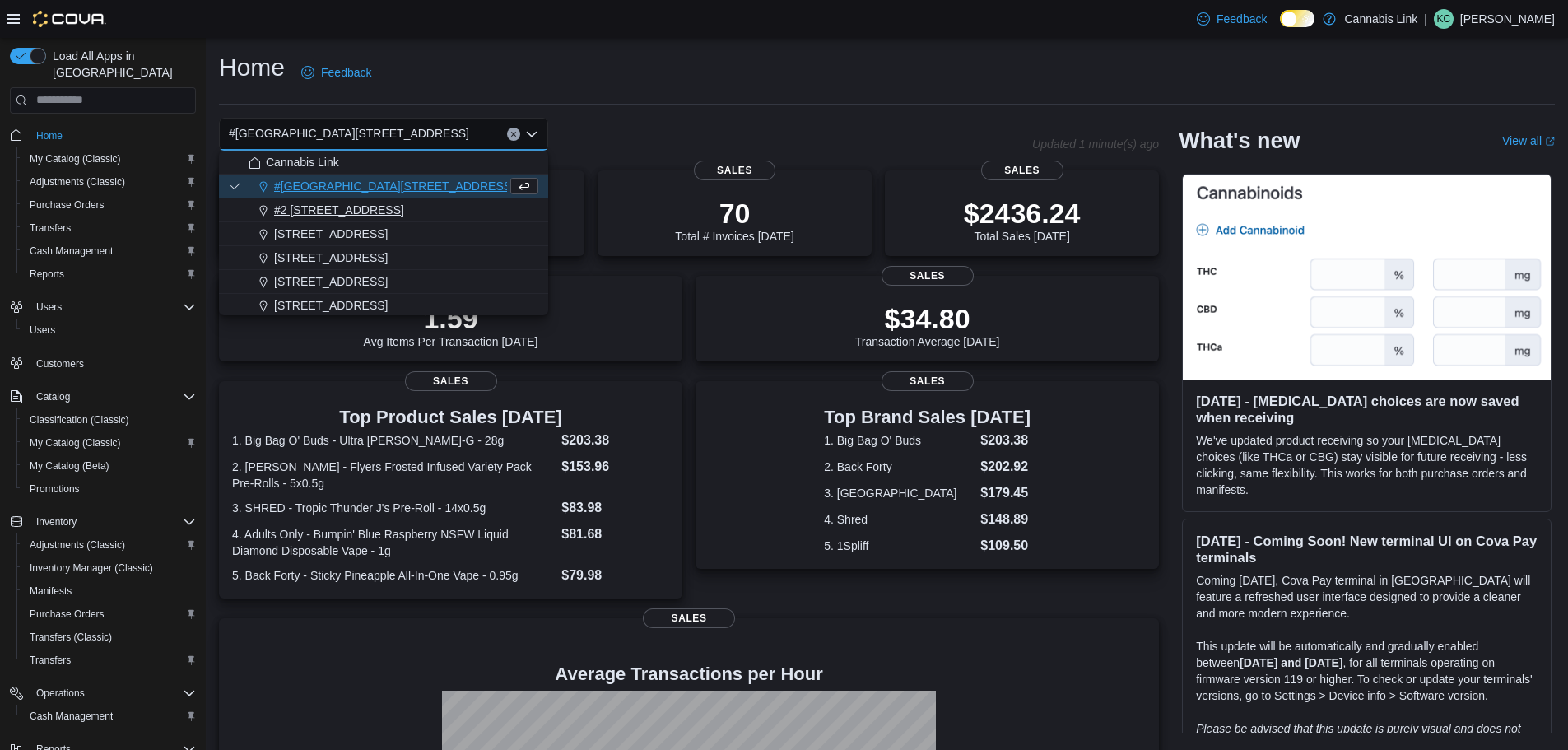
click at [398, 209] on div "#2 [STREET_ADDRESS]" at bounding box center [393, 209] width 289 height 17
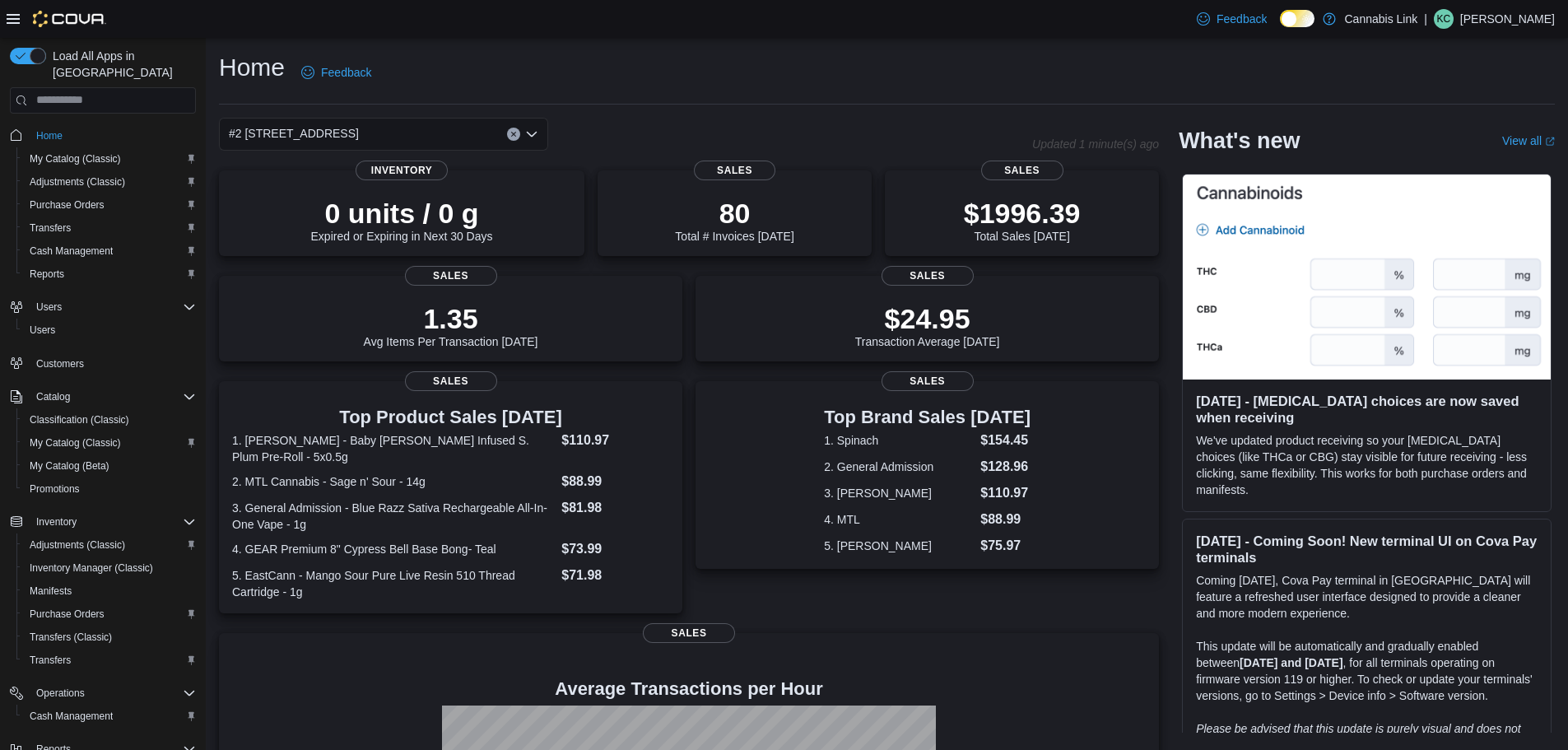
click at [404, 126] on div "#2 [STREET_ADDRESS]" at bounding box center [383, 133] width 329 height 33
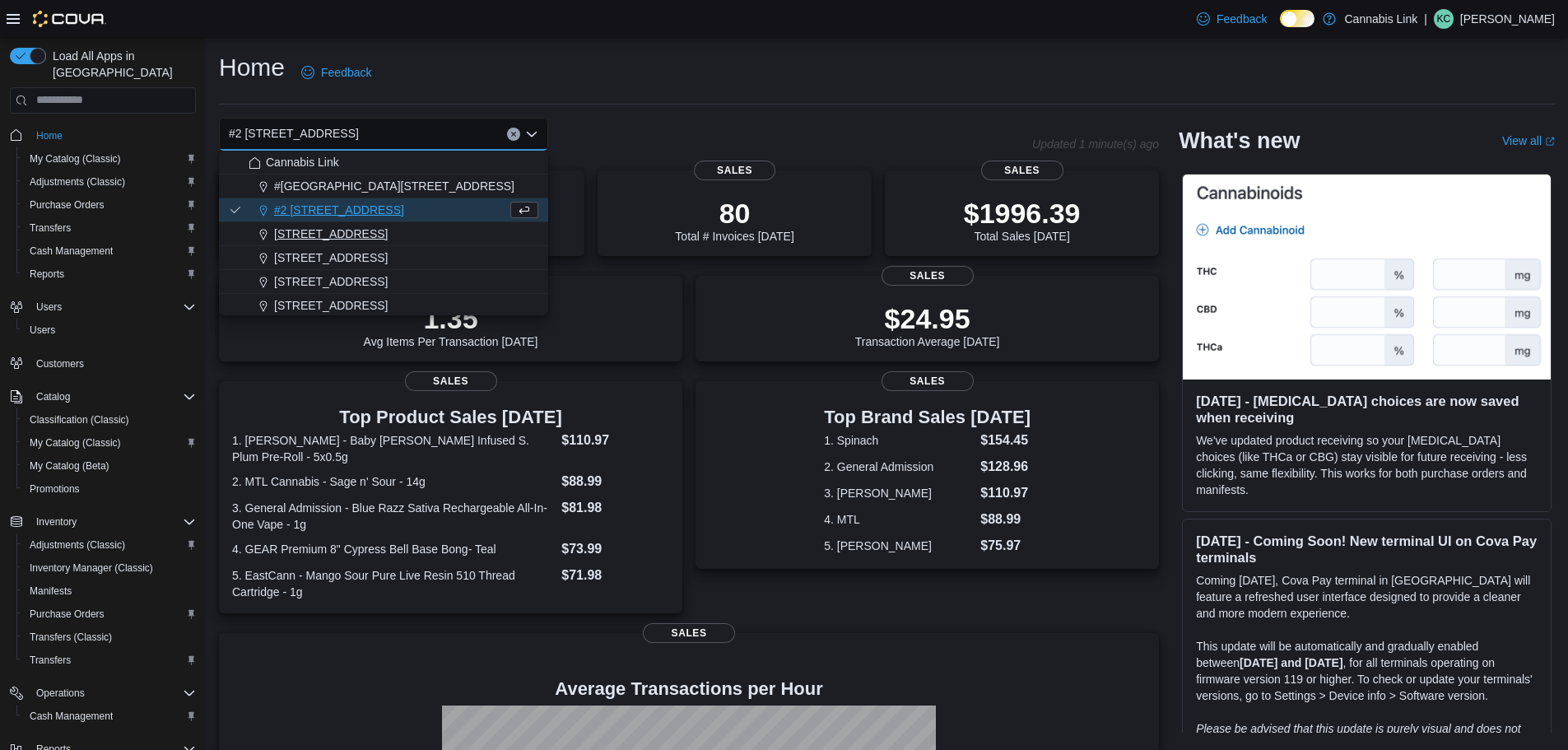
click at [357, 234] on span "[STREET_ADDRESS]" at bounding box center [331, 233] width 114 height 17
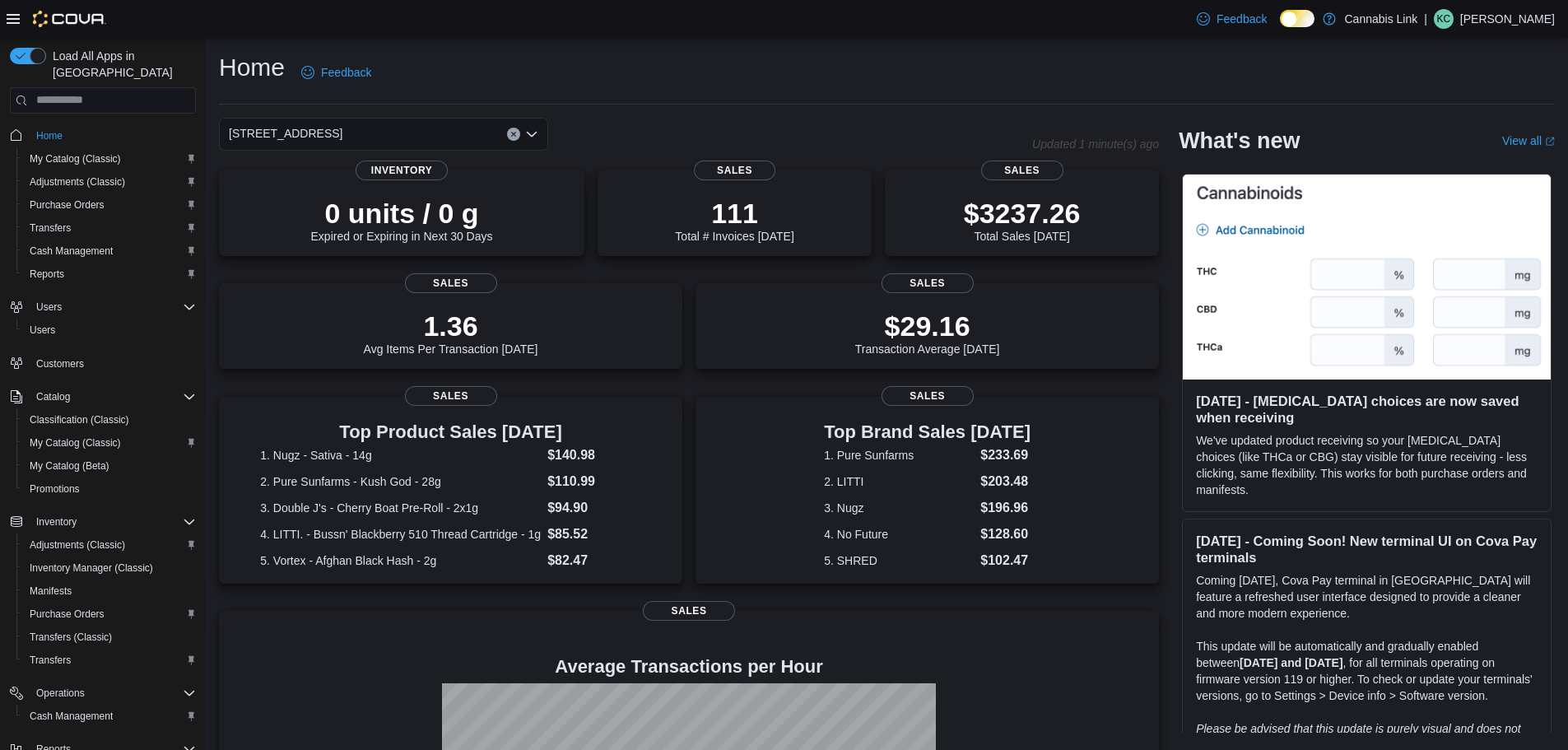
click at [424, 141] on div "[STREET_ADDRESS] Selected. [STREET_ADDRESS]. Press Backspace to delete [STREET_…" at bounding box center [383, 133] width 329 height 33
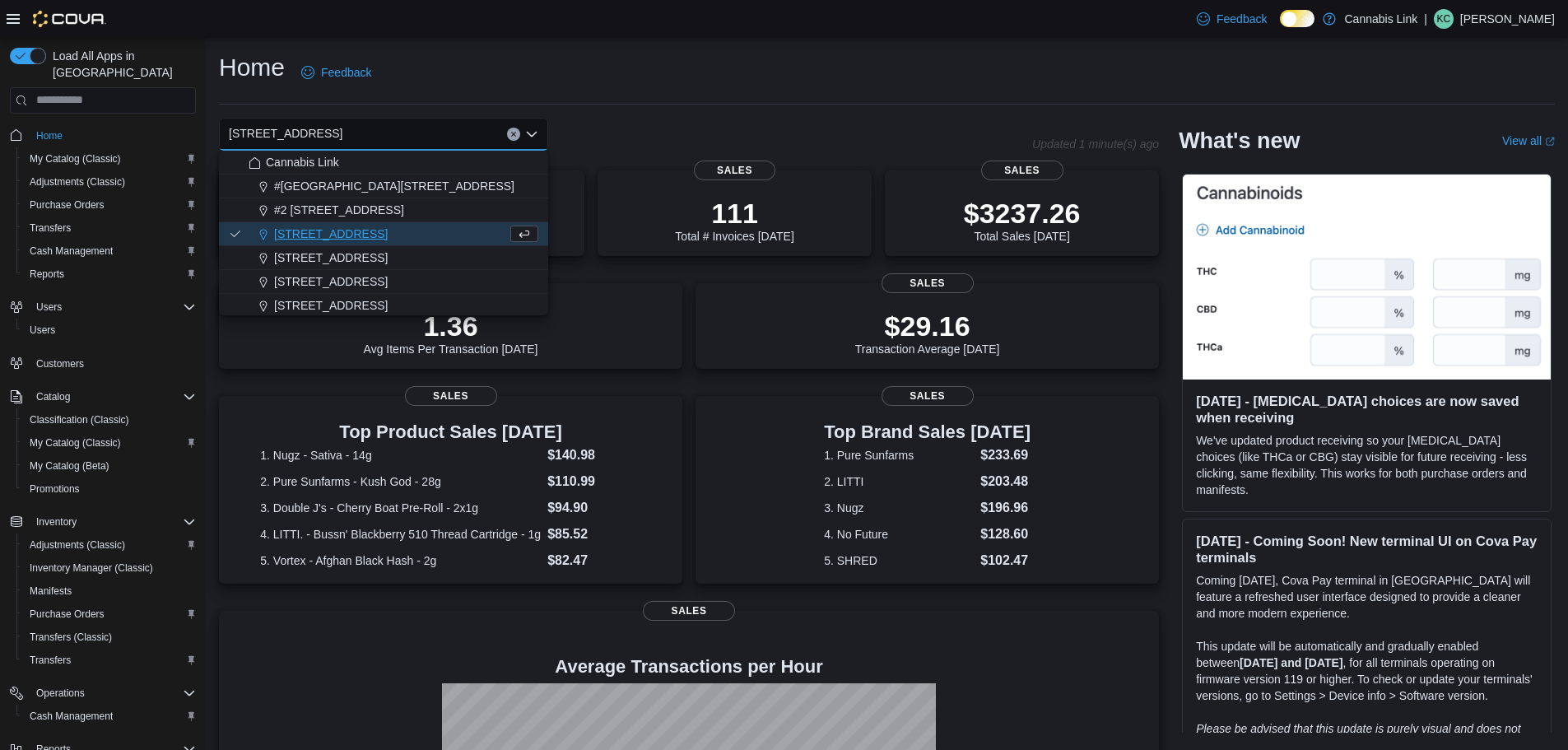
click at [586, 104] on hr at bounding box center [887, 104] width 1336 height 1
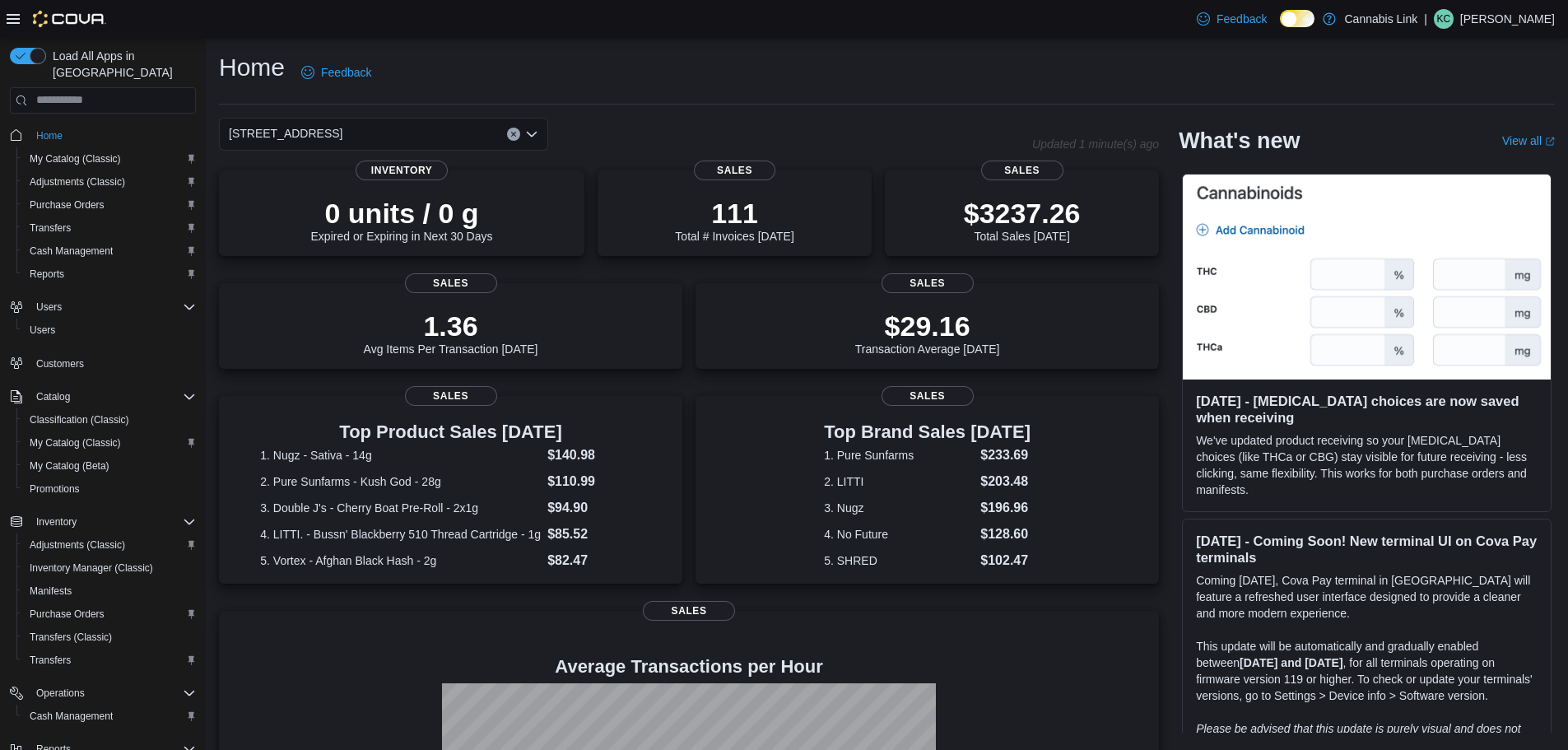
click at [447, 136] on div "[STREET_ADDRESS]" at bounding box center [383, 133] width 329 height 33
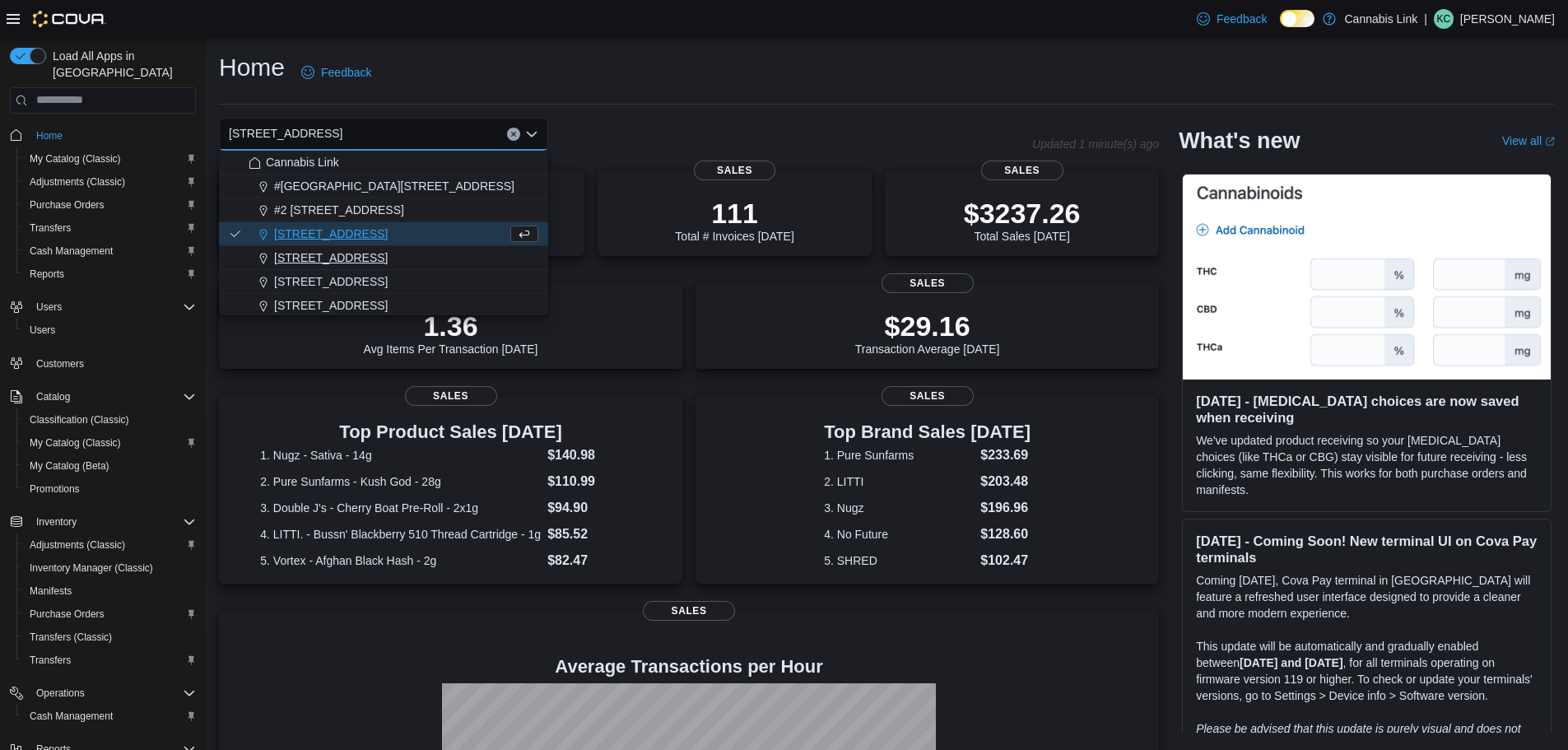
click at [366, 255] on span "[STREET_ADDRESS]" at bounding box center [331, 258] width 114 height 17
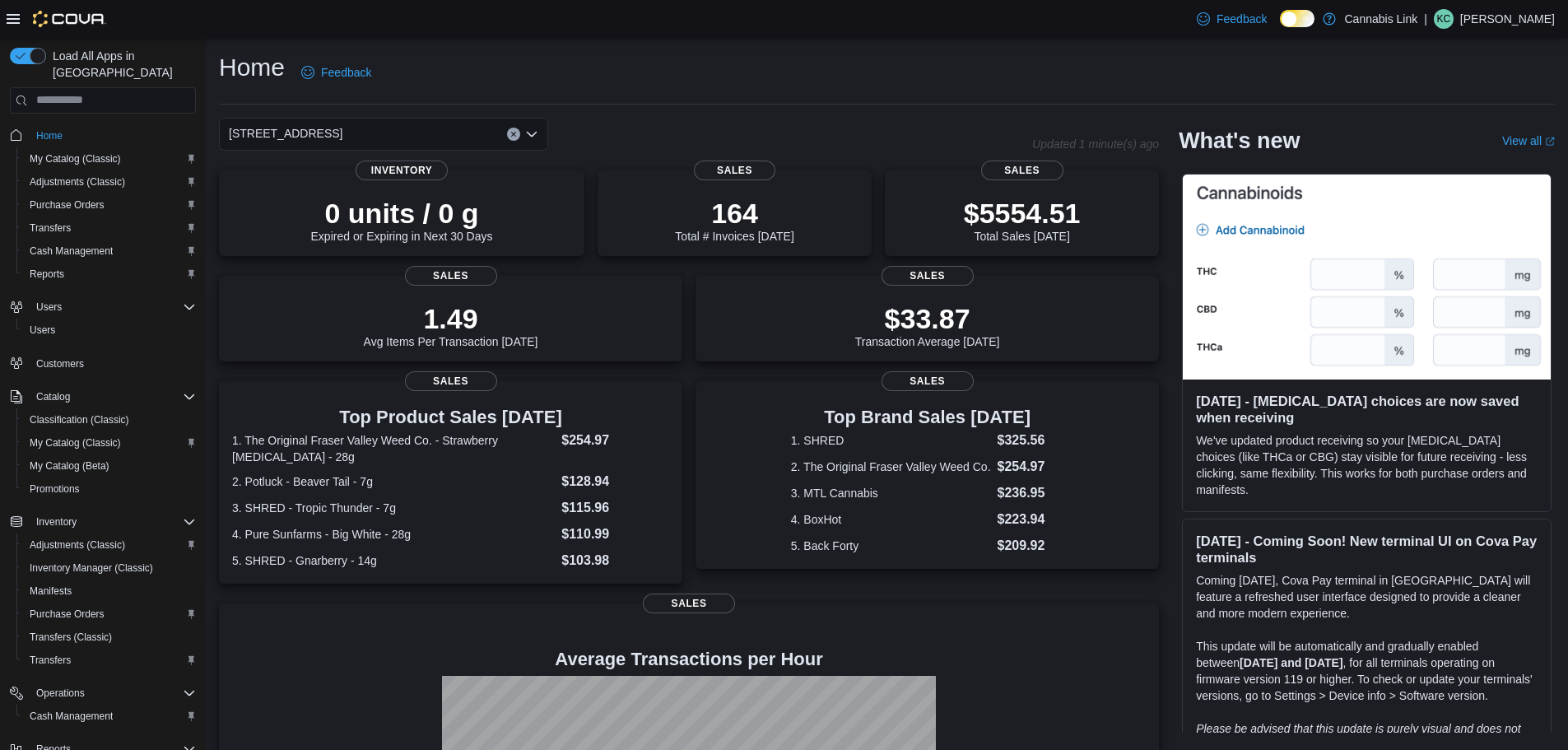
click at [378, 130] on div "[STREET_ADDRESS] Selected. [STREET_ADDRESS] Press Backspace to delete [STREET_A…" at bounding box center [383, 133] width 329 height 33
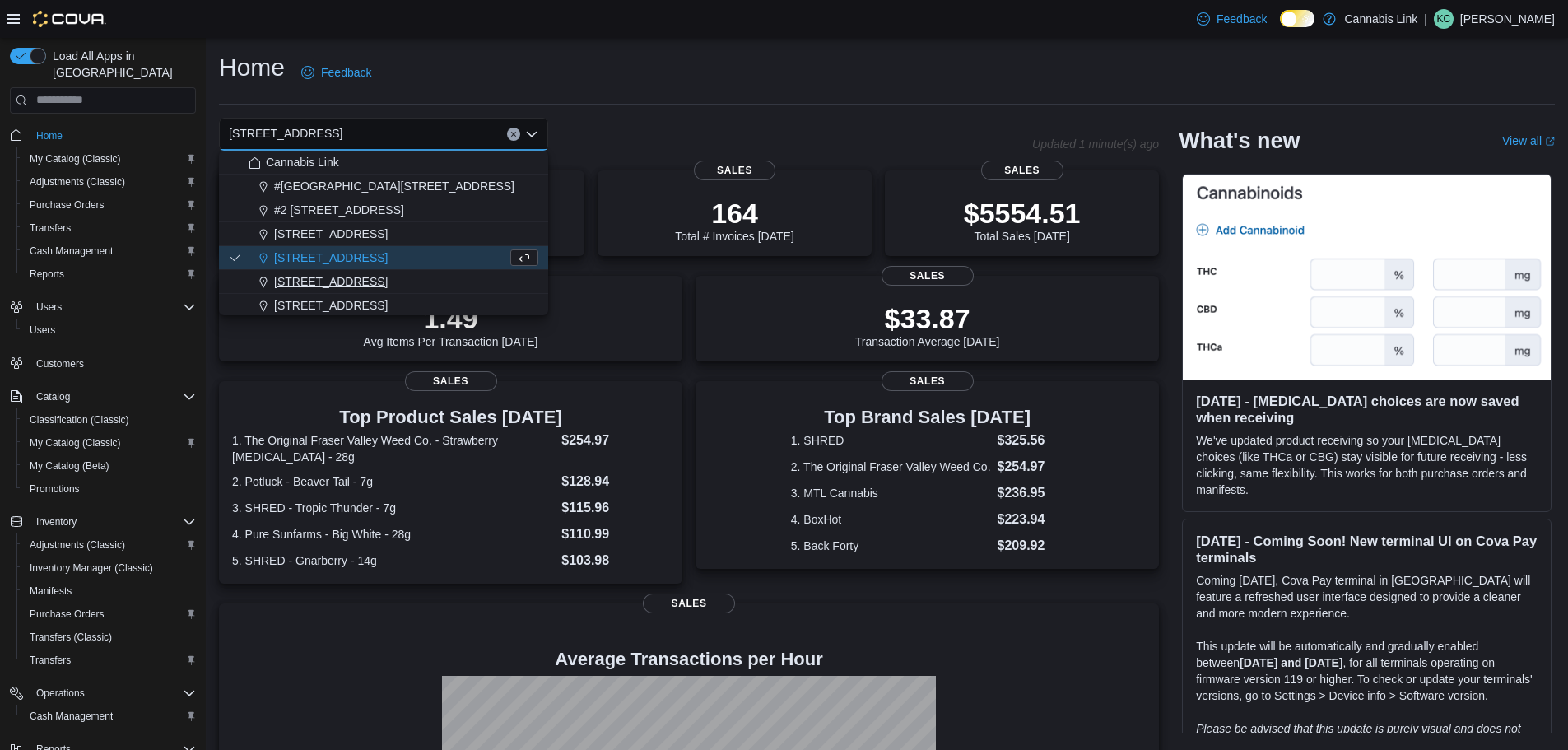
click at [353, 276] on span "[STREET_ADDRESS]" at bounding box center [331, 281] width 114 height 17
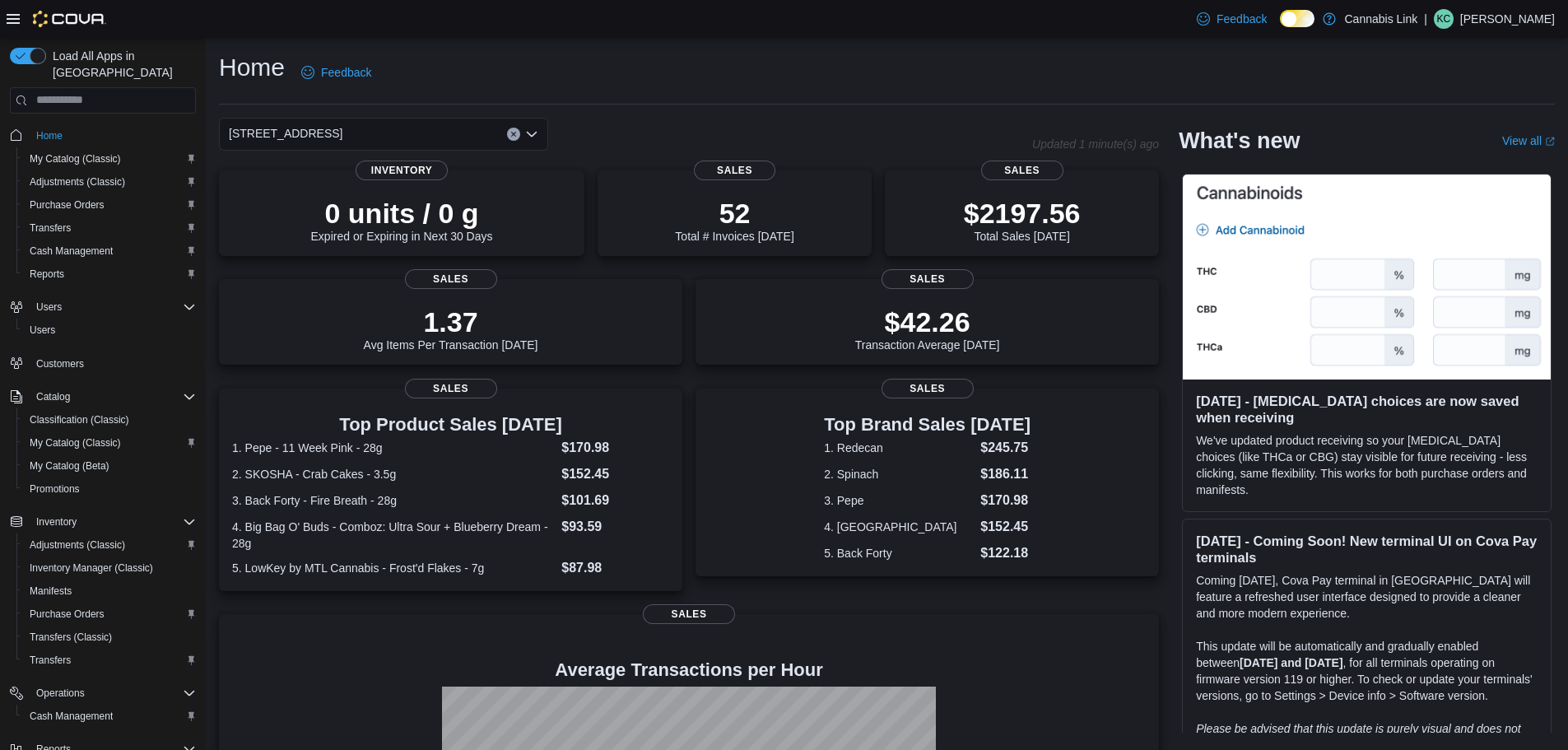
click at [460, 130] on div "[STREET_ADDRESS] Selected. [STREET_ADDRESS]. Press Backspace to delete [STREET_…" at bounding box center [383, 133] width 329 height 33
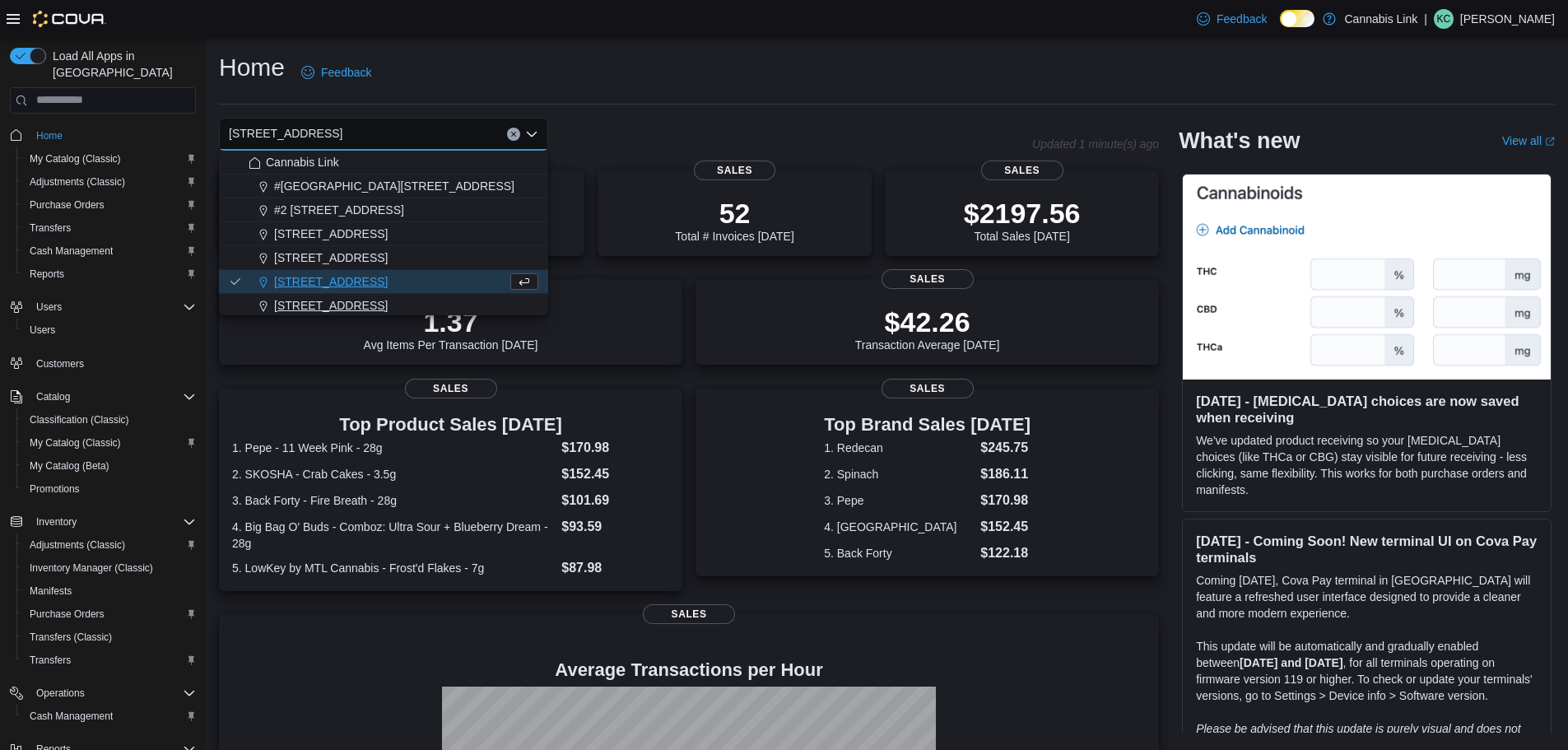
click at [384, 306] on span "[STREET_ADDRESS]" at bounding box center [331, 305] width 114 height 17
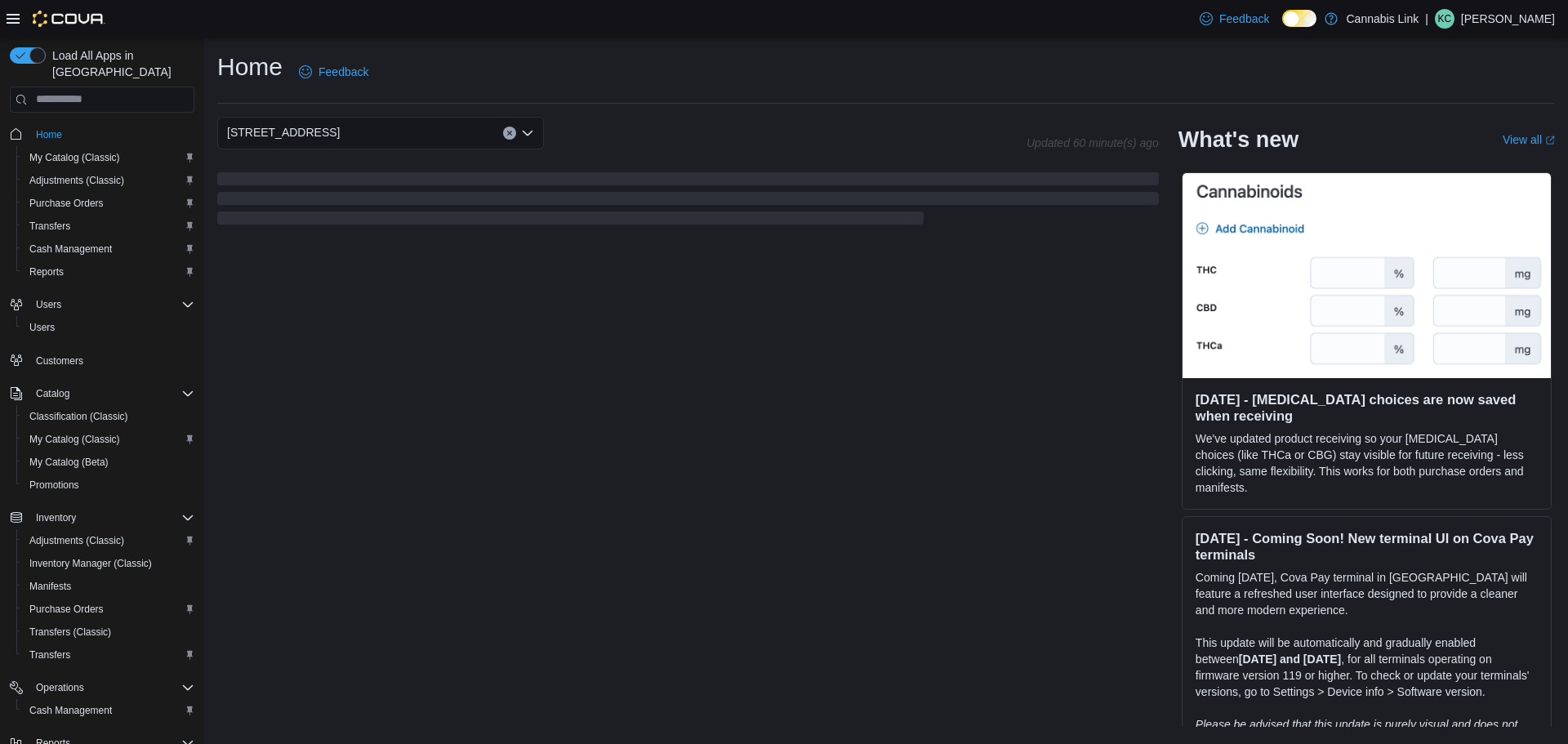
click at [416, 135] on div "[STREET_ADDRESS] Selected. [STREET_ADDRESS] W. Press Backspace to delete [STREE…" at bounding box center [380, 132] width 326 height 32
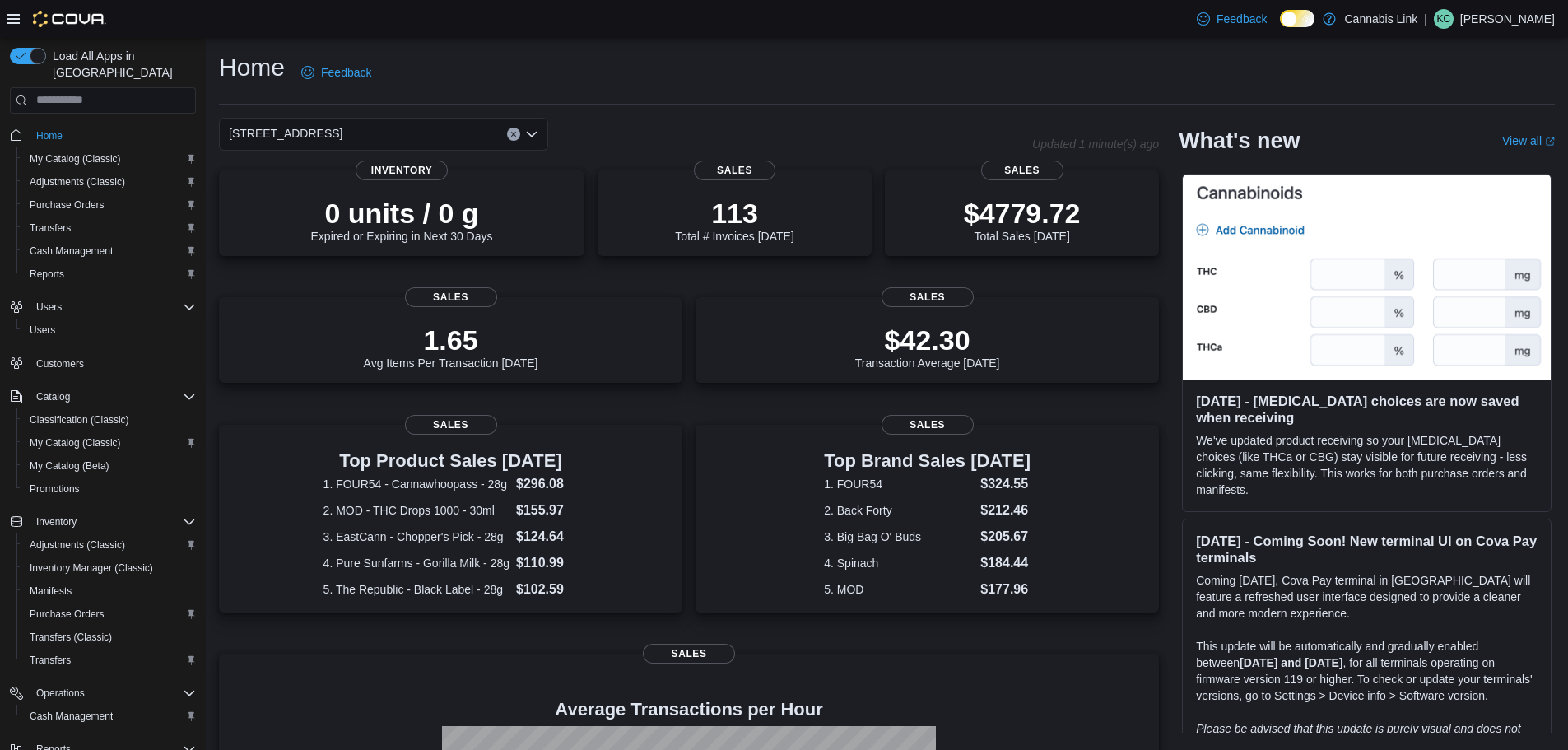
click at [438, 134] on div "[STREET_ADDRESS] Selected. [STREET_ADDRESS] W. Press Backspace to delete [STREE…" at bounding box center [383, 133] width 329 height 33
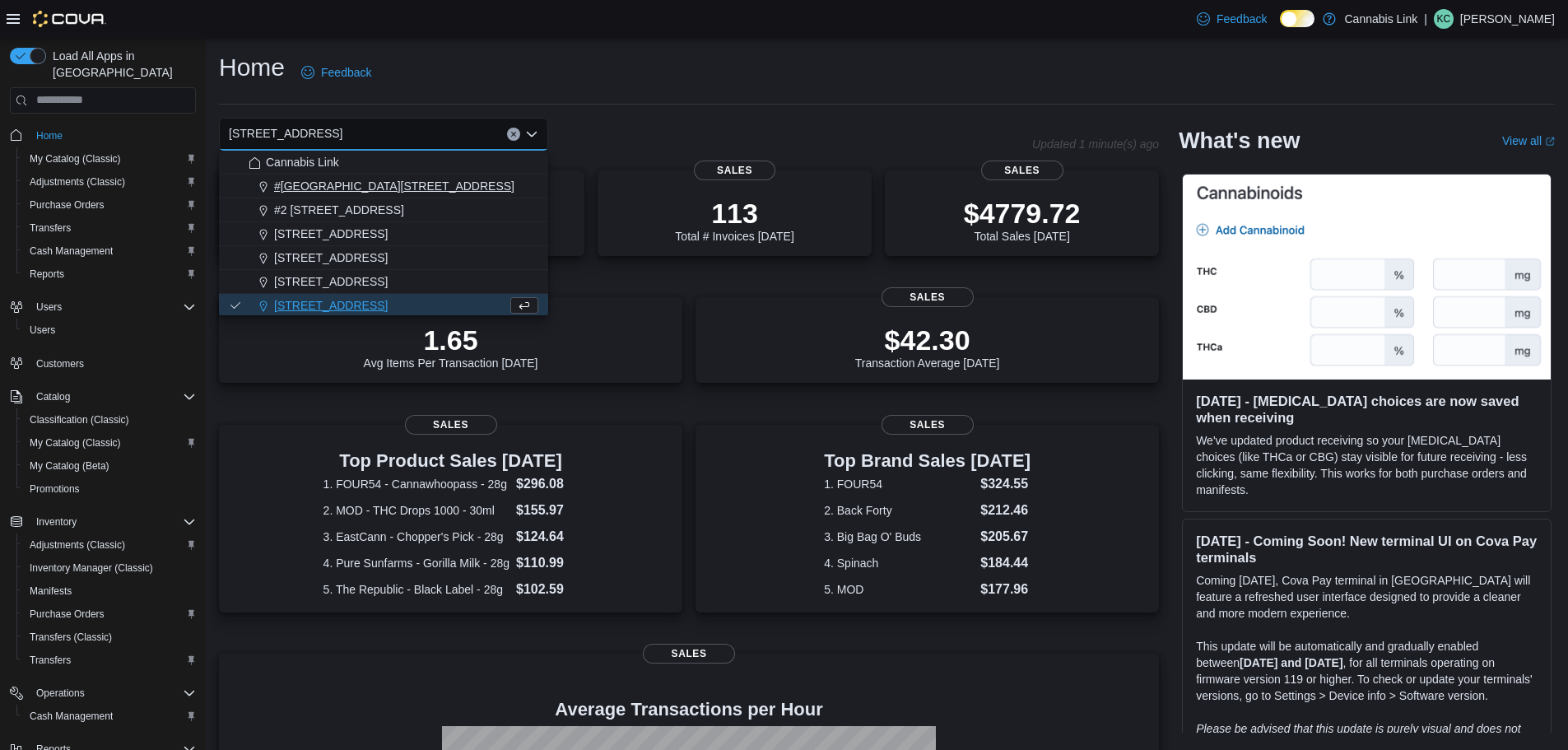
click at [341, 176] on button "#[GEOGRAPHIC_DATA][STREET_ADDRESS]" at bounding box center [383, 187] width 329 height 24
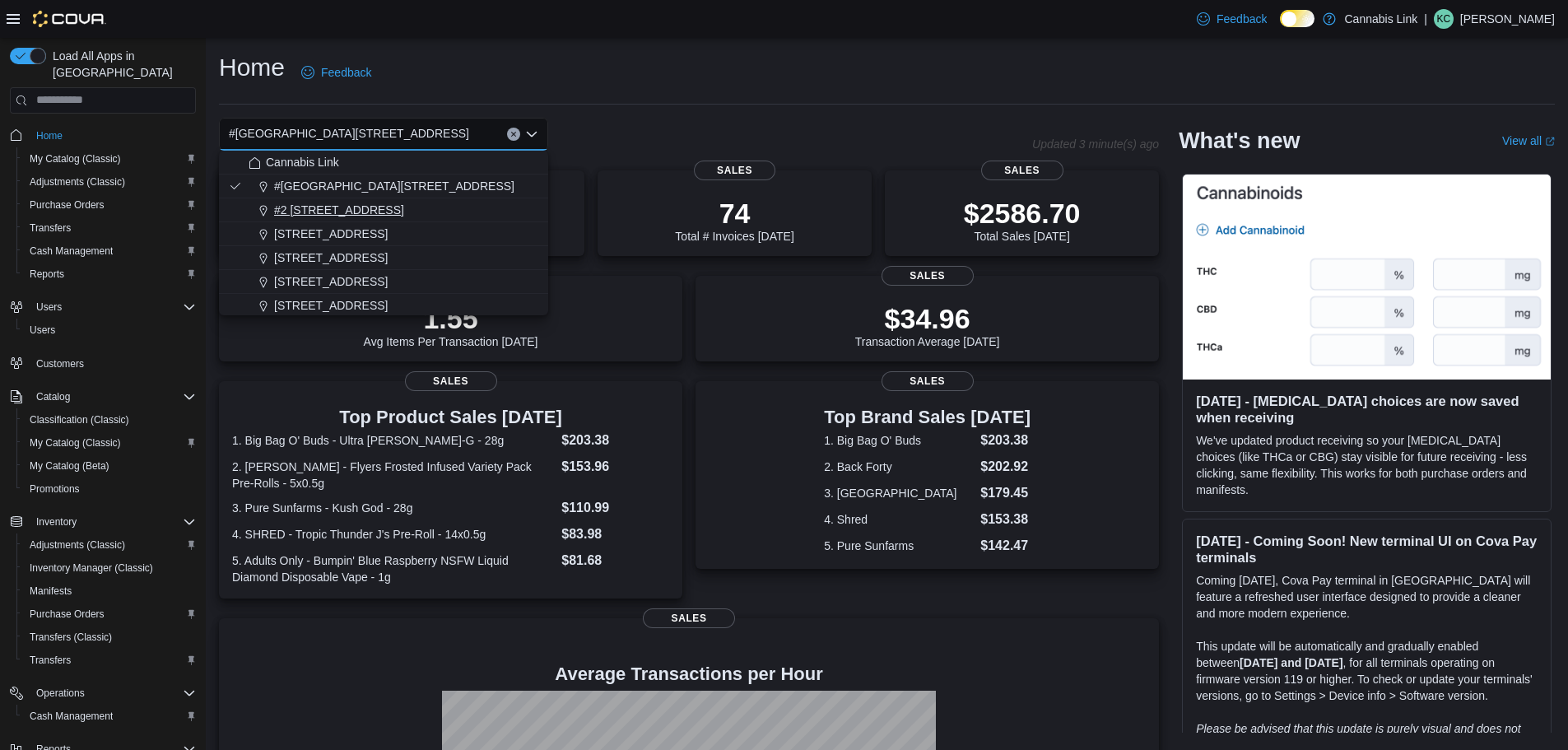
click at [364, 202] on span "#2 [STREET_ADDRESS]" at bounding box center [340, 209] width 130 height 17
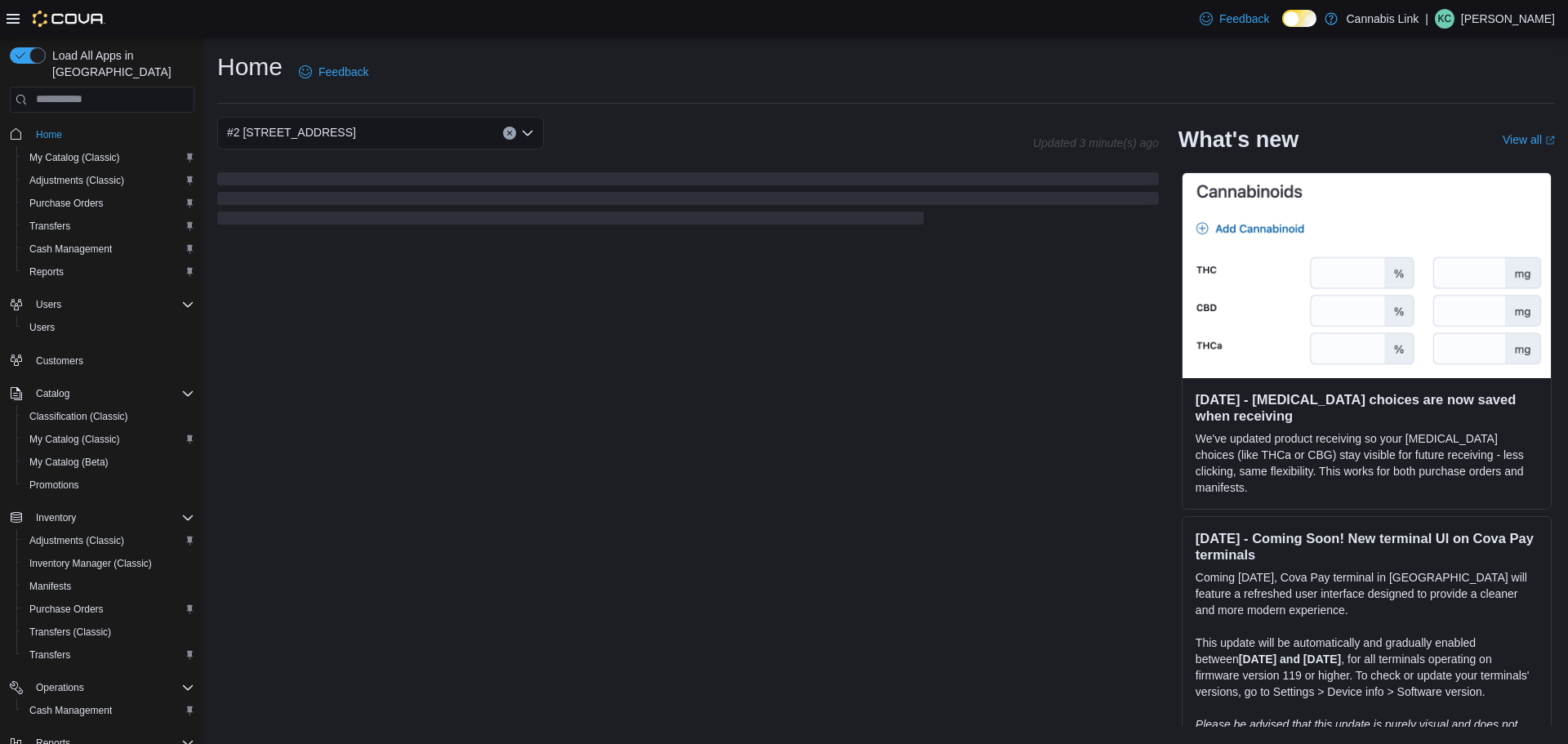
click at [413, 129] on div "#2 [STREET_ADDRESS] Combo box. Selected. #2 [STREET_ADDRESS] Press Backspace to…" at bounding box center [380, 132] width 326 height 32
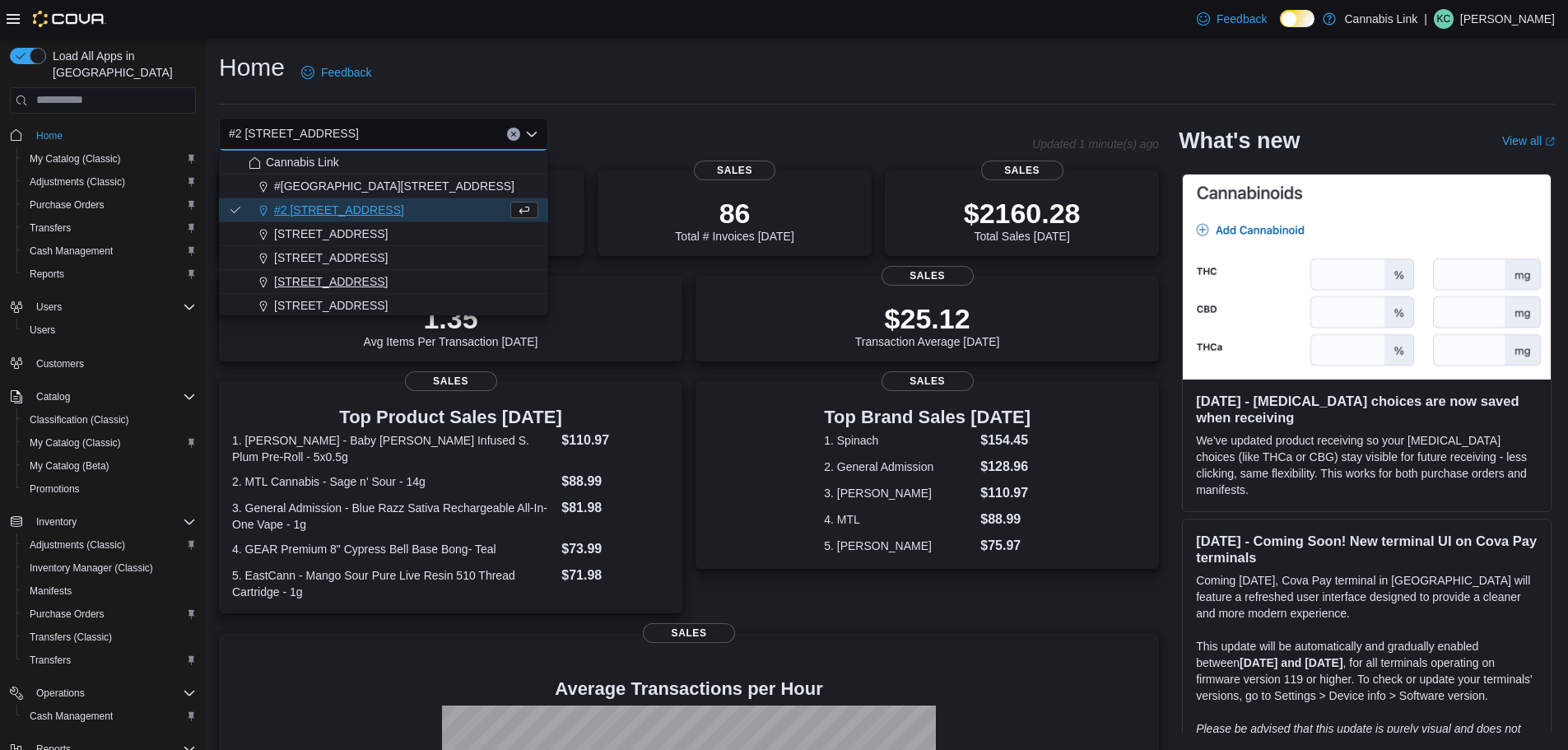
click at [301, 281] on span "[STREET_ADDRESS]" at bounding box center [331, 281] width 114 height 17
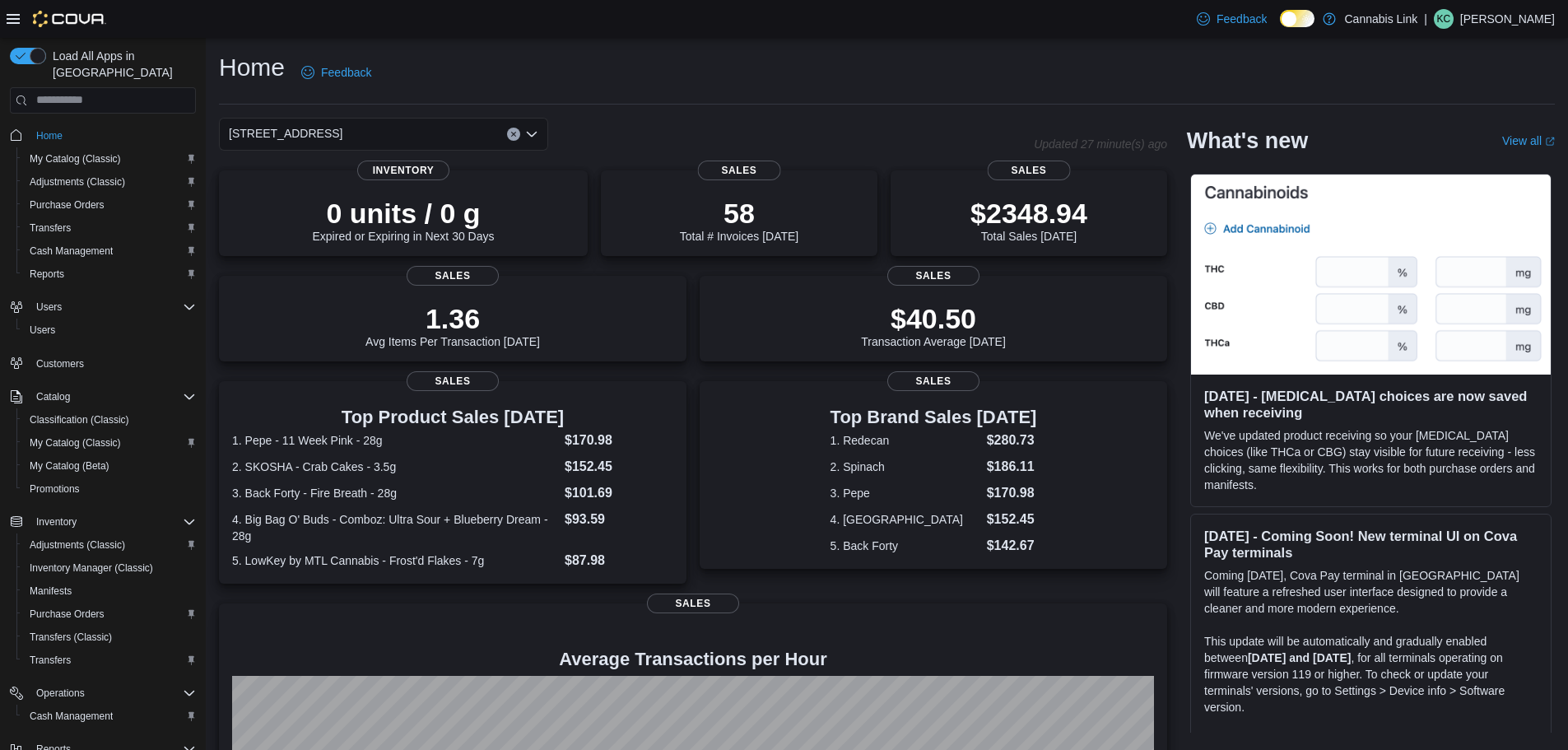
click at [399, 135] on div "[STREET_ADDRESS]" at bounding box center [383, 133] width 329 height 33
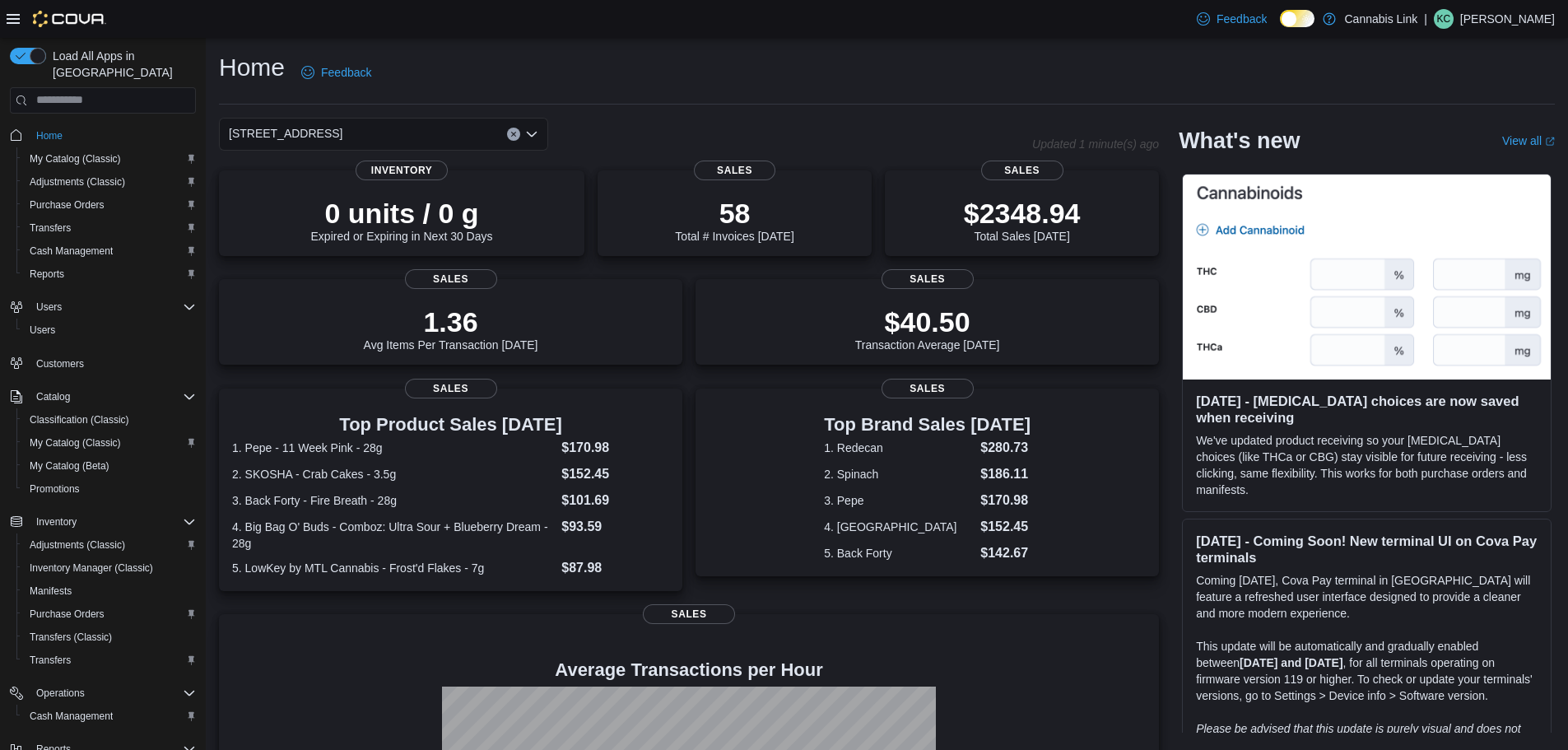
click at [660, 77] on div "Home Feedback" at bounding box center [887, 72] width 1336 height 42
click at [406, 124] on div "[STREET_ADDRESS]" at bounding box center [383, 133] width 329 height 33
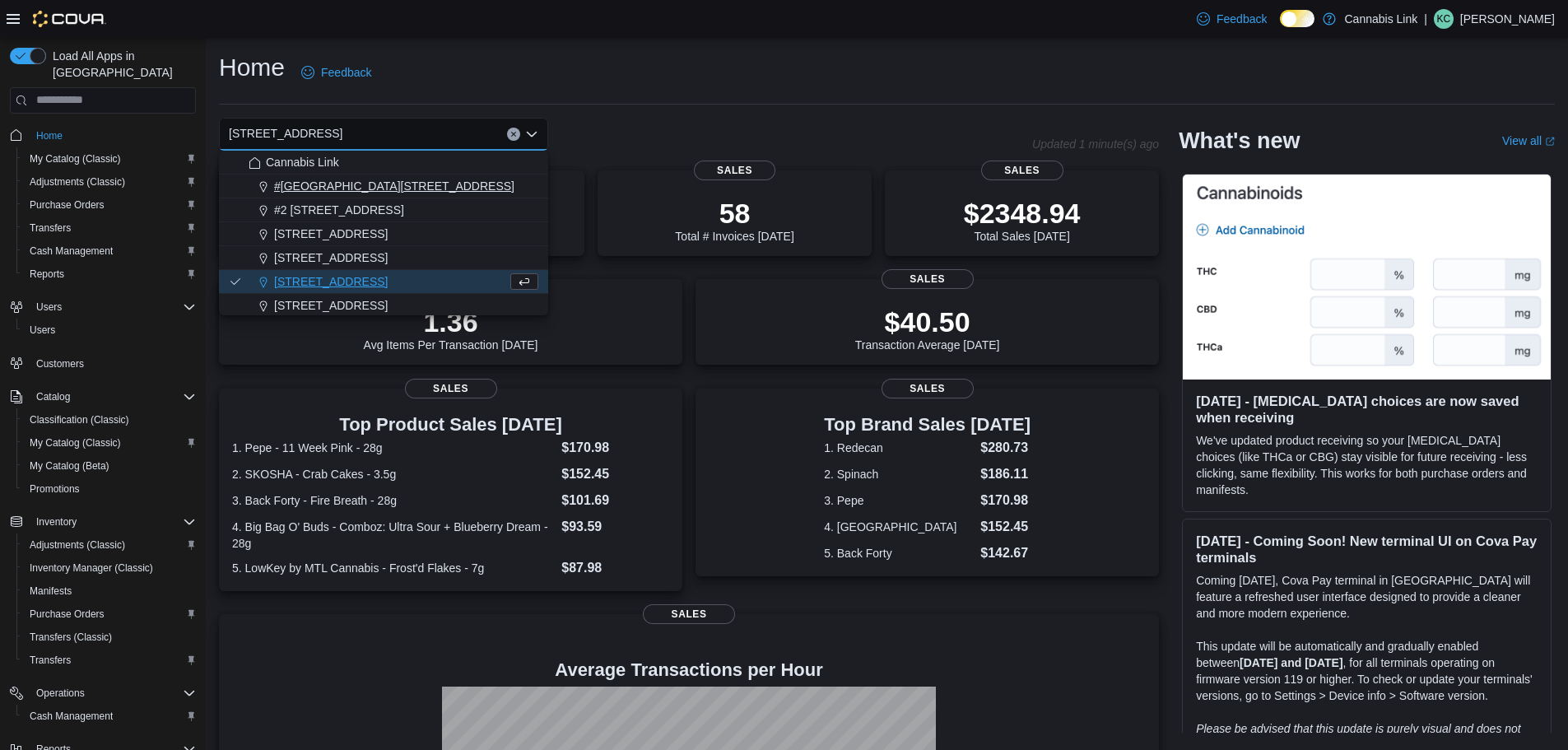
click at [364, 189] on span "#[GEOGRAPHIC_DATA][STREET_ADDRESS]" at bounding box center [394, 186] width 240 height 17
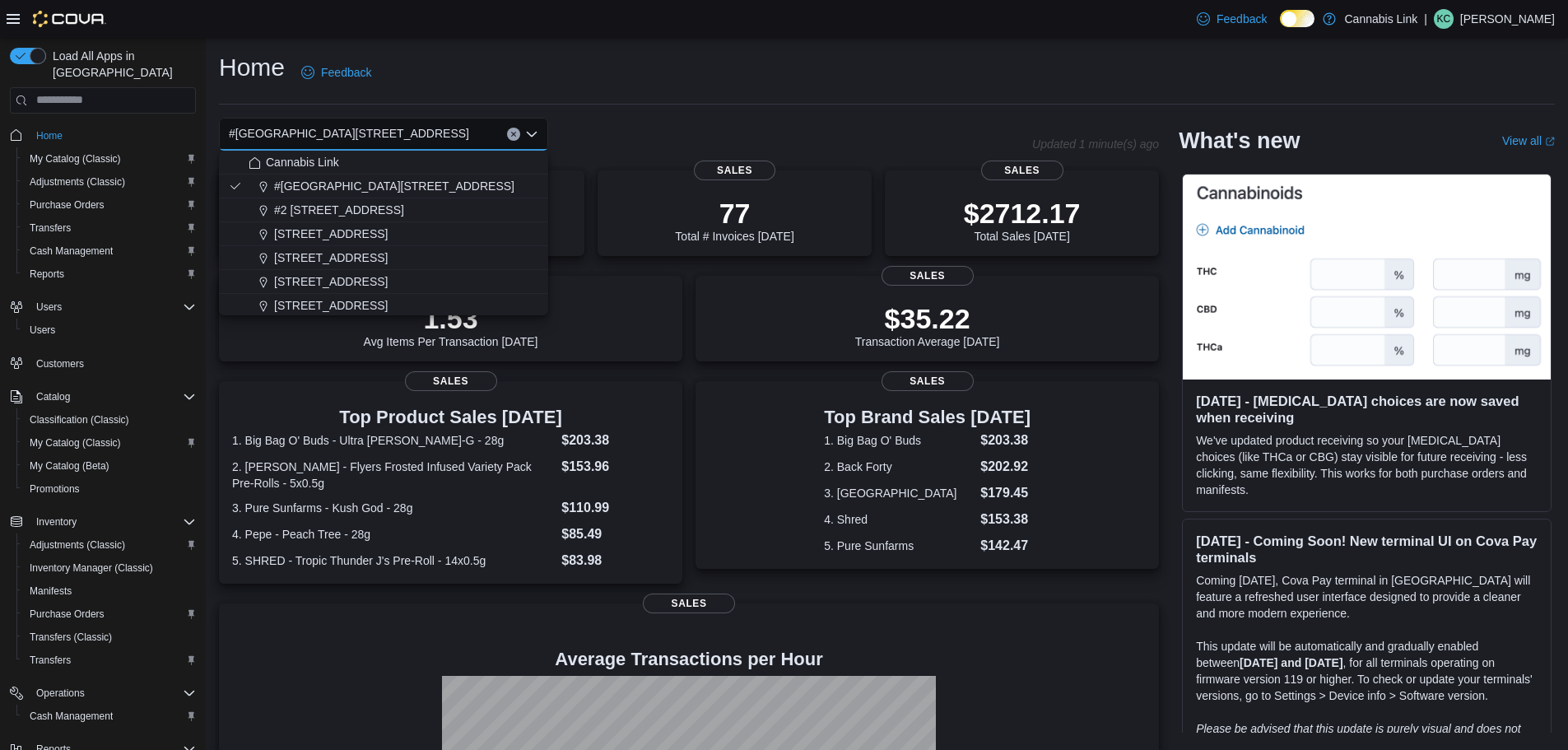
click at [647, 83] on div "Home Feedback" at bounding box center [887, 72] width 1336 height 42
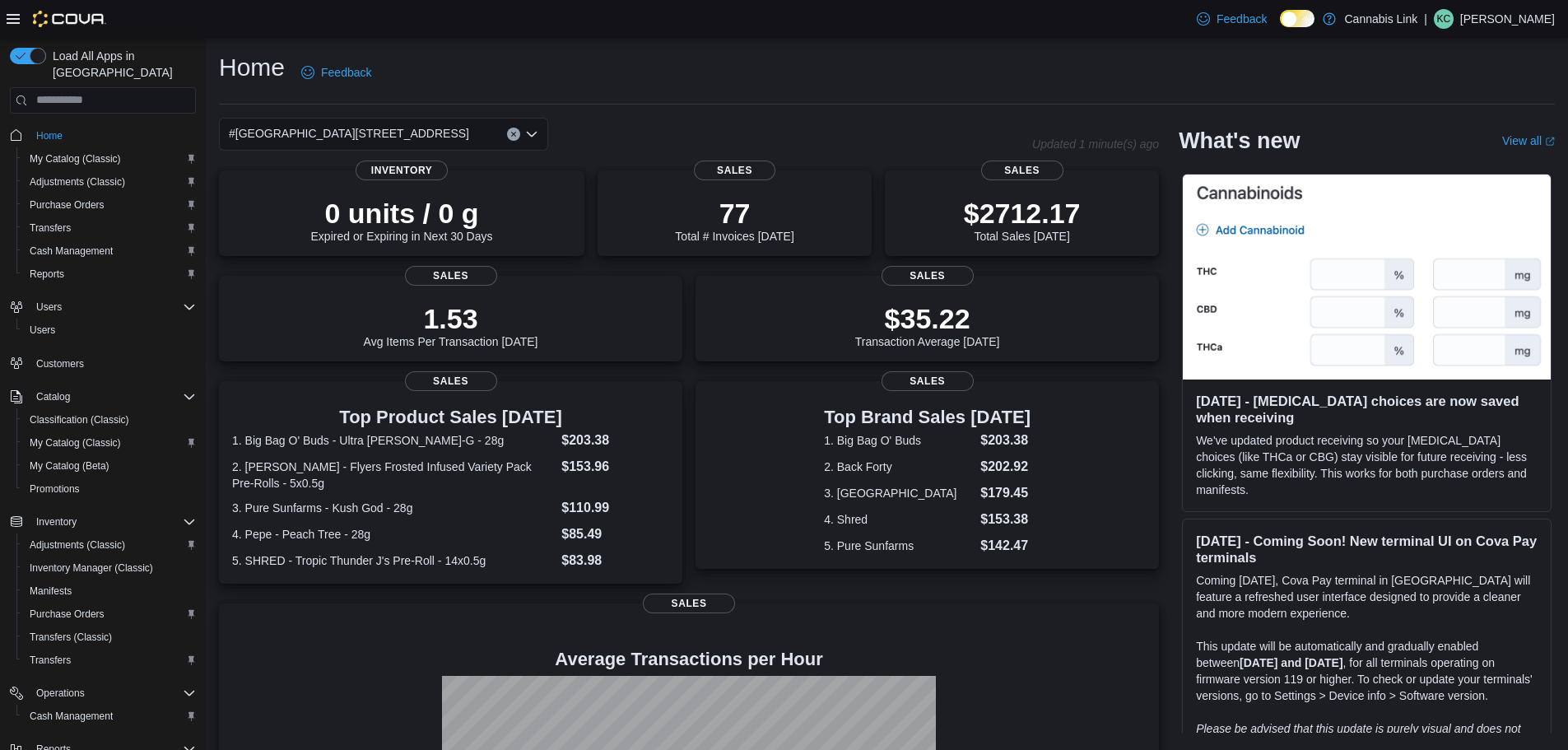
click at [446, 132] on div "#[GEOGRAPHIC_DATA][STREET_ADDRESS]" at bounding box center [383, 133] width 329 height 33
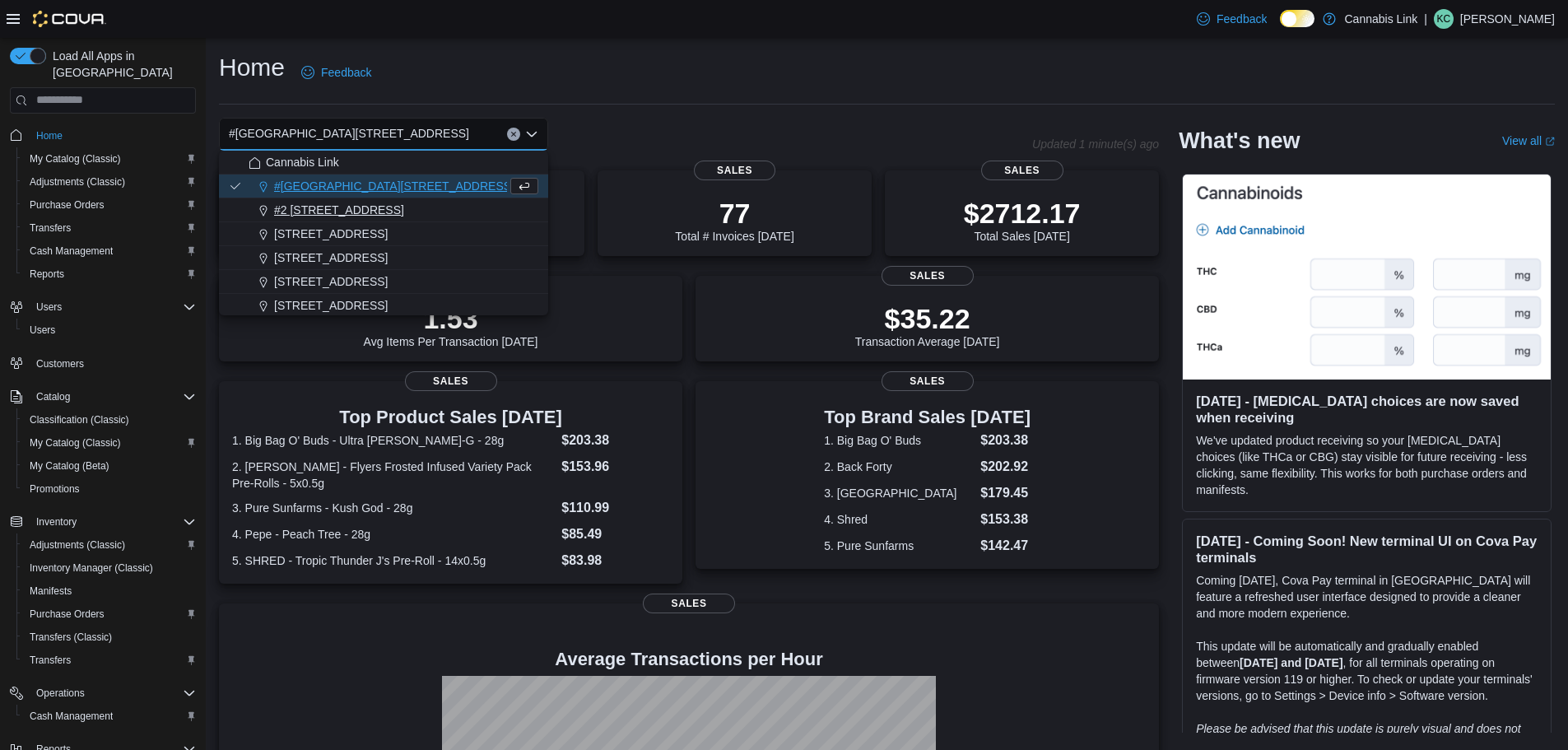
click at [368, 207] on span "#2 [STREET_ADDRESS]" at bounding box center [340, 209] width 130 height 17
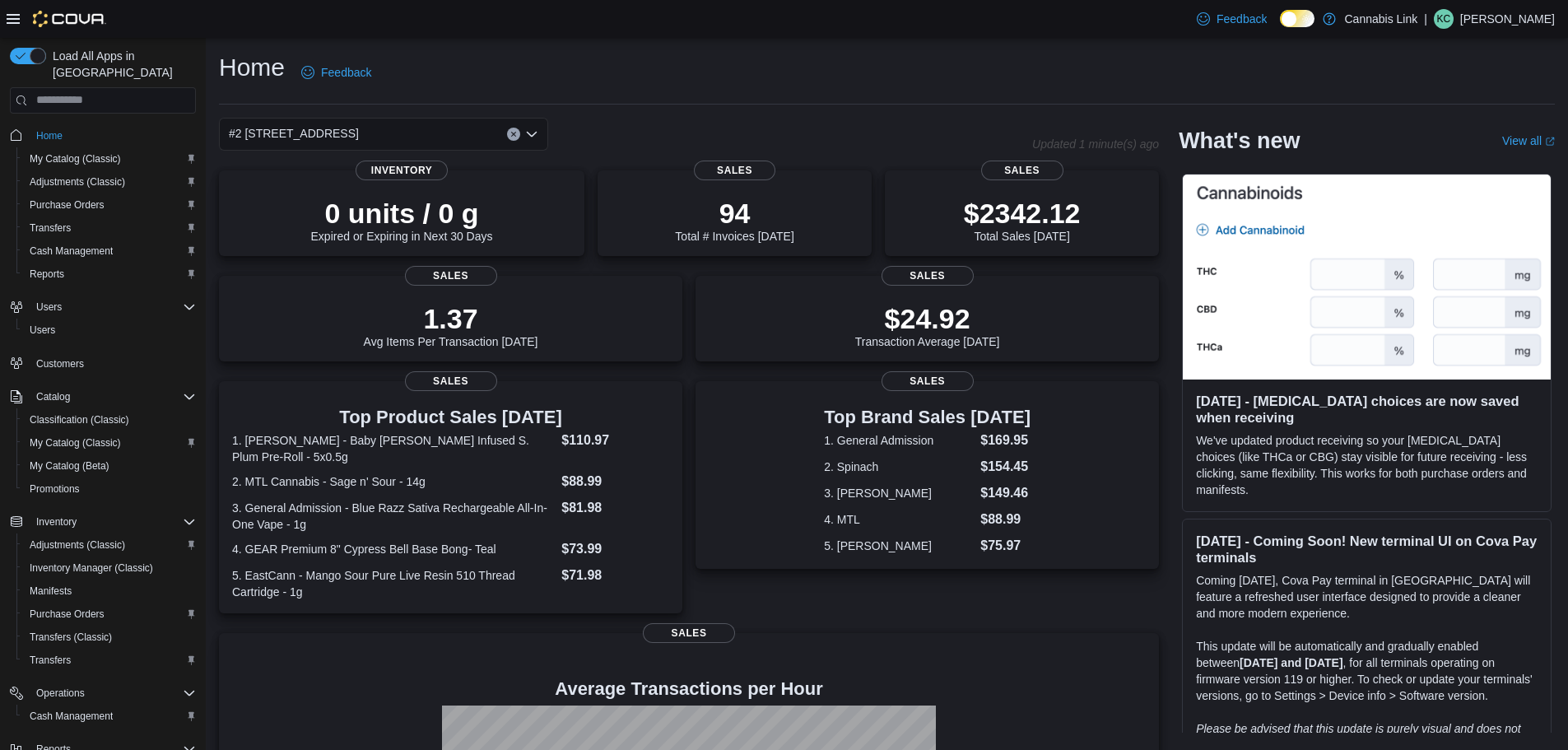
click at [396, 135] on div "#2 [STREET_ADDRESS]" at bounding box center [383, 133] width 329 height 33
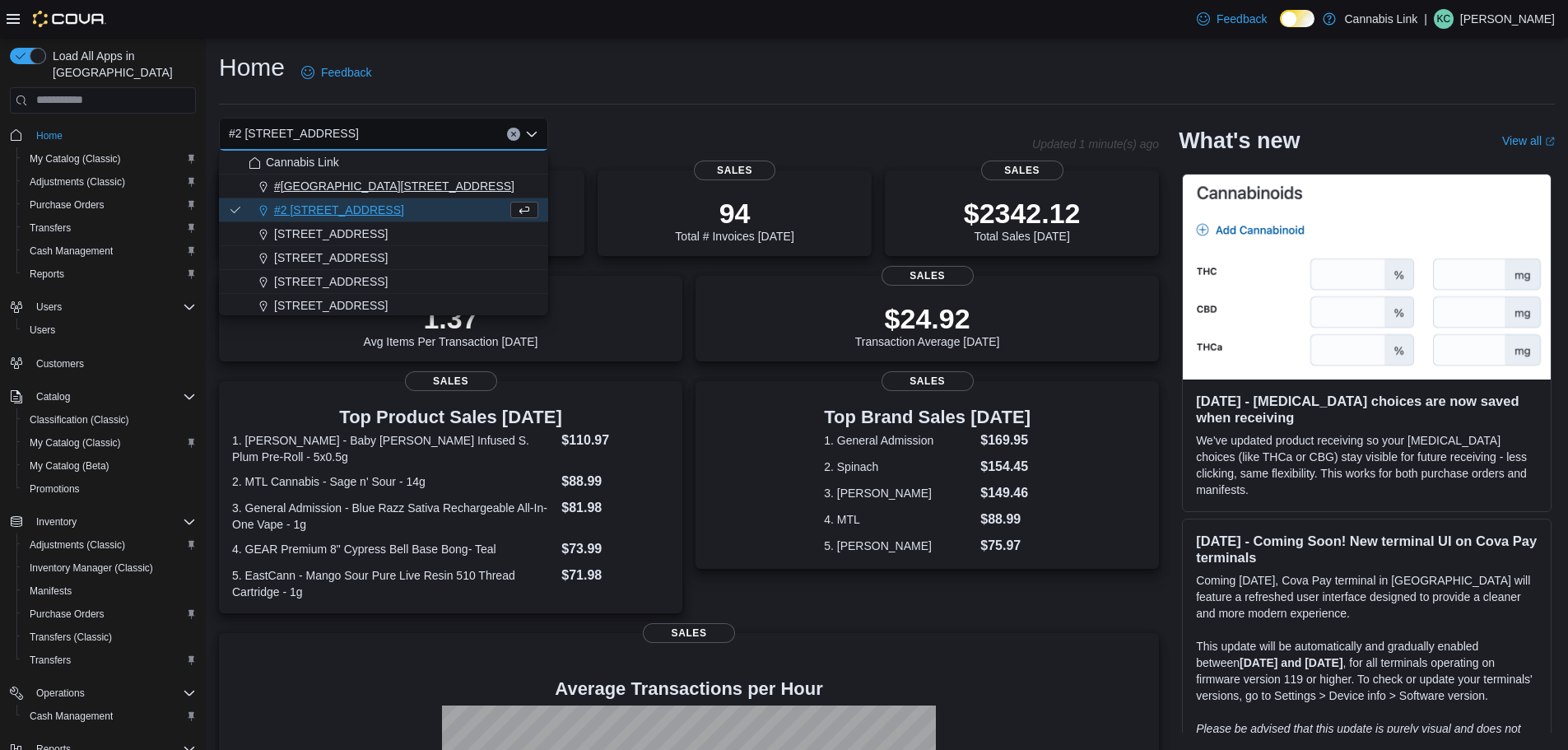
click at [349, 186] on span "#[GEOGRAPHIC_DATA][STREET_ADDRESS]" at bounding box center [394, 186] width 240 height 17
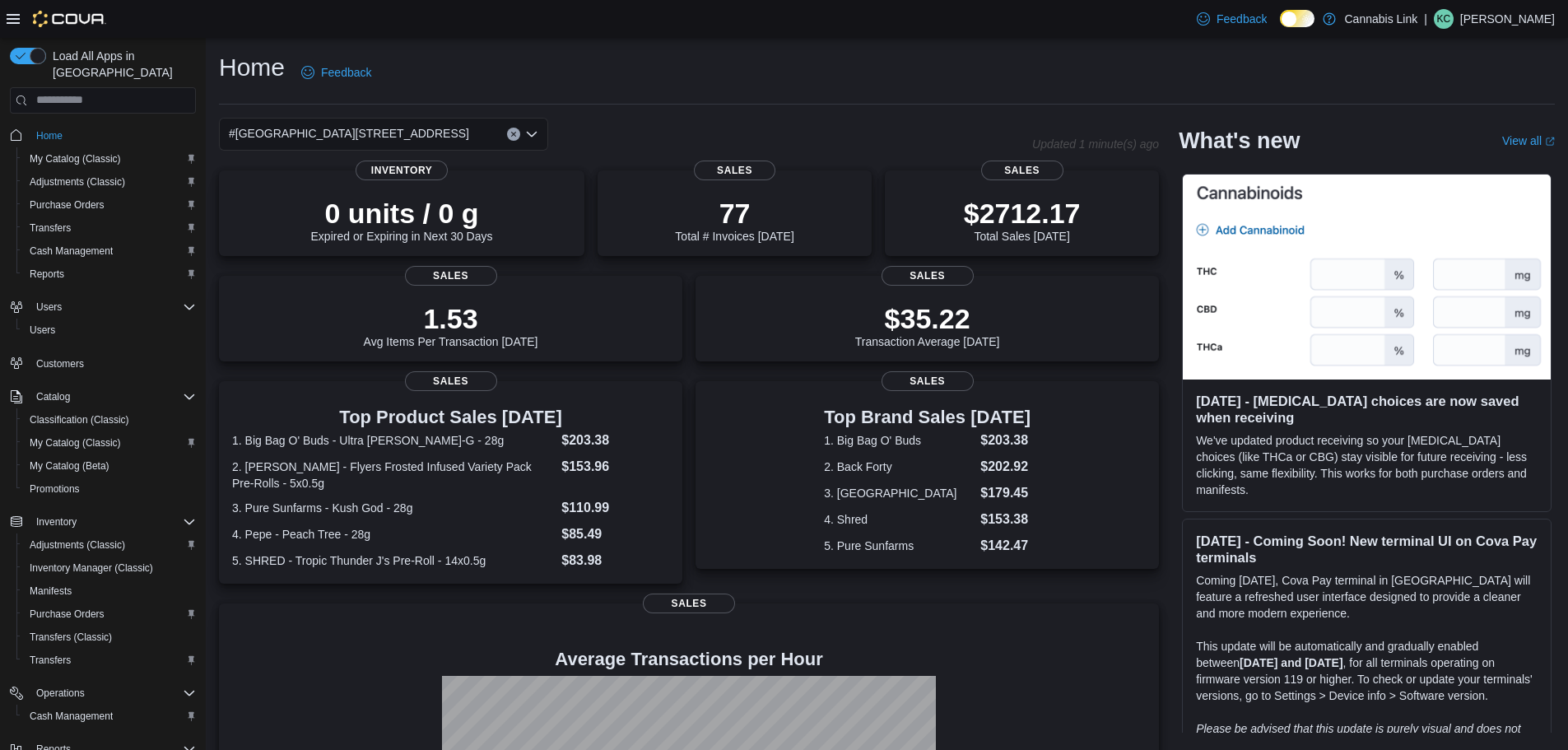
click at [441, 137] on div "#[GEOGRAPHIC_DATA][STREET_ADDRESS]" at bounding box center [383, 133] width 329 height 33
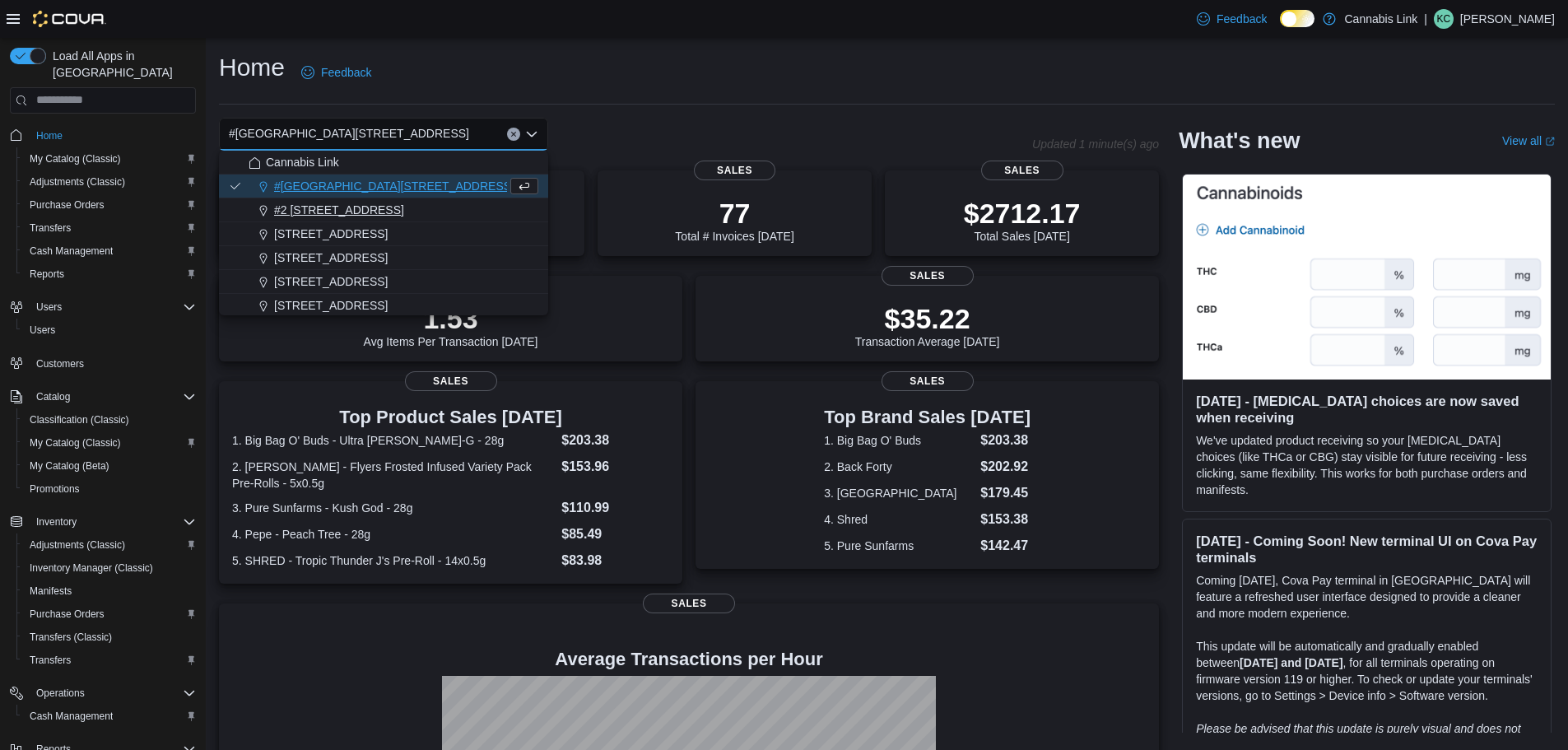
click at [406, 216] on div "#2 [STREET_ADDRESS]" at bounding box center [393, 209] width 289 height 17
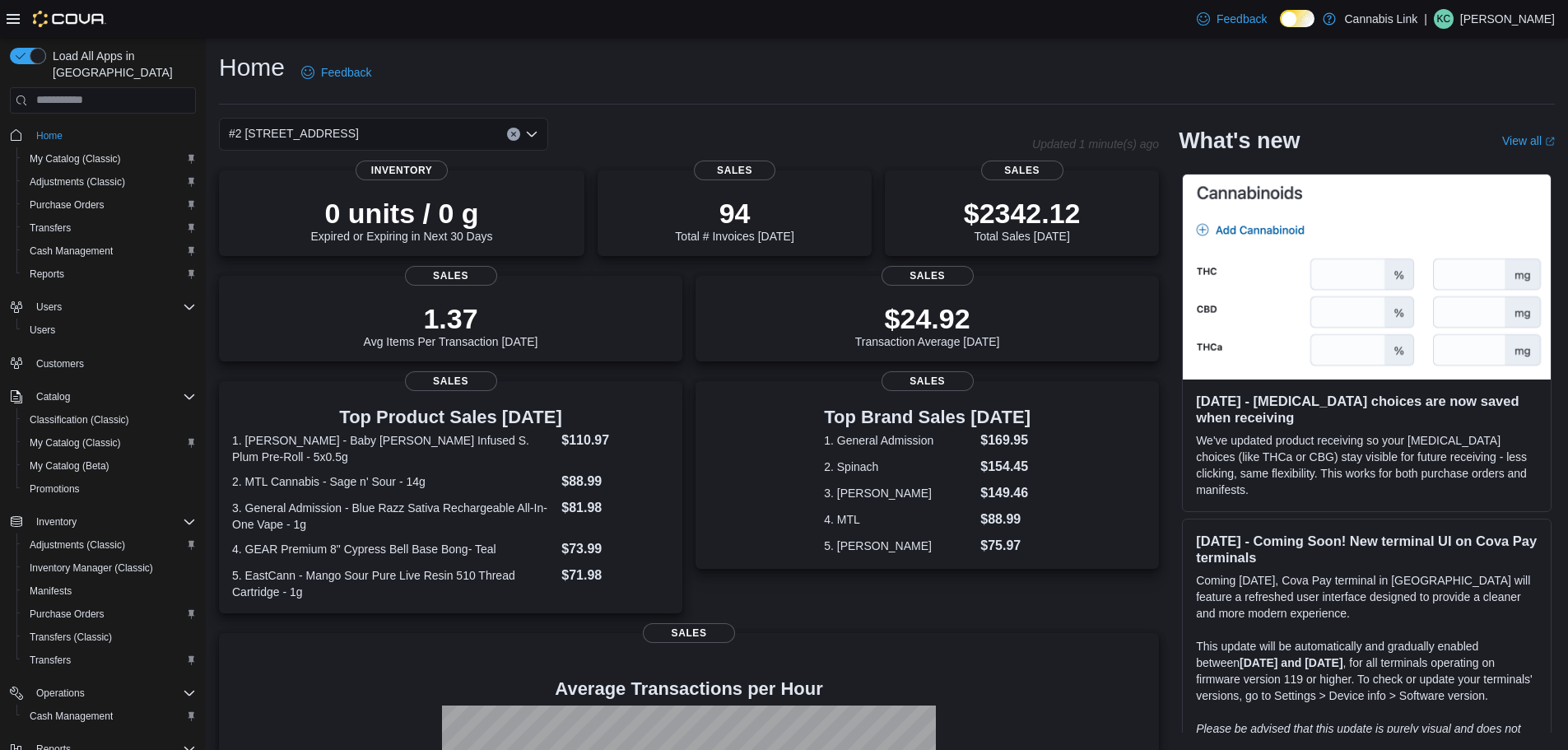
click at [402, 136] on div "#2 [STREET_ADDRESS] Combo box. Selected. #2 [STREET_ADDRESS] Press Backspace to…" at bounding box center [383, 133] width 329 height 33
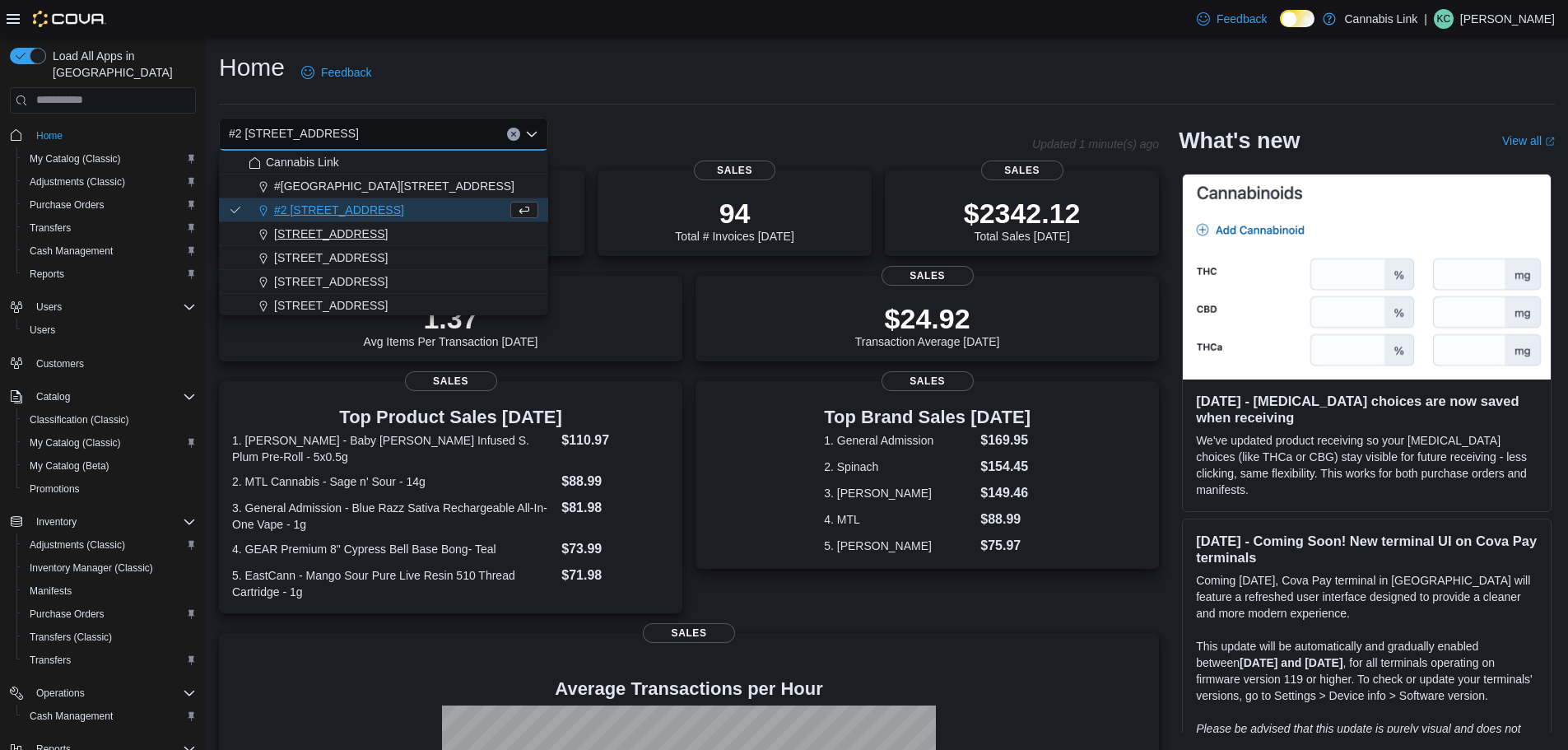
click at [376, 229] on span "[STREET_ADDRESS]" at bounding box center [331, 233] width 114 height 17
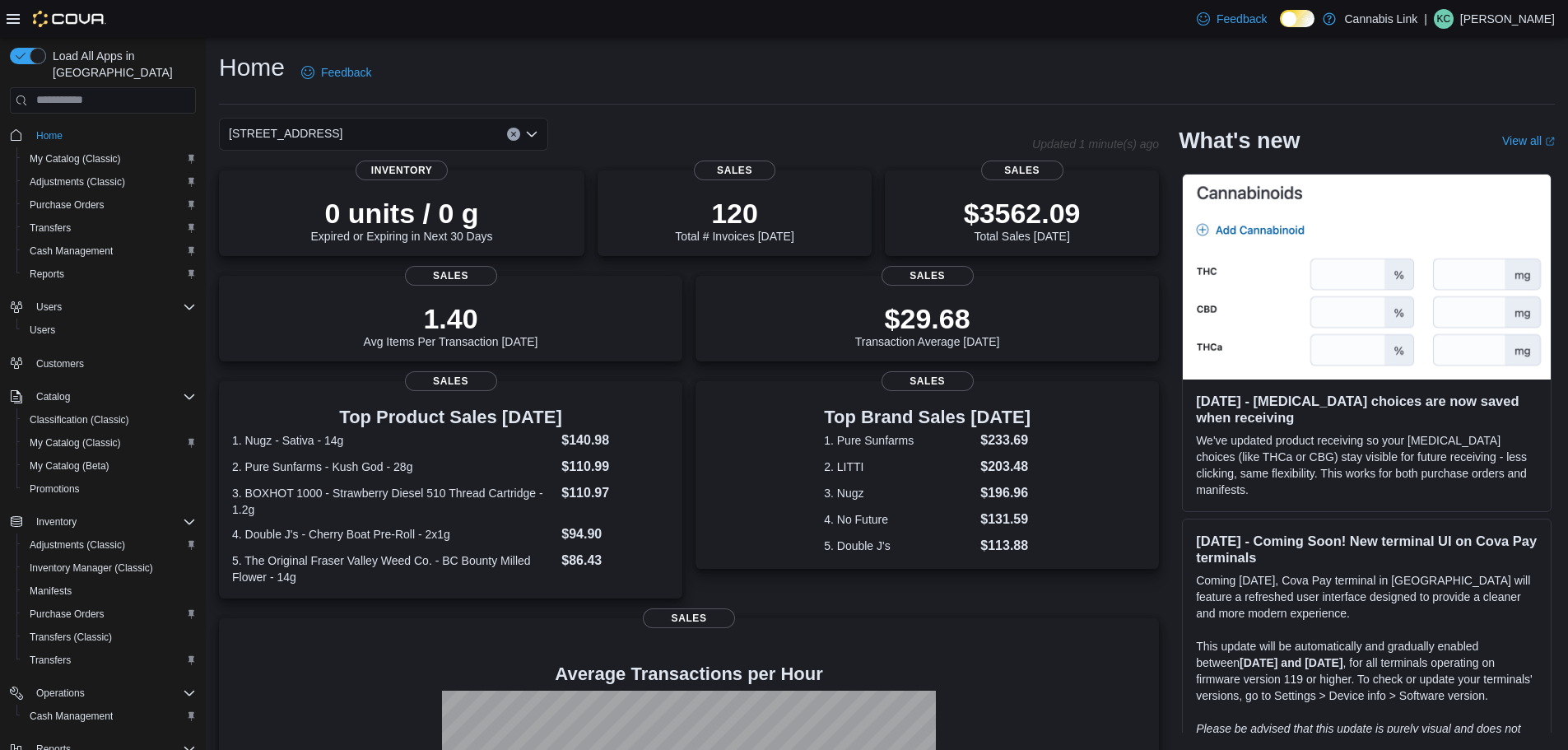
click at [406, 127] on div "[STREET_ADDRESS] Selected. [STREET_ADDRESS]. Press Backspace to delete [STREET_…" at bounding box center [383, 133] width 329 height 33
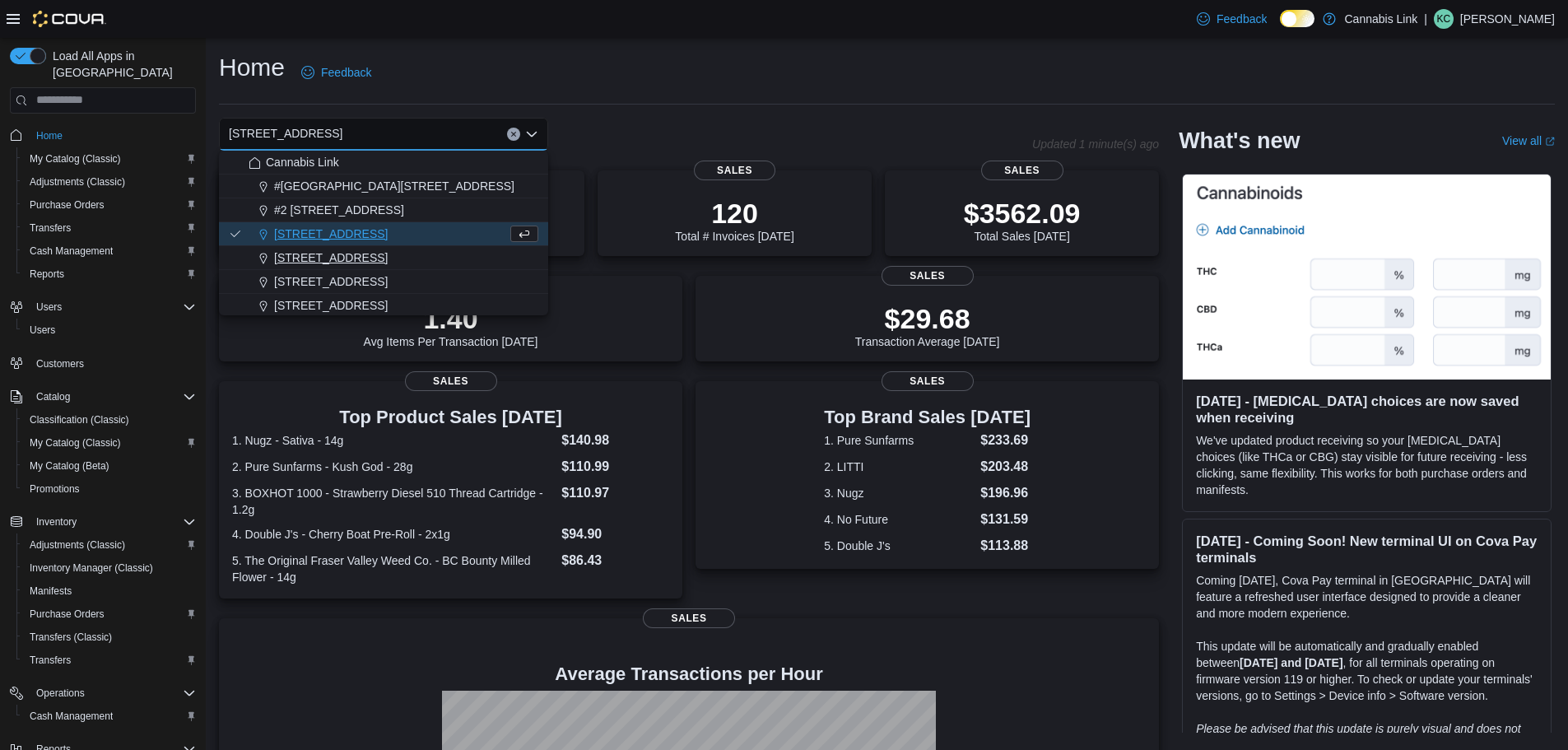
click at [385, 265] on button "[STREET_ADDRESS]" at bounding box center [383, 258] width 329 height 24
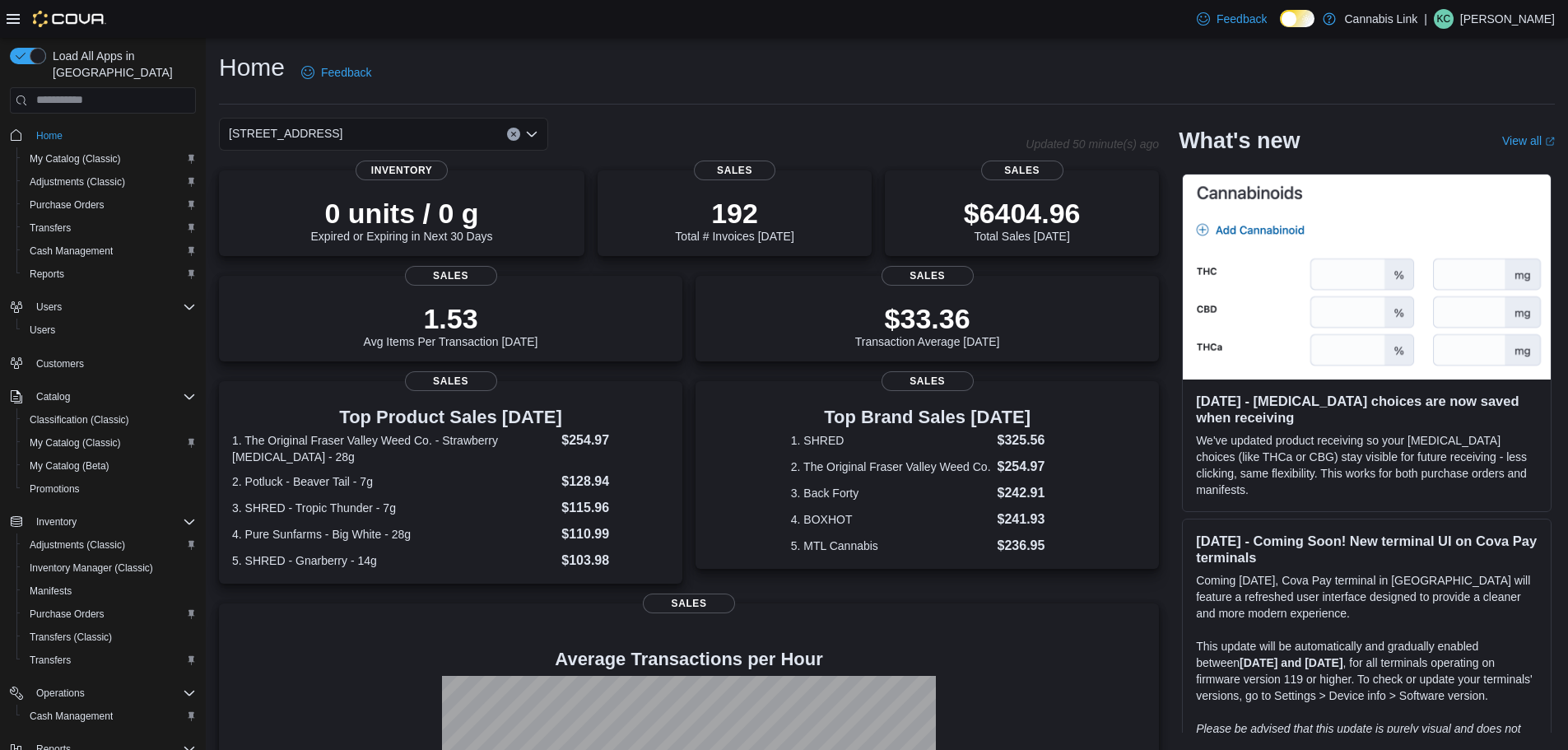
click at [395, 131] on div "[STREET_ADDRESS] Selected. [STREET_ADDRESS] Press Backspace to delete [STREET_A…" at bounding box center [383, 133] width 329 height 33
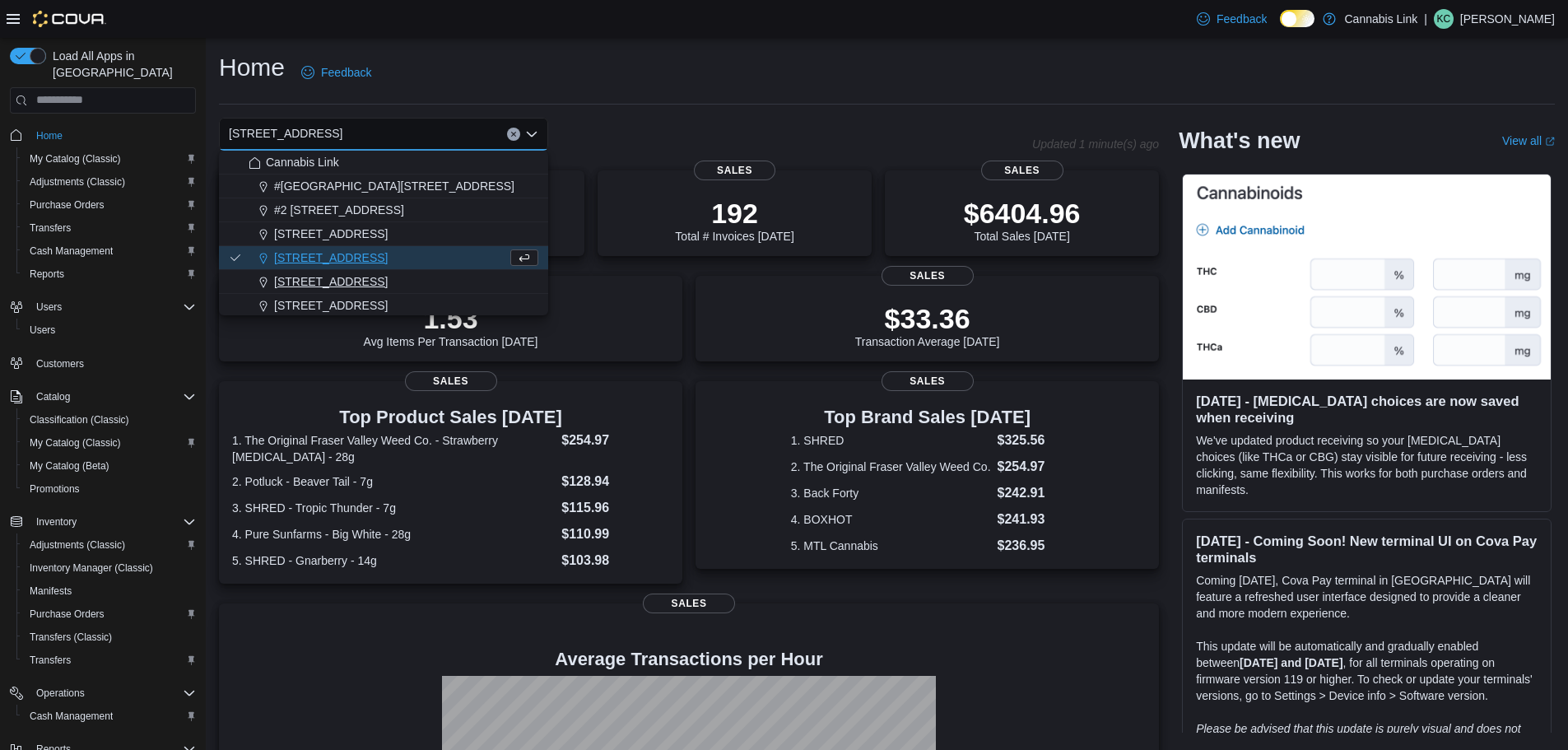
click at [360, 280] on span "[STREET_ADDRESS]" at bounding box center [331, 281] width 114 height 17
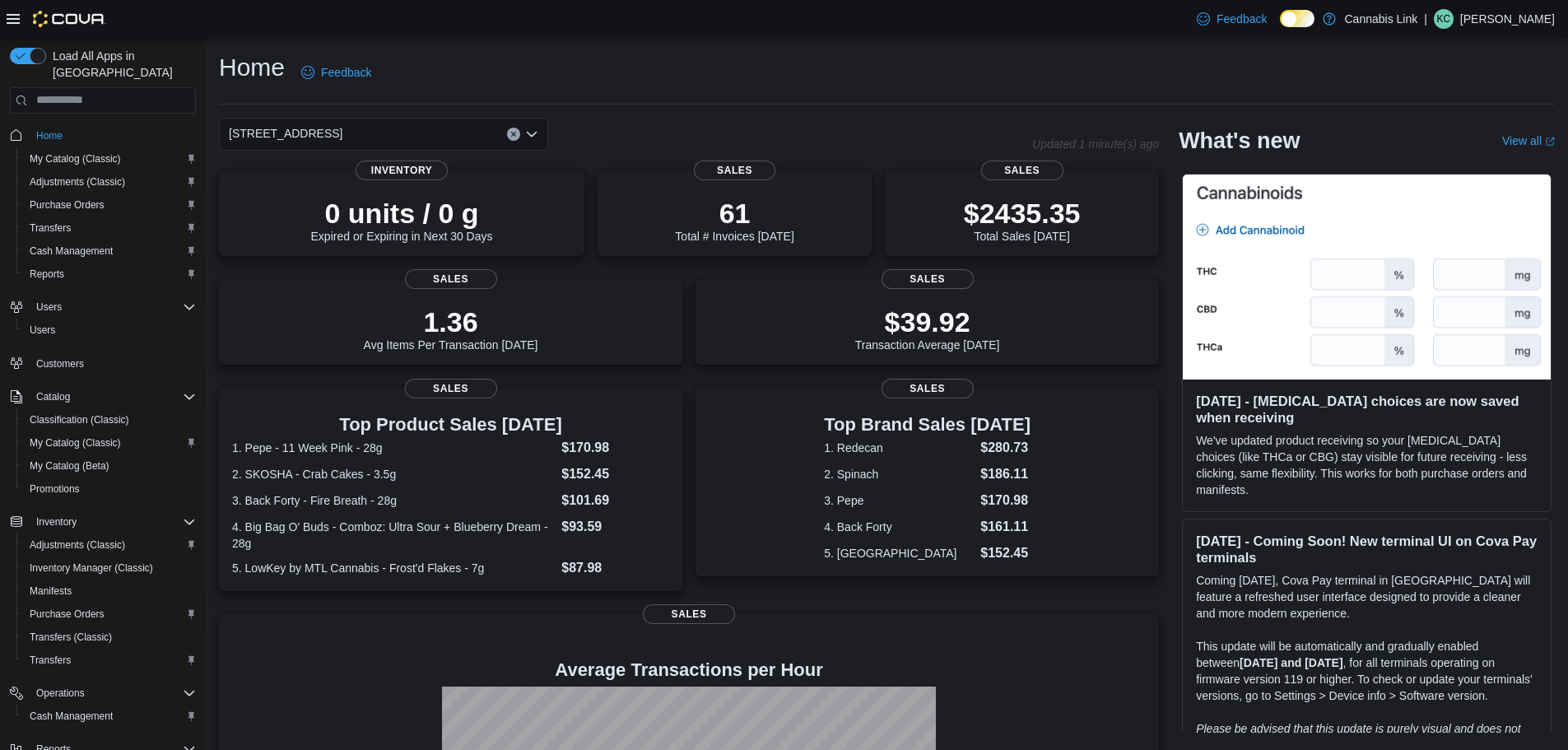
click at [394, 126] on div "[STREET_ADDRESS] Selected. [STREET_ADDRESS]. Press Backspace to delete [STREET_…" at bounding box center [383, 133] width 329 height 33
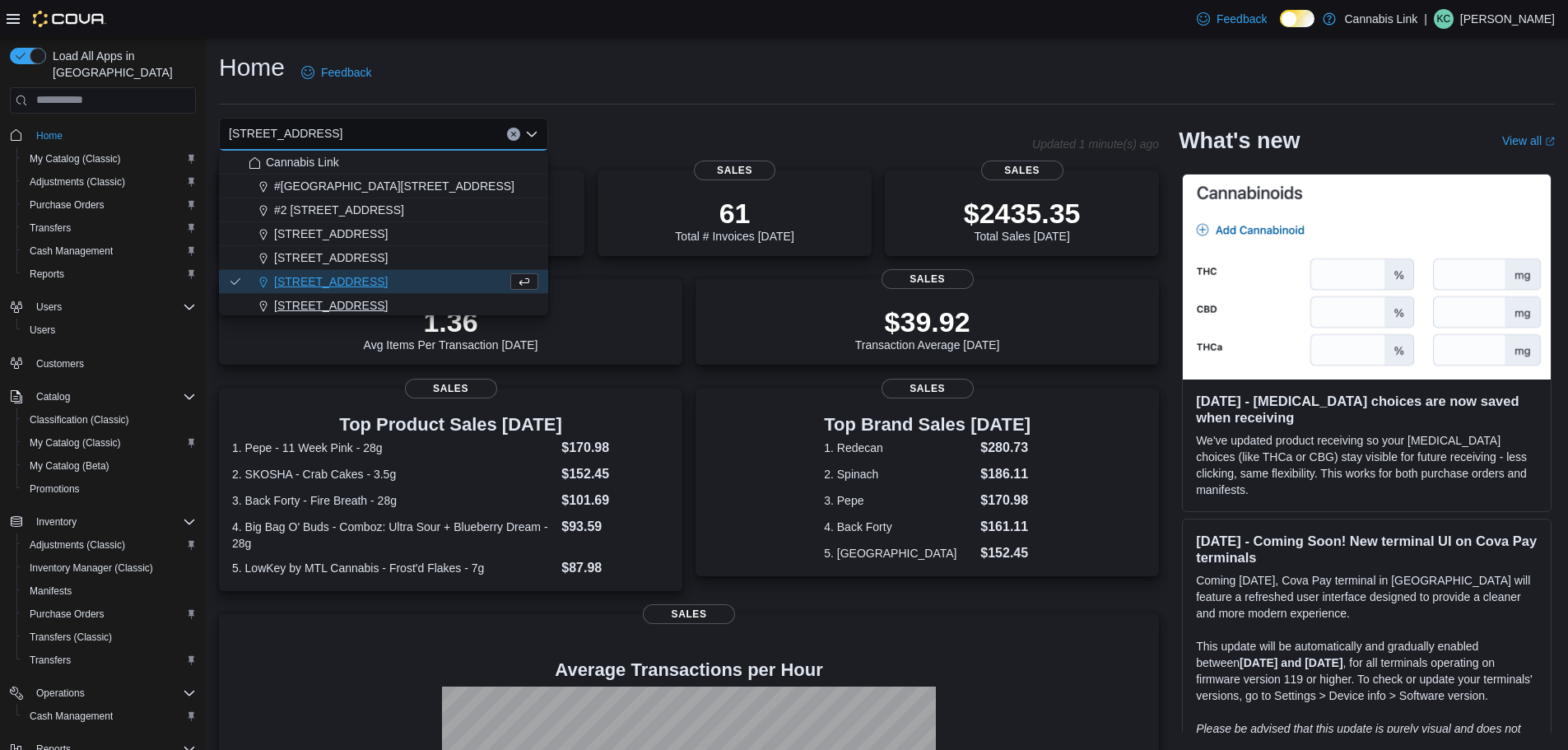
click at [369, 309] on span "[STREET_ADDRESS]" at bounding box center [331, 305] width 114 height 17
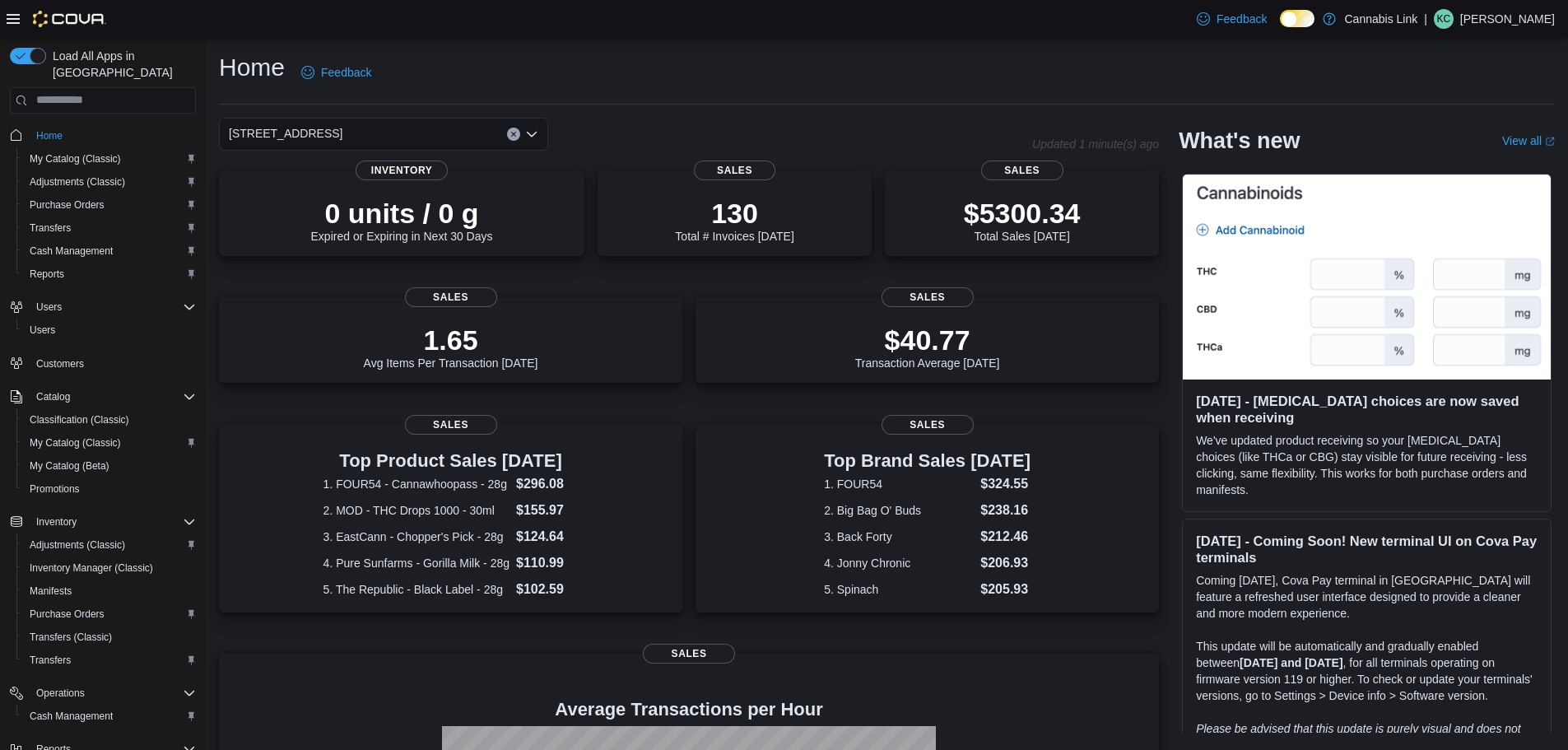
click at [381, 137] on div "[STREET_ADDRESS] Selected. [STREET_ADDRESS] W. Press Backspace to delete [STREE…" at bounding box center [383, 133] width 329 height 33
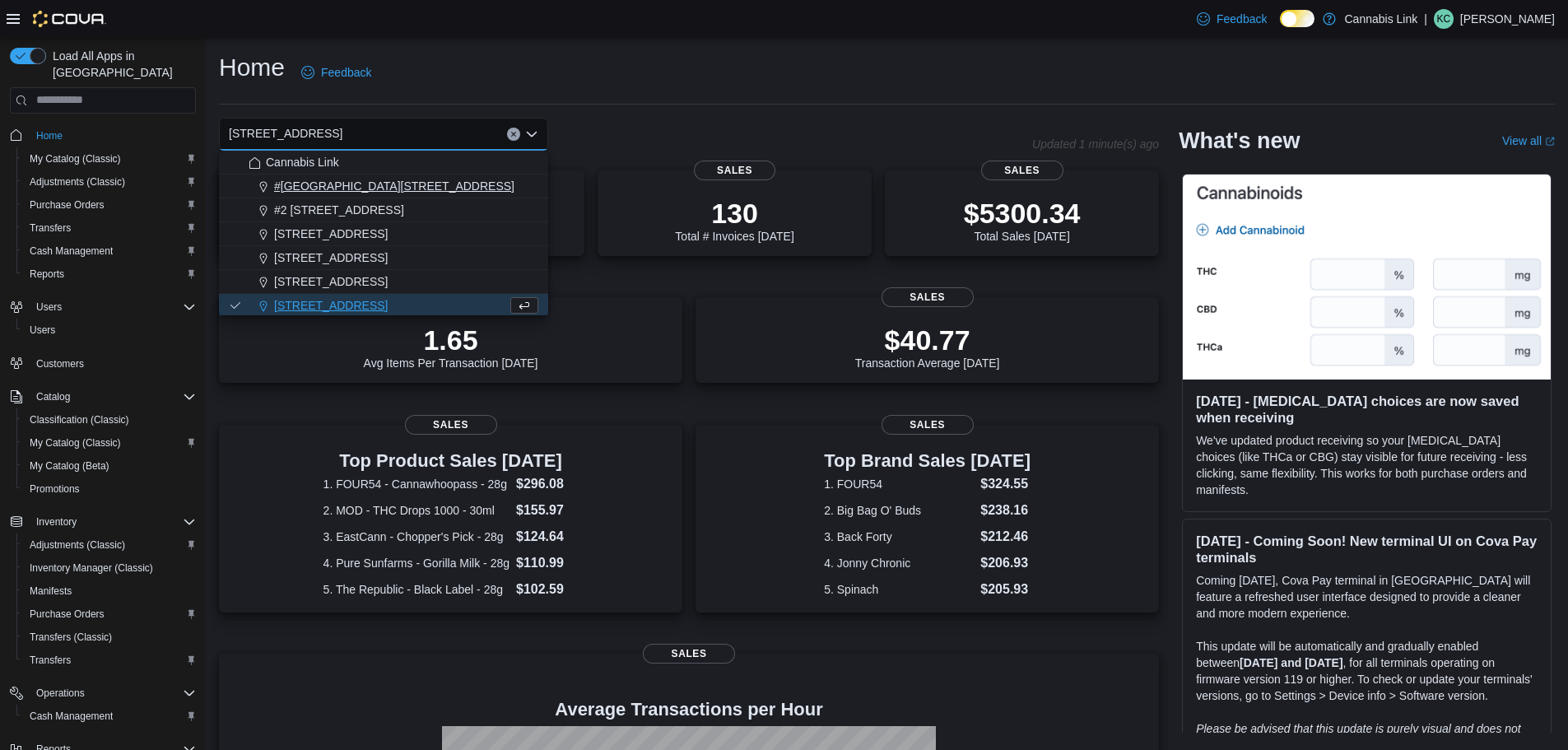
click at [374, 179] on span "#[GEOGRAPHIC_DATA][STREET_ADDRESS]" at bounding box center [394, 186] width 240 height 17
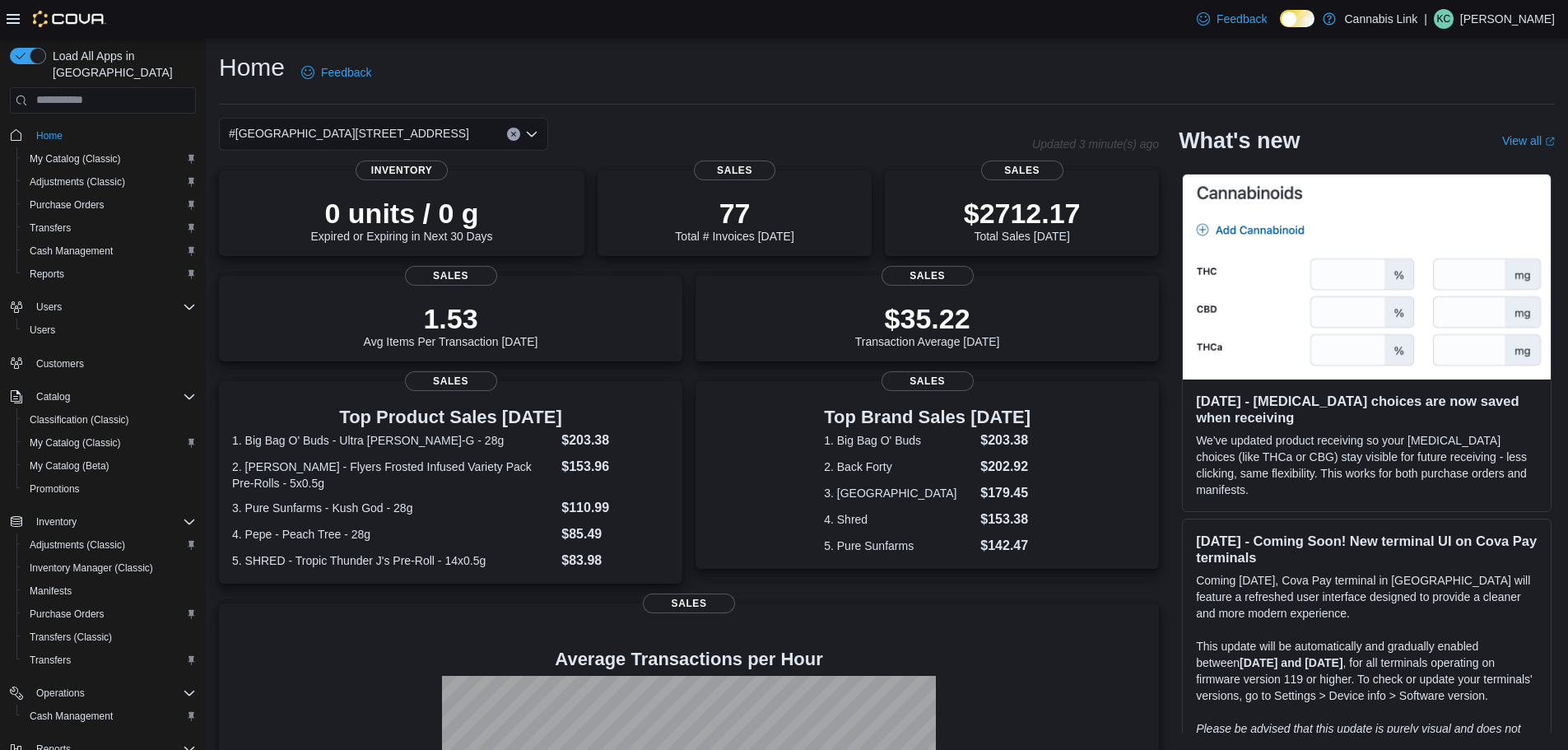
click at [441, 147] on div "#[GEOGRAPHIC_DATA][STREET_ADDRESS]. Selected. [STREET_ADDRESS]. Press Backspace…" at bounding box center [383, 133] width 329 height 33
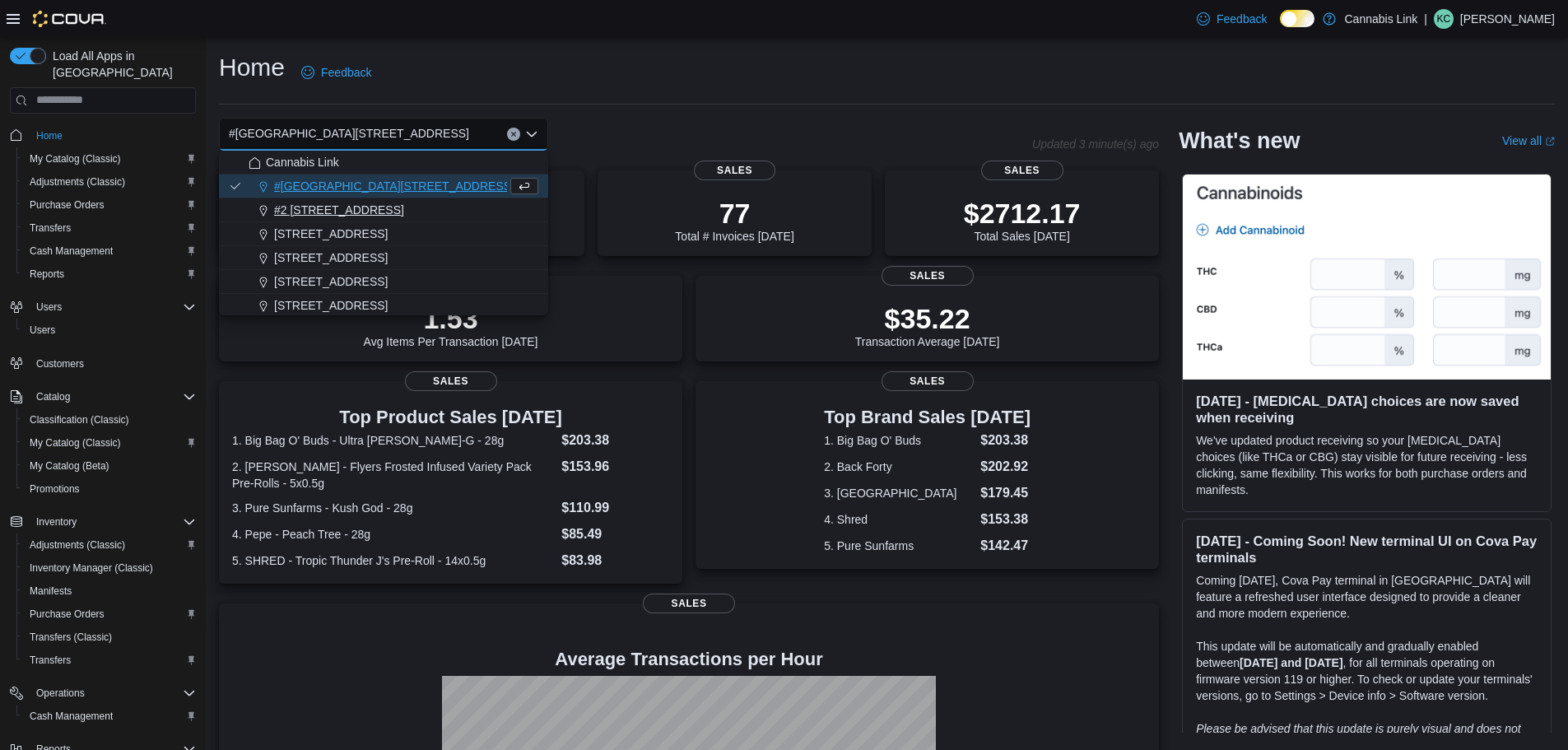
click at [381, 210] on span "#2 [STREET_ADDRESS]" at bounding box center [340, 209] width 130 height 17
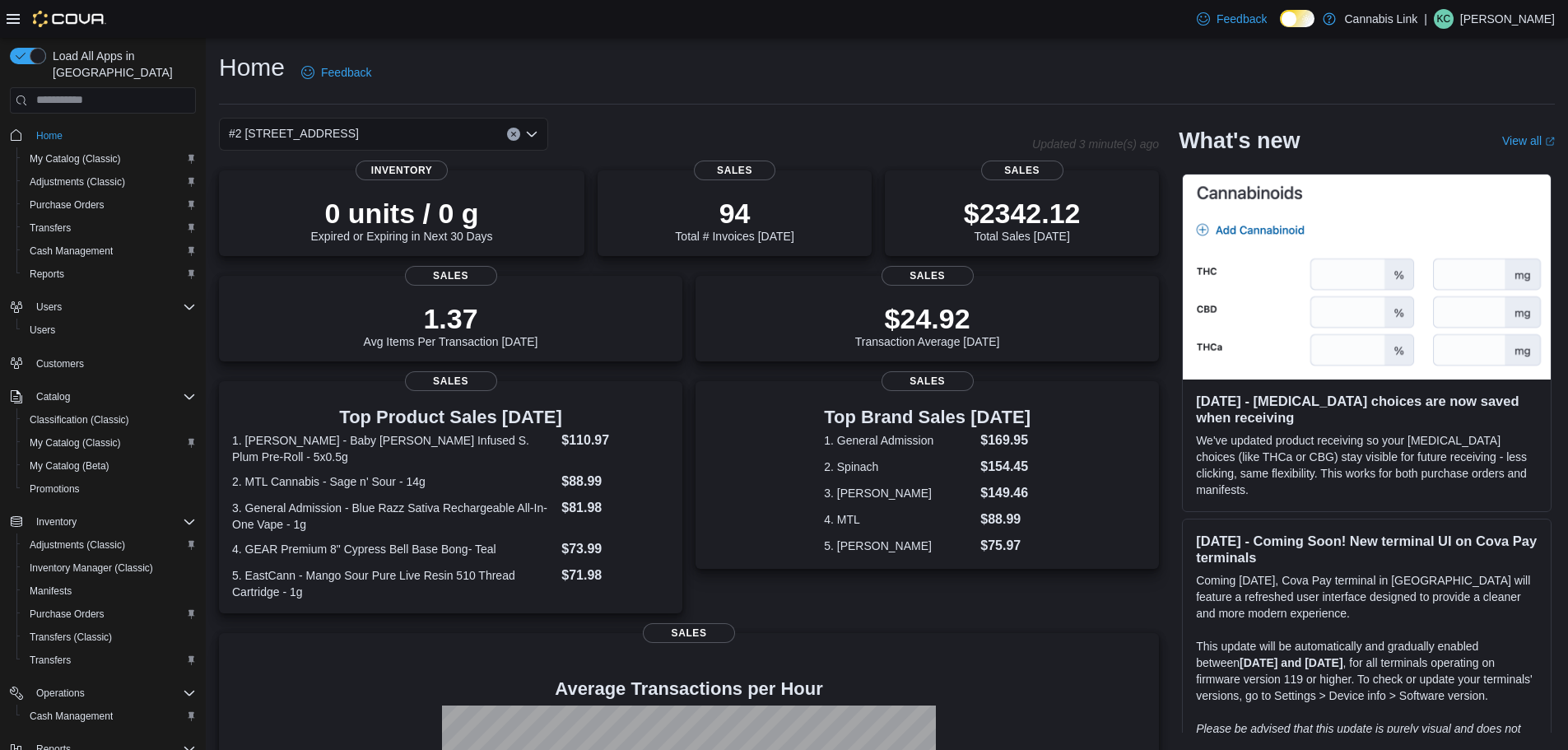
click at [418, 133] on div "#2 [STREET_ADDRESS] Combo box. Selected. #2 [STREET_ADDRESS] Press Backspace to…" at bounding box center [383, 133] width 329 height 33
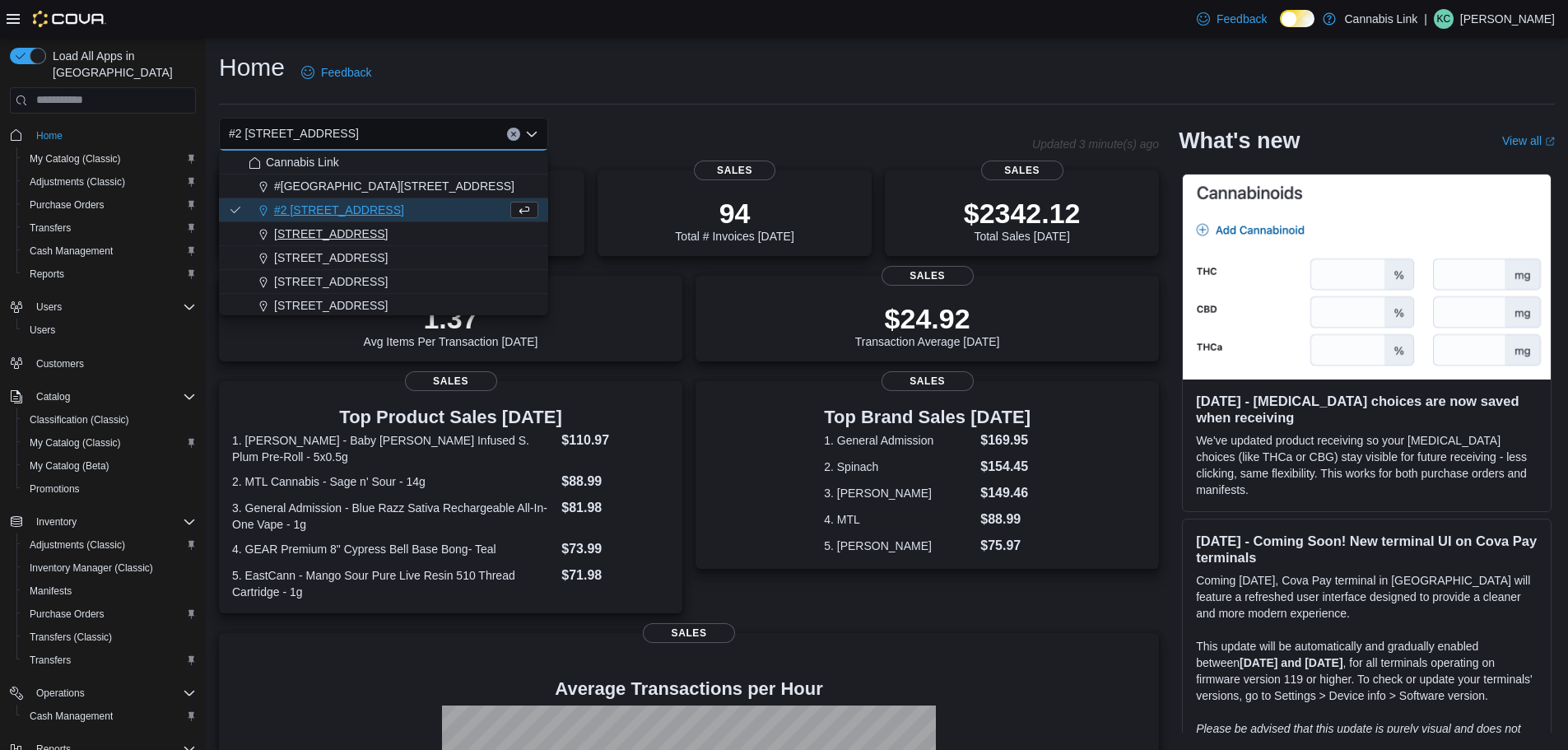
click at [383, 244] on button "[STREET_ADDRESS]" at bounding box center [383, 234] width 329 height 24
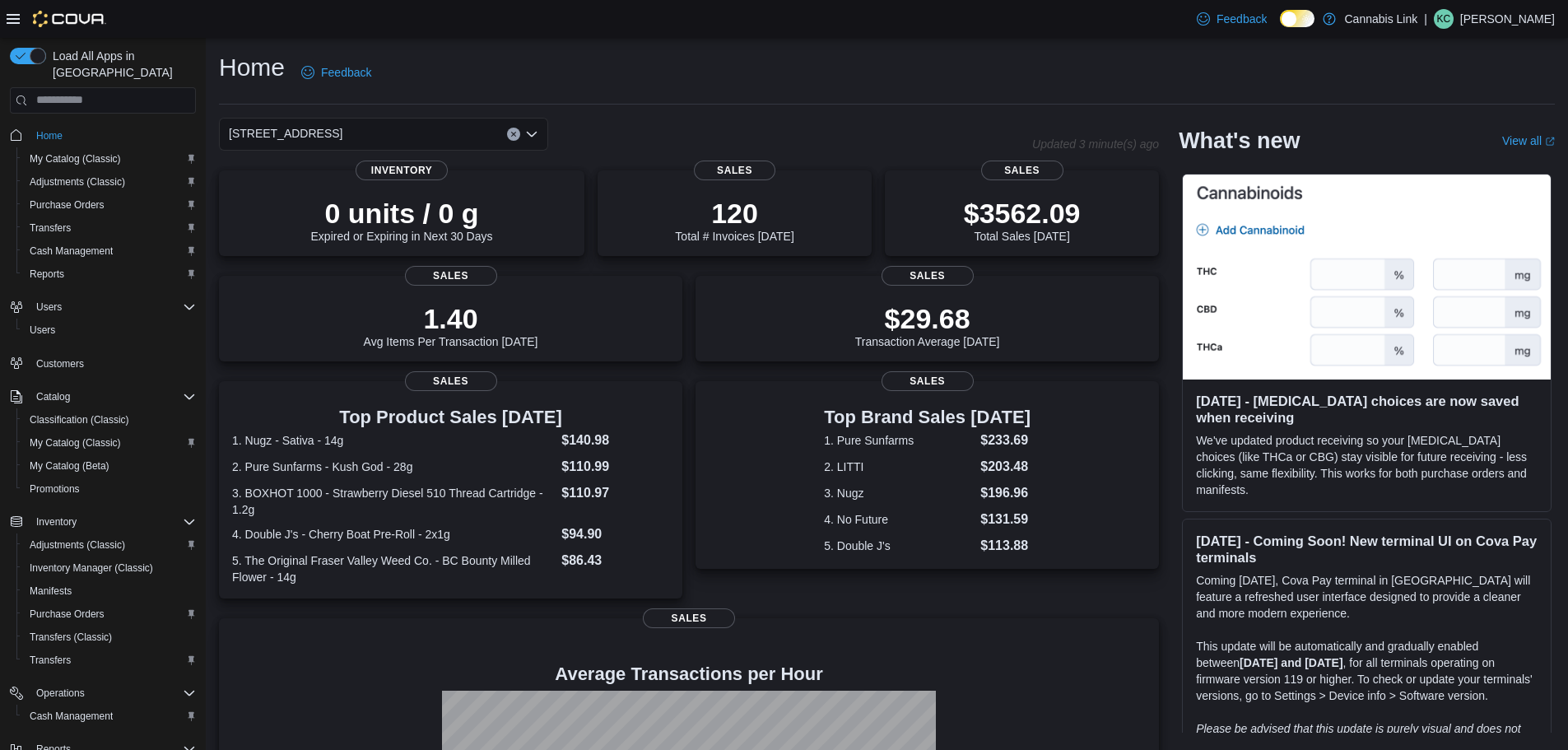
click at [442, 135] on div "[STREET_ADDRESS]" at bounding box center [383, 133] width 329 height 33
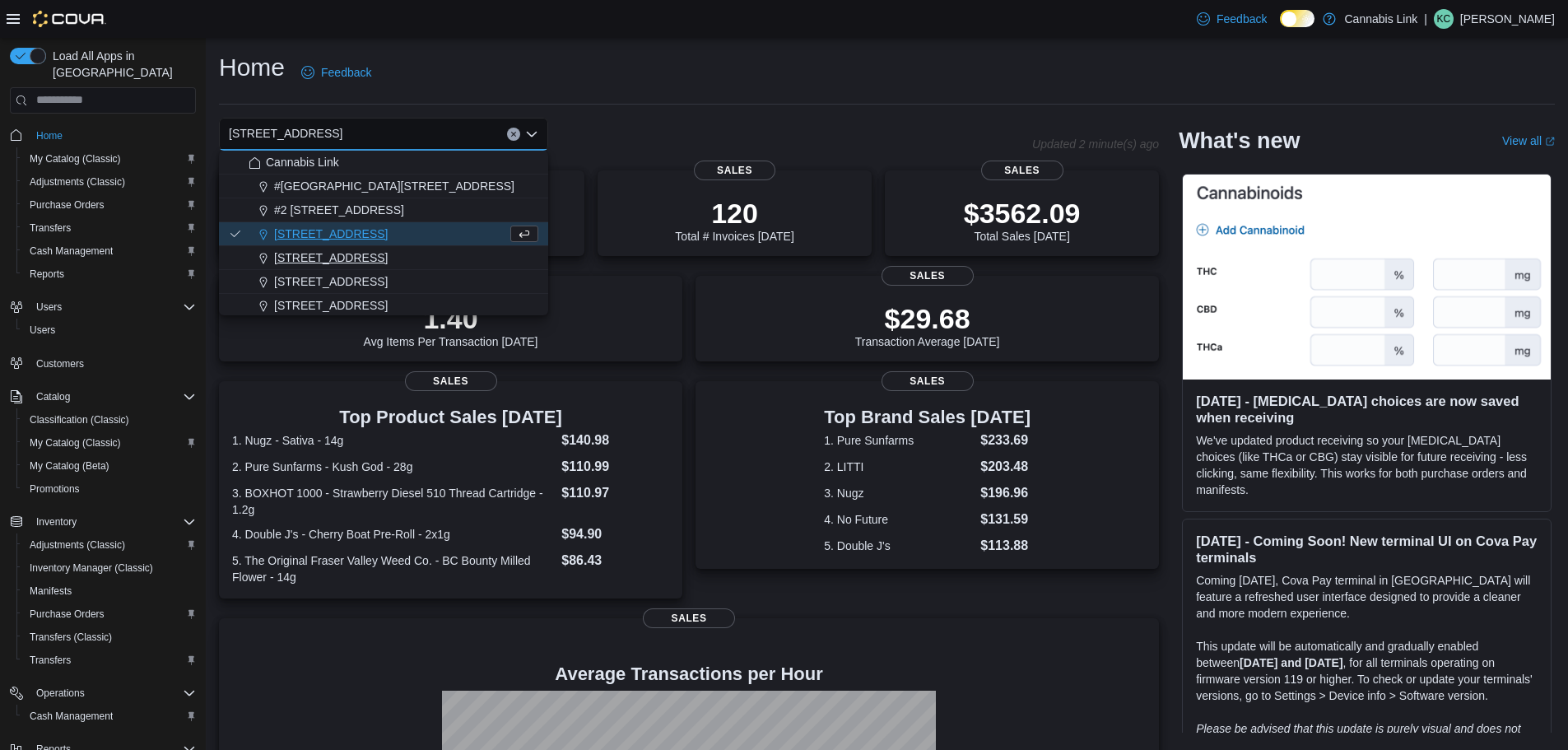
click at [382, 263] on span "[STREET_ADDRESS]" at bounding box center [331, 258] width 114 height 17
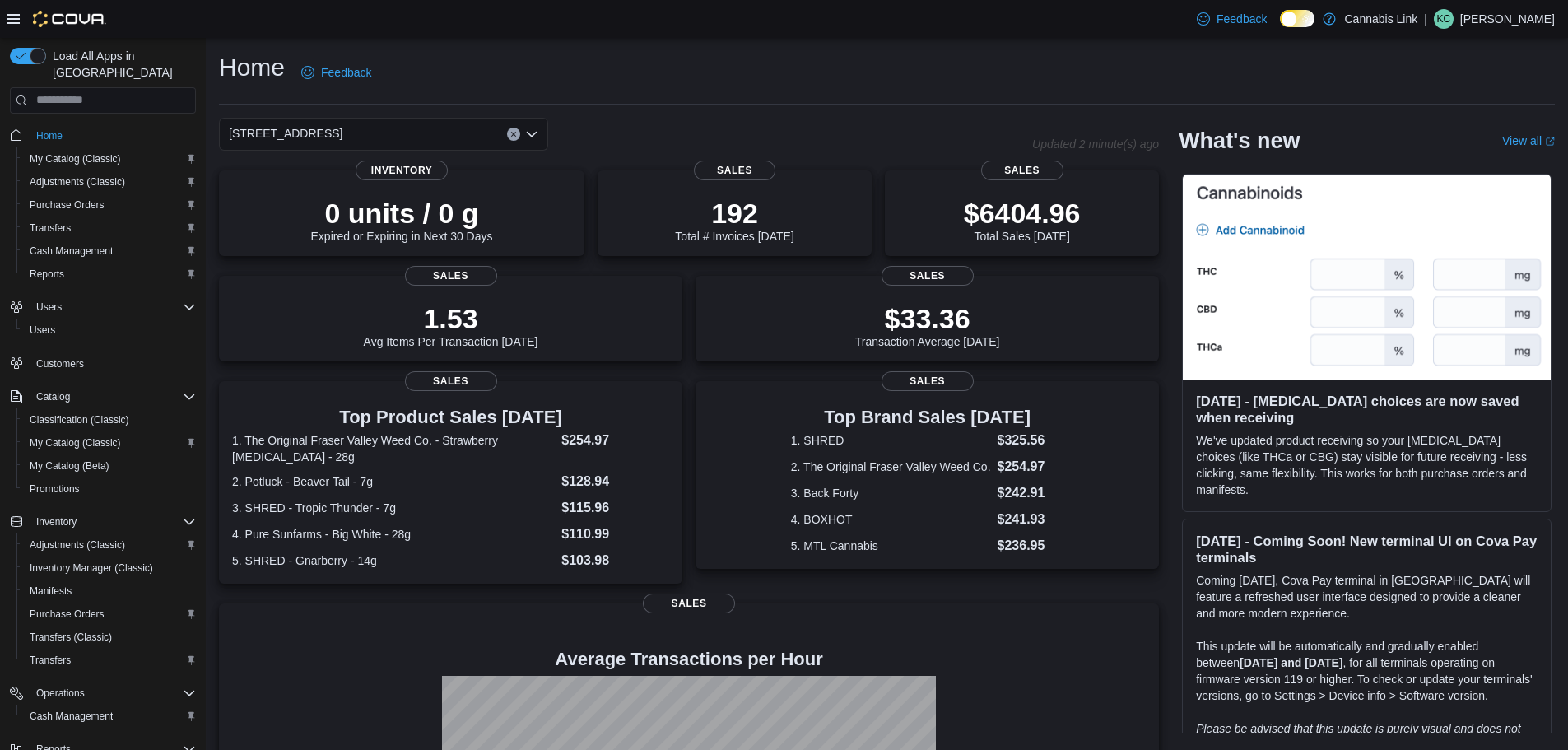
click at [448, 126] on div "[STREET_ADDRESS]" at bounding box center [383, 133] width 329 height 33
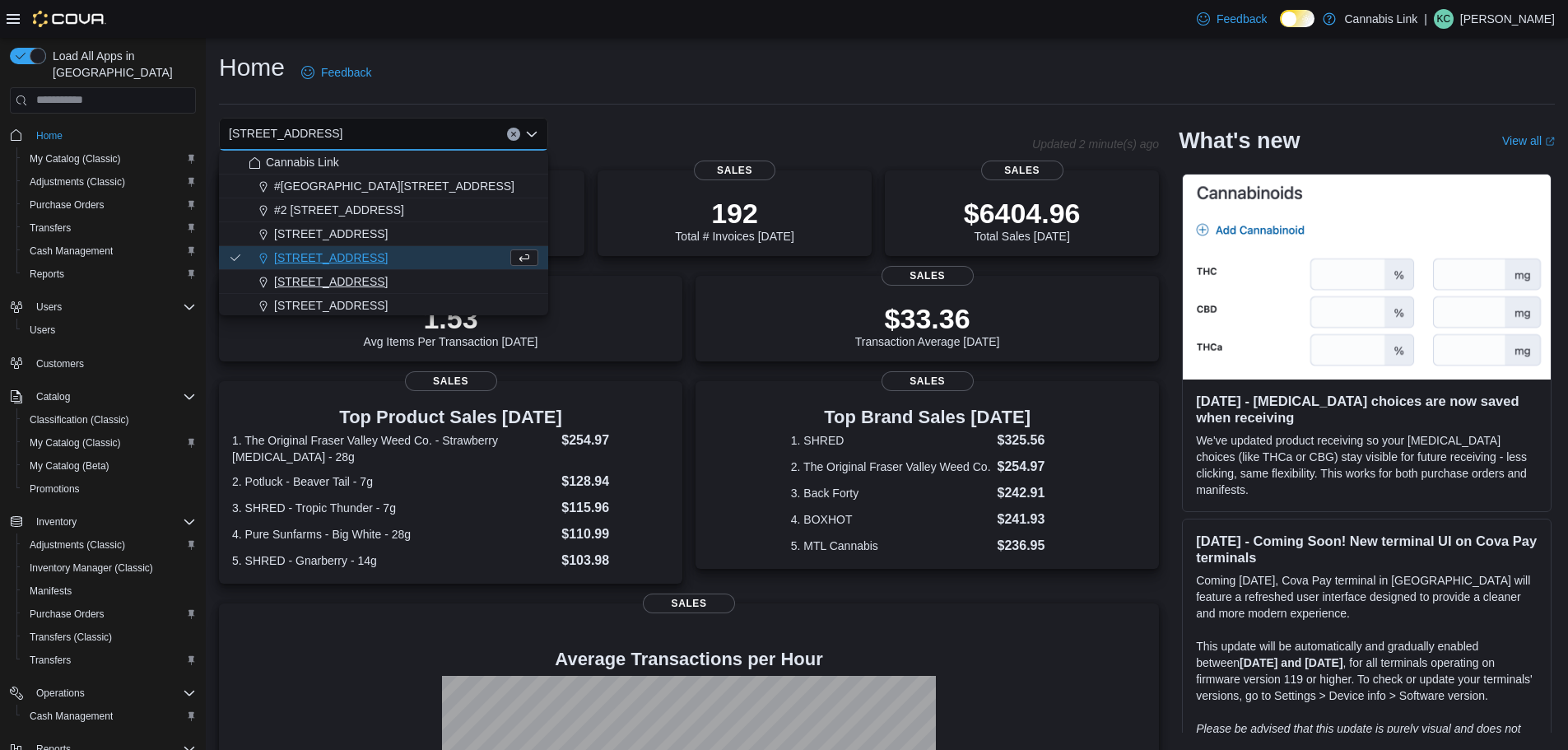
click at [398, 285] on div "[STREET_ADDRESS]" at bounding box center [393, 281] width 289 height 17
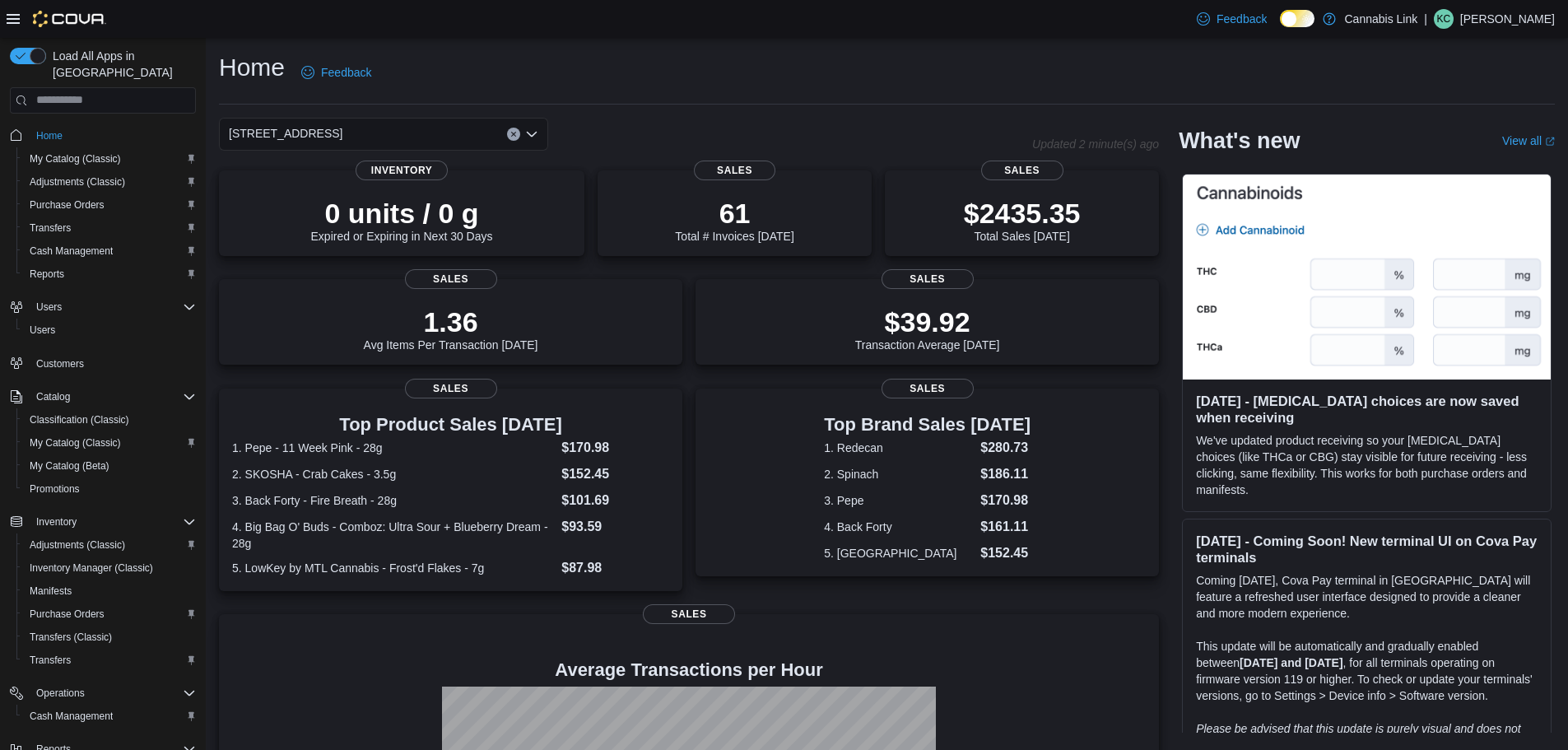
click at [450, 132] on div "[STREET_ADDRESS] Selected. [STREET_ADDRESS]. Press Backspace to delete [STREET_…" at bounding box center [383, 133] width 329 height 33
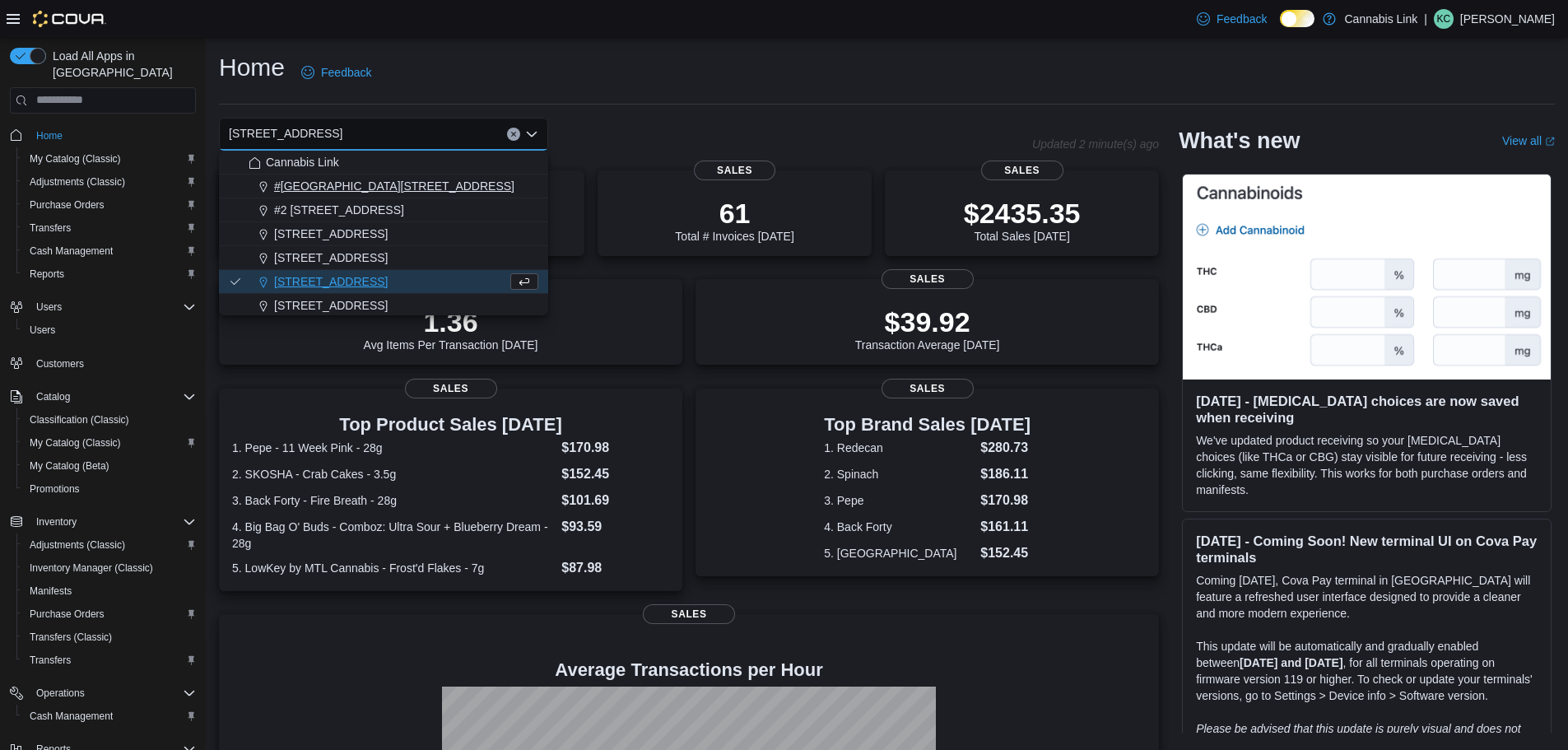
click at [424, 185] on span "#[GEOGRAPHIC_DATA][STREET_ADDRESS]" at bounding box center [394, 186] width 240 height 17
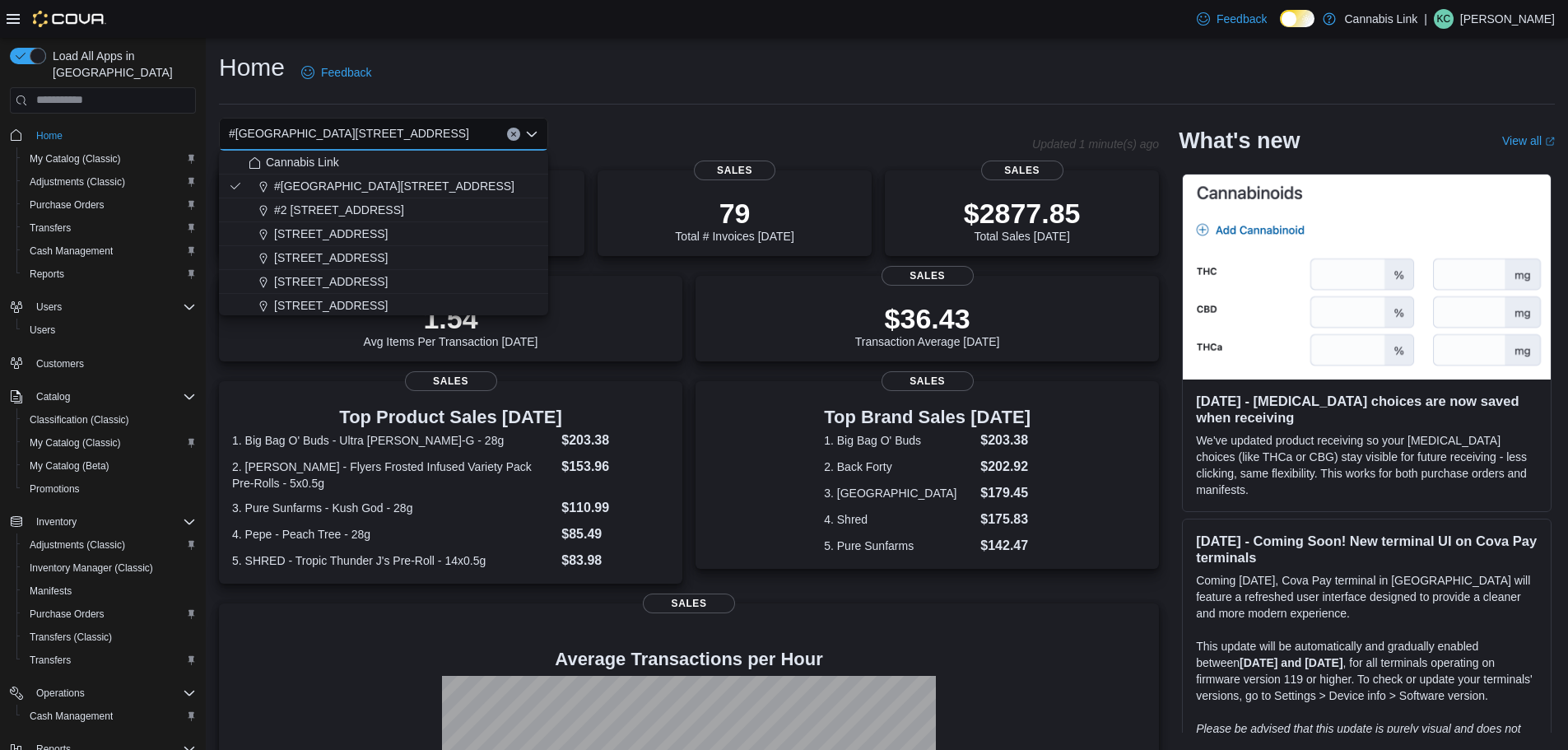
click at [685, 67] on div "Home Feedback" at bounding box center [887, 72] width 1336 height 42
